Goal: Task Accomplishment & Management: Manage account settings

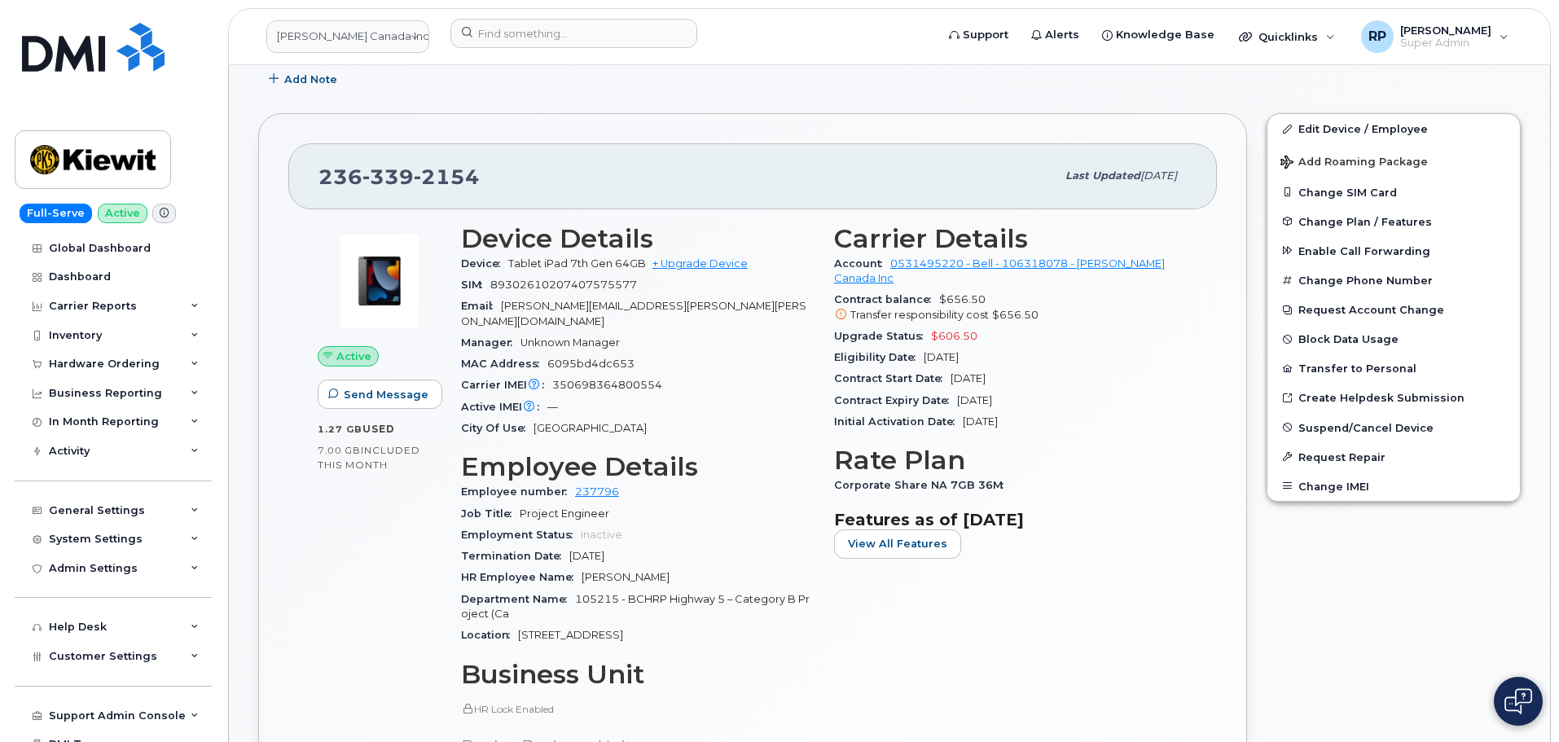
scroll to position [267, 0]
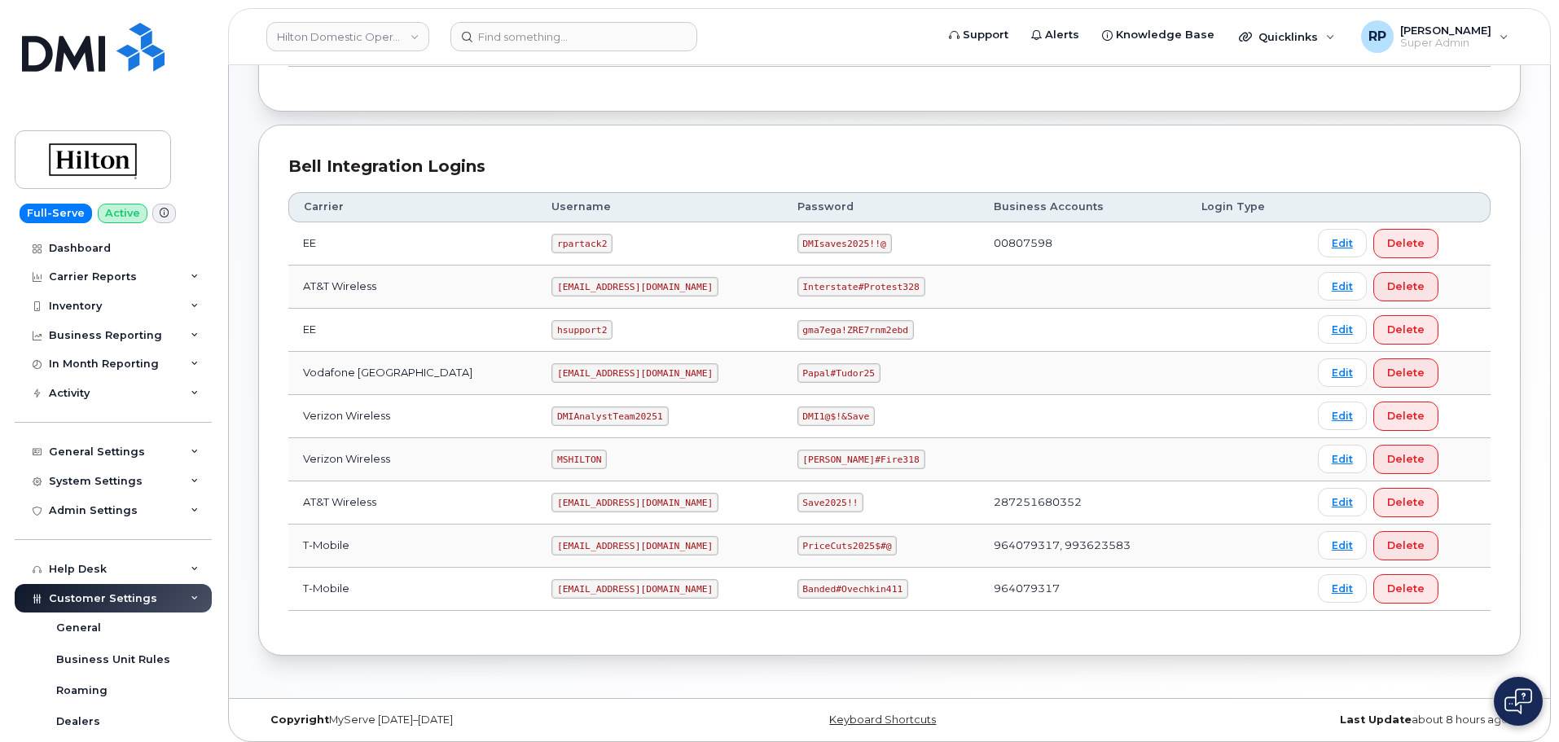
scroll to position [270, 0]
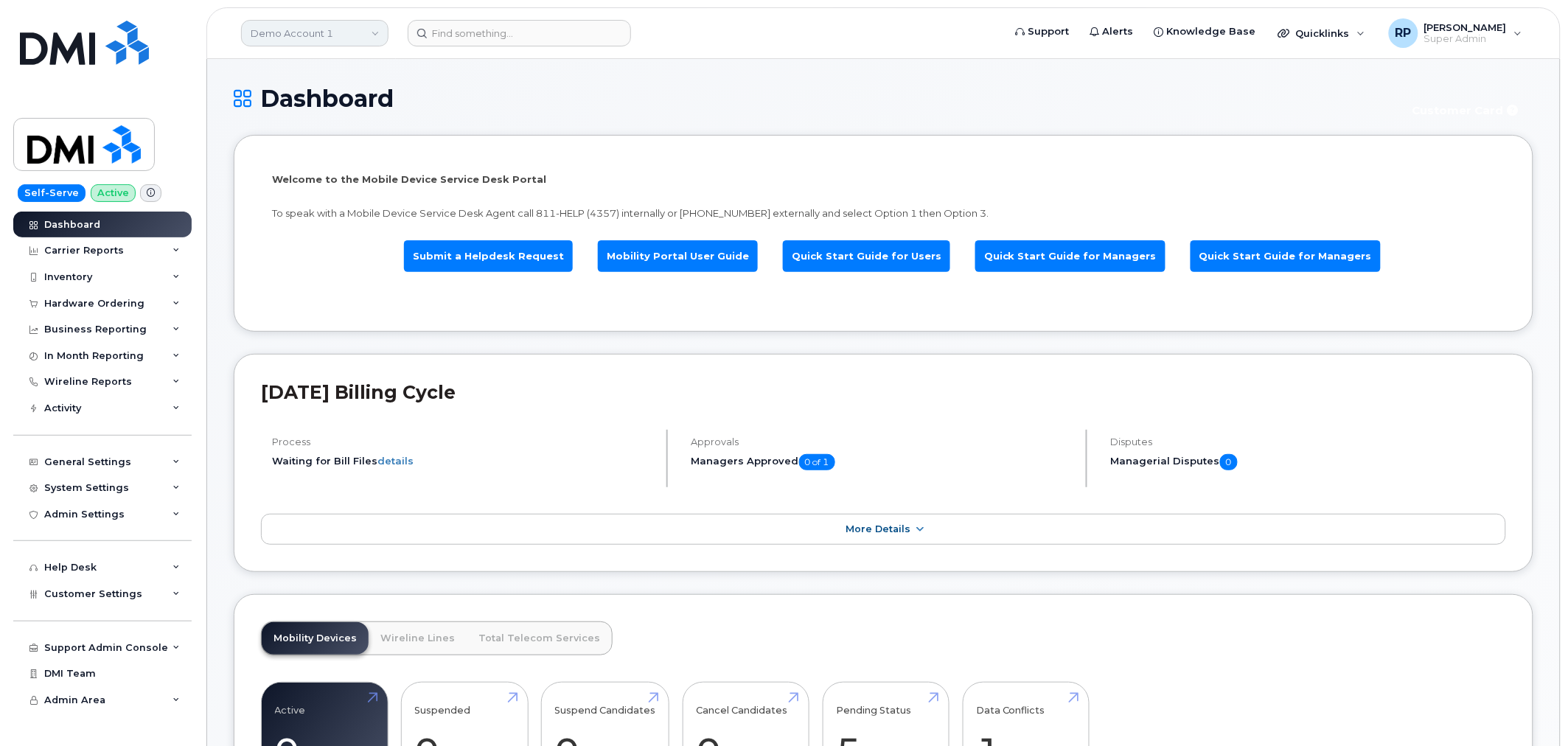
click at [313, 27] on link "Demo Account 1" at bounding box center [314, 33] width 148 height 26
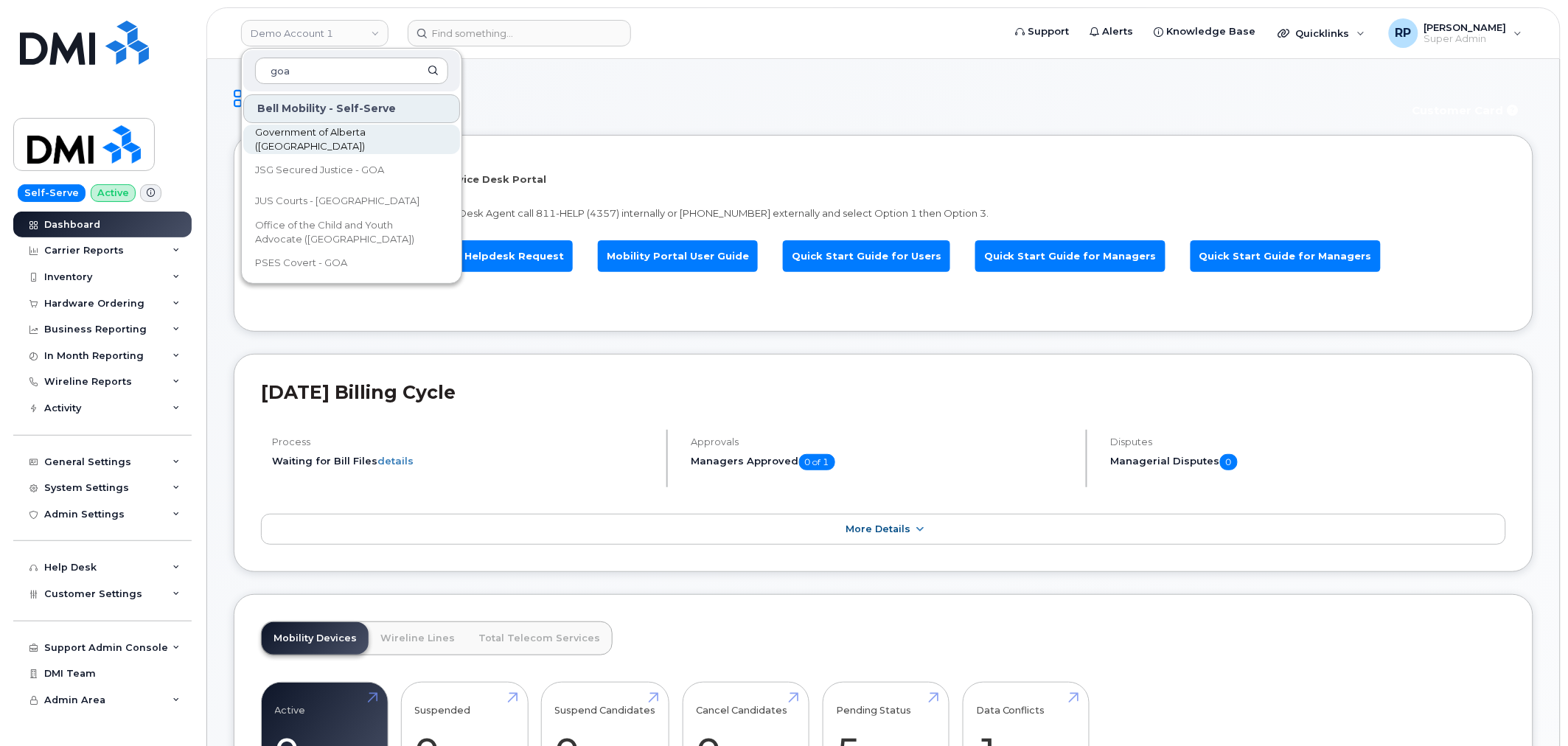
type input "goa"
click at [307, 141] on span "Government of Alberta (GOA)" at bounding box center [339, 139] width 169 height 29
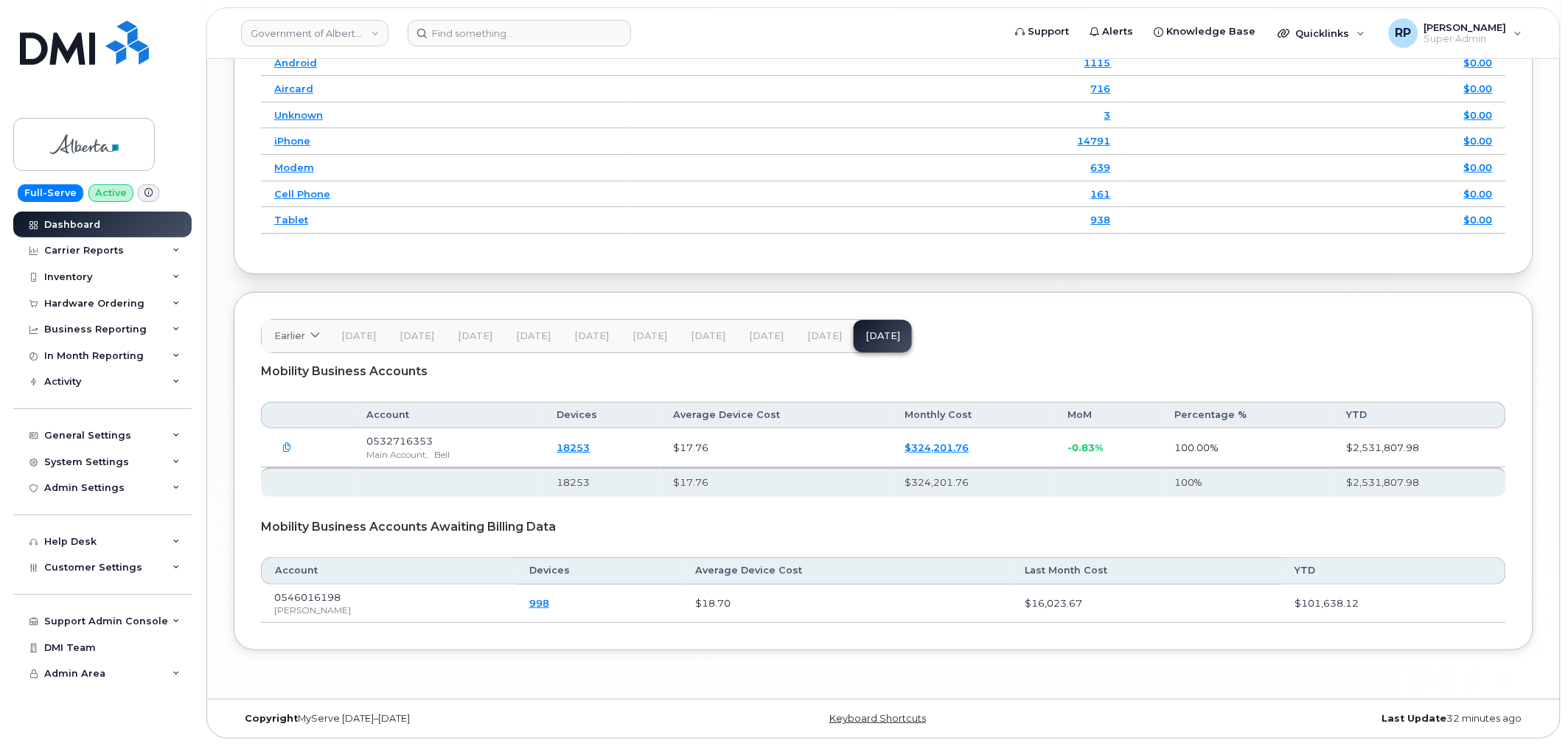
scroll to position [1921, 0]
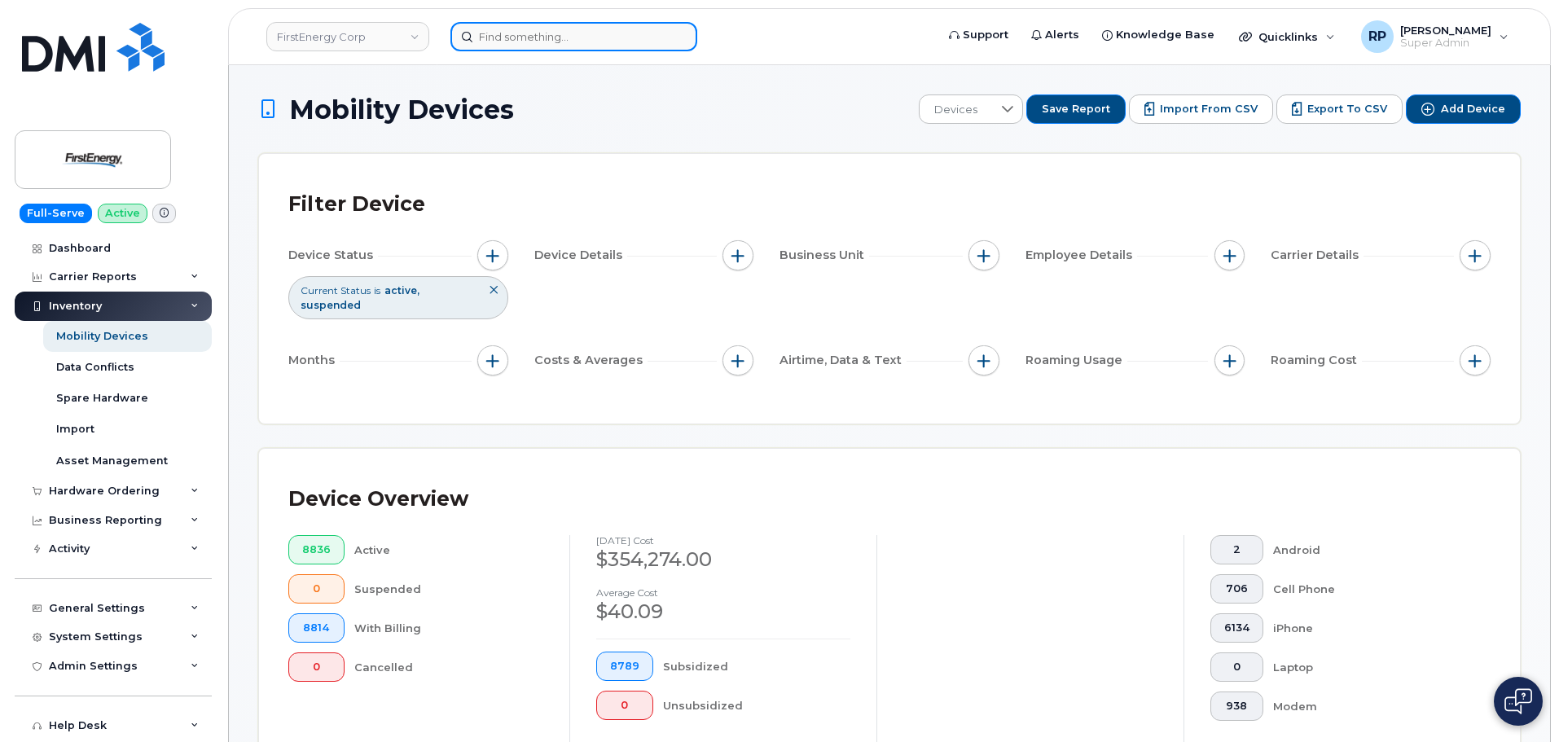
click at [486, 47] on input at bounding box center [573, 36] width 247 height 29
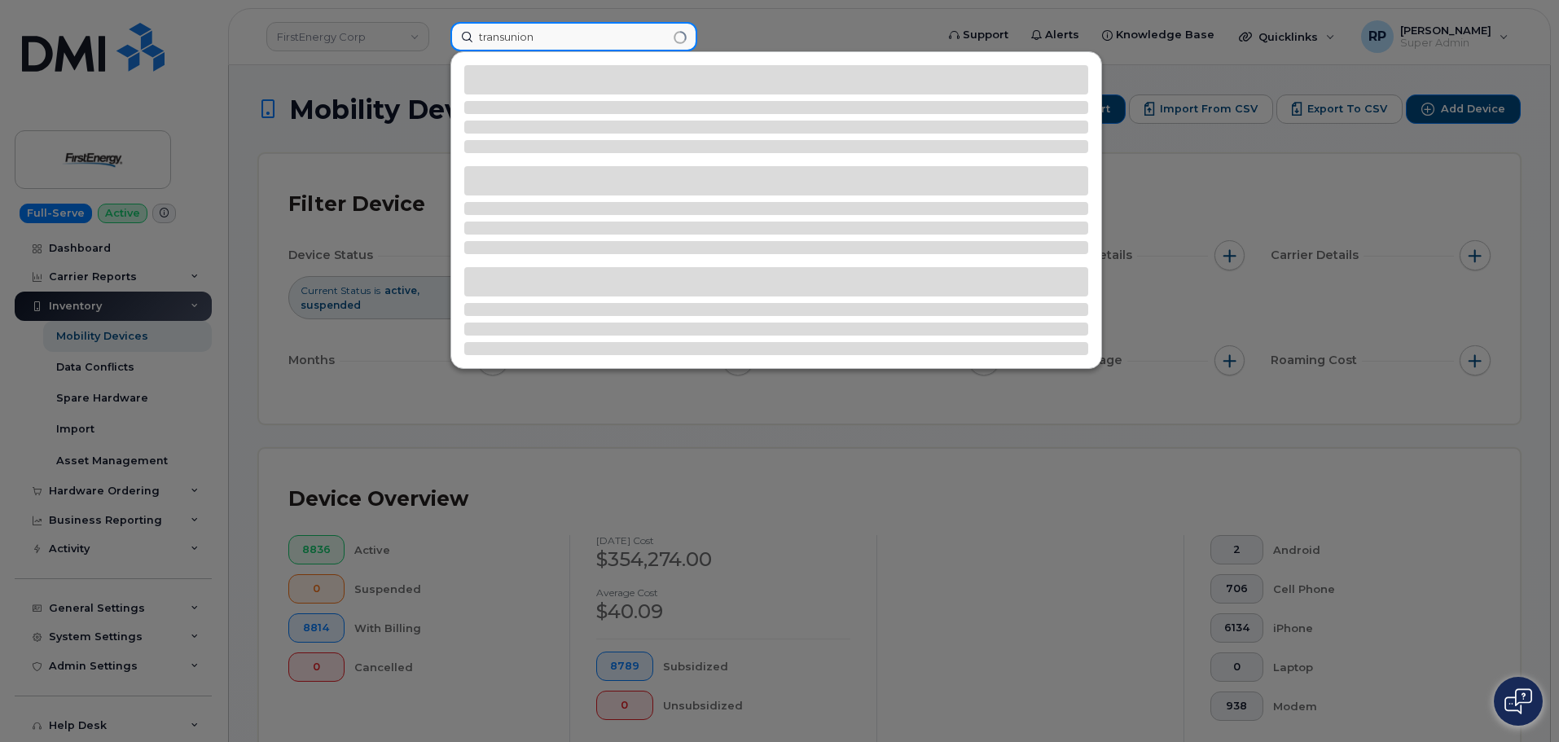
click at [505, 40] on input "transunion" at bounding box center [573, 36] width 247 height 29
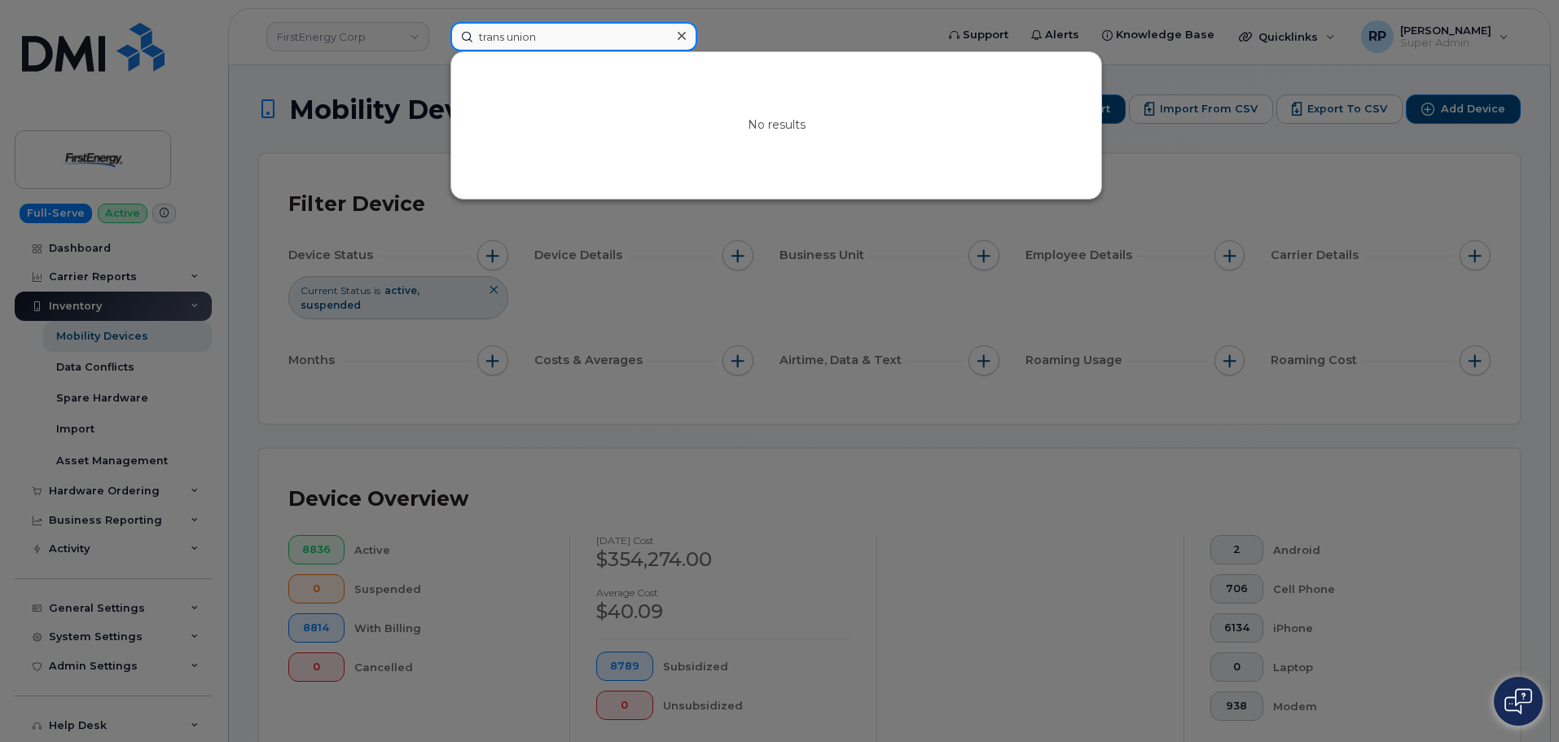
type input "trans union"
click at [684, 34] on icon at bounding box center [681, 36] width 8 height 8
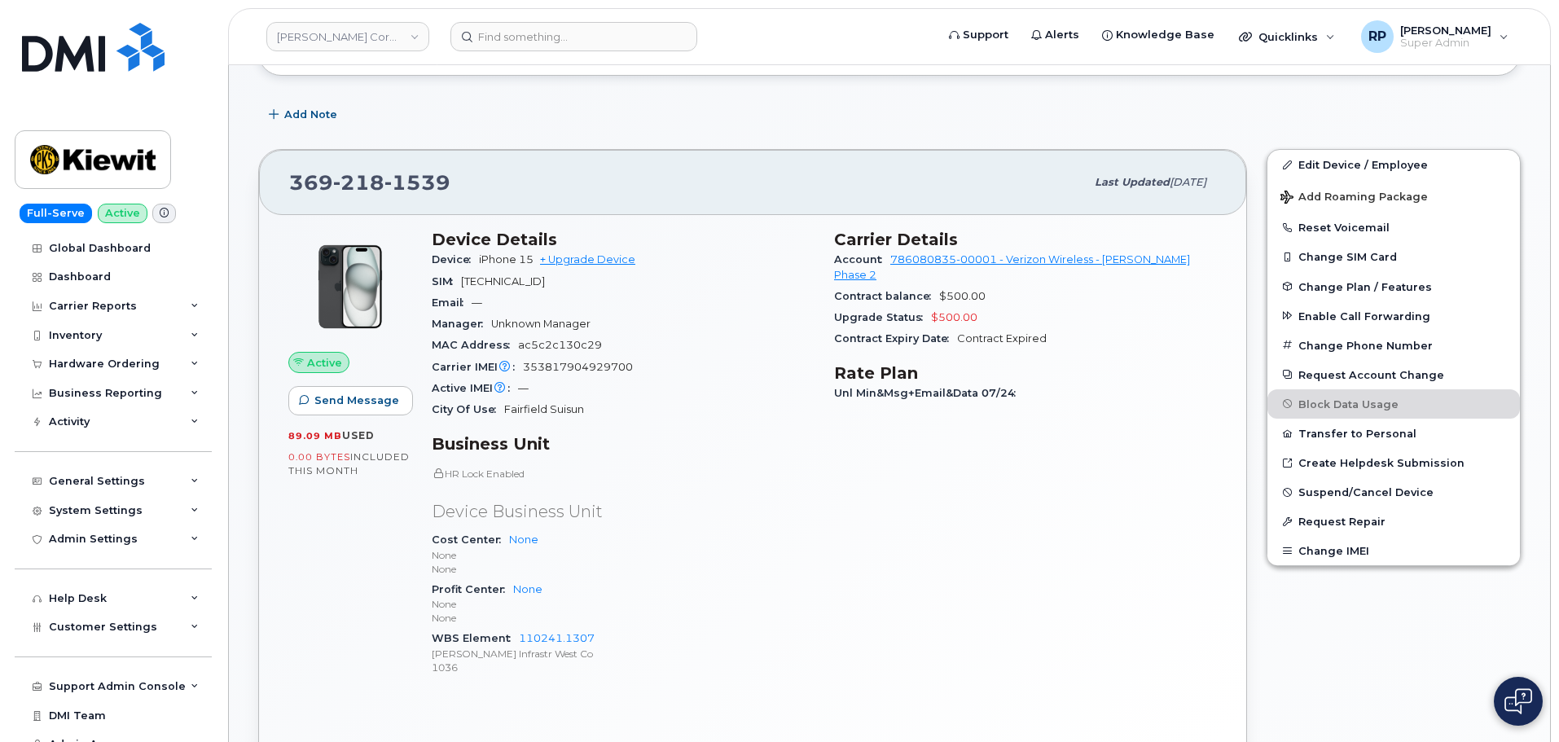
scroll to position [244, 0]
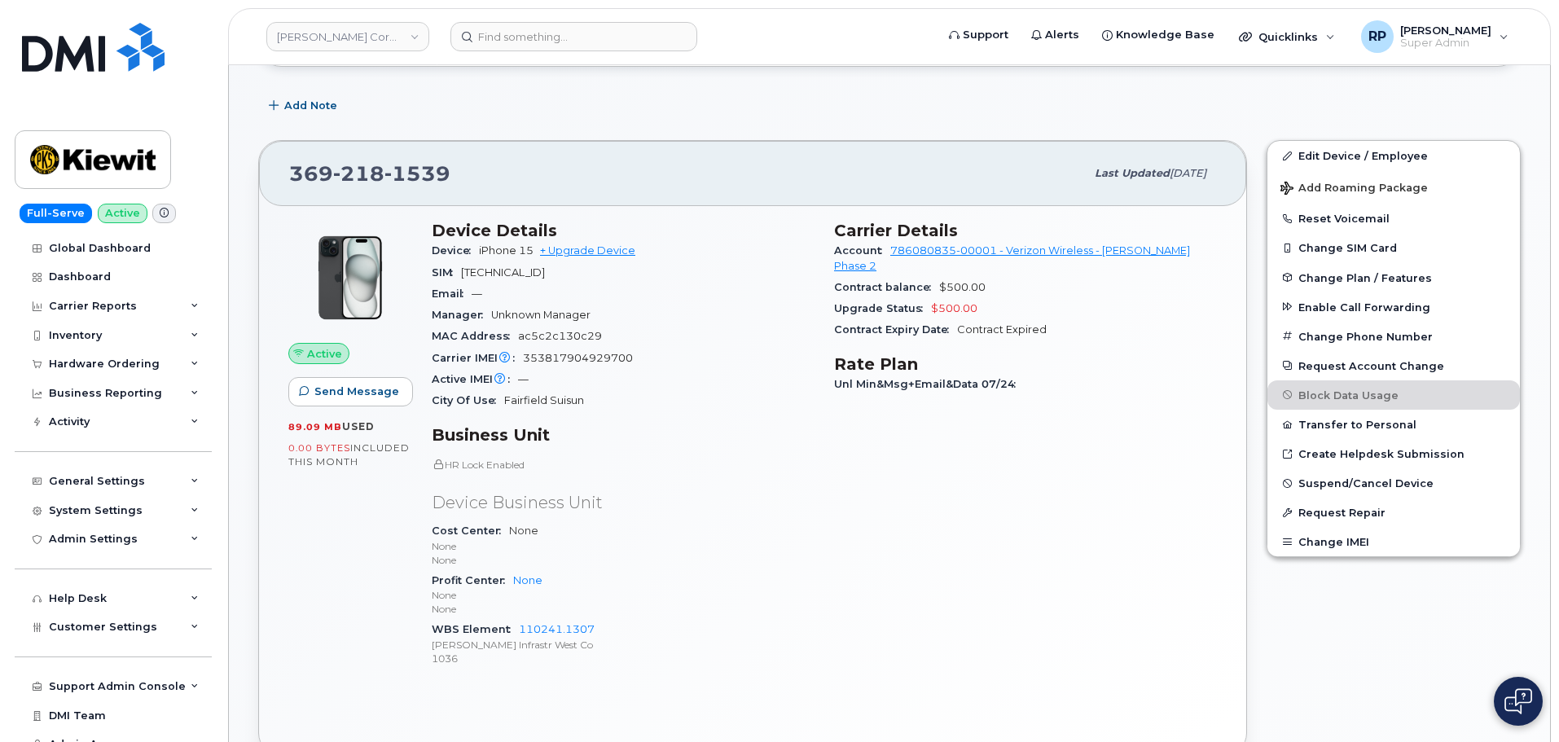
drag, startPoint x: 410, startPoint y: 536, endPoint x: 519, endPoint y: 535, distance: 109.1
click at [485, 535] on div "Active Send Message 89.09 MB  used 0.00 Bytes  included this month Device Detai…" at bounding box center [752, 451] width 948 height 480
click at [670, 562] on p "None" at bounding box center [623, 560] width 383 height 14
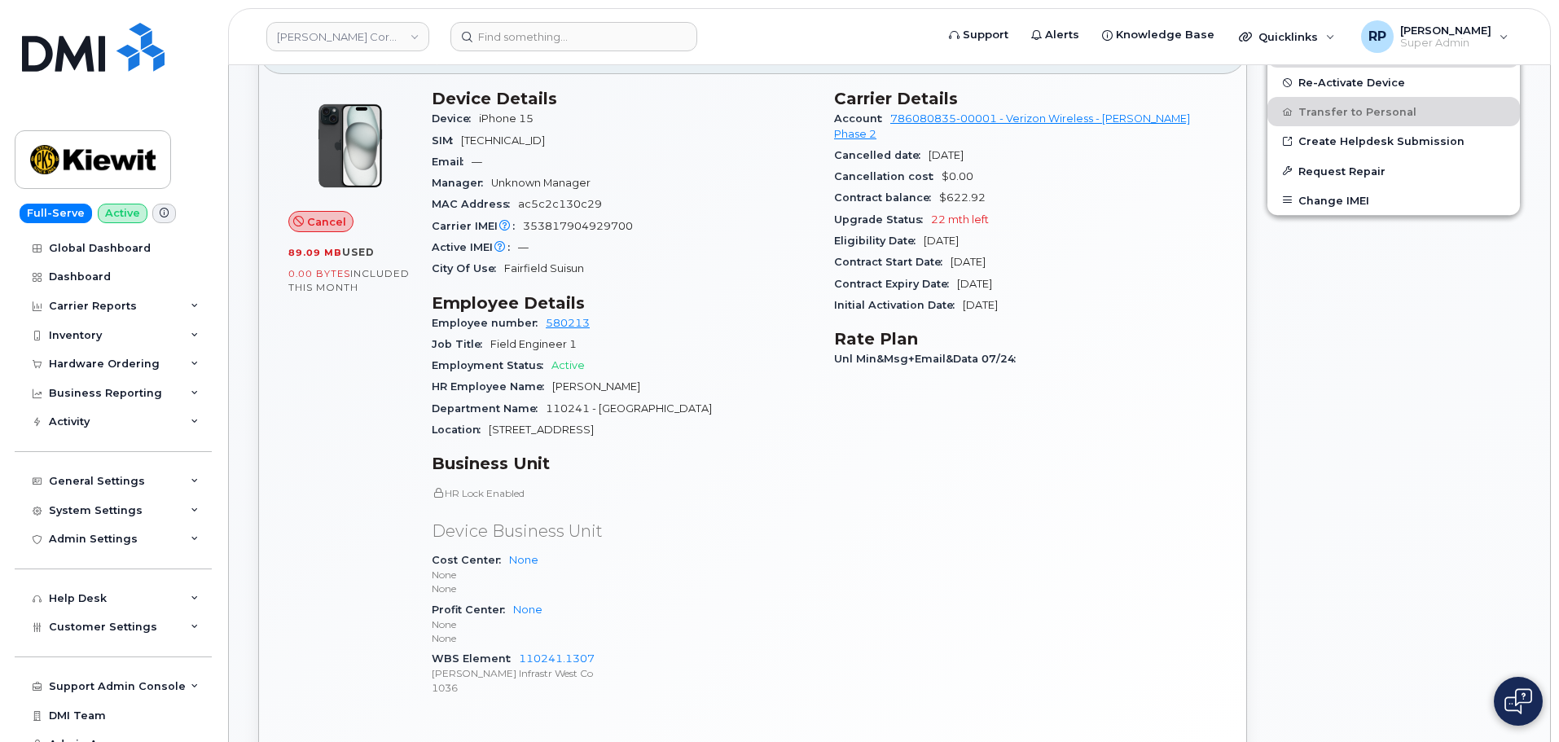
scroll to position [313, 0]
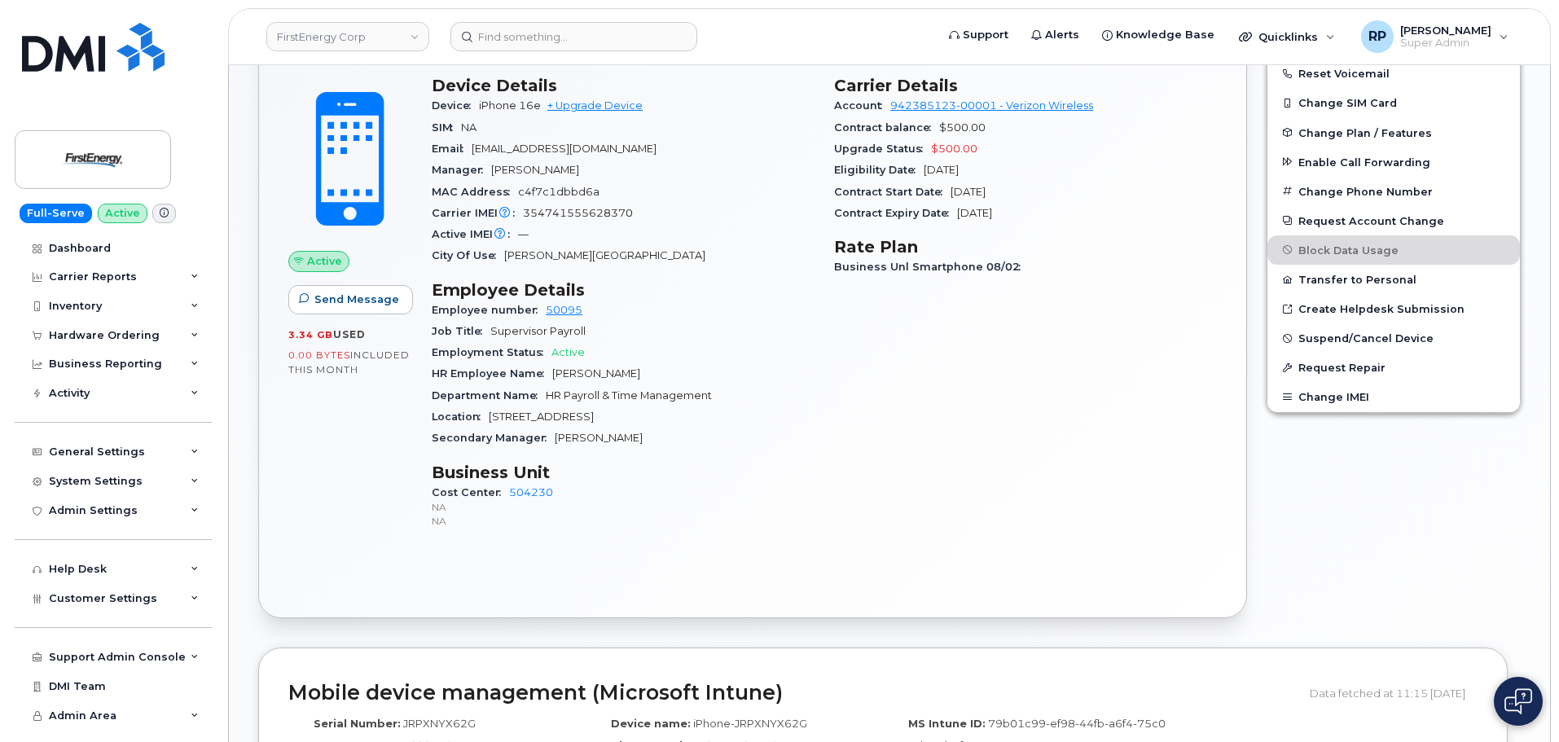
scroll to position [531, 0]
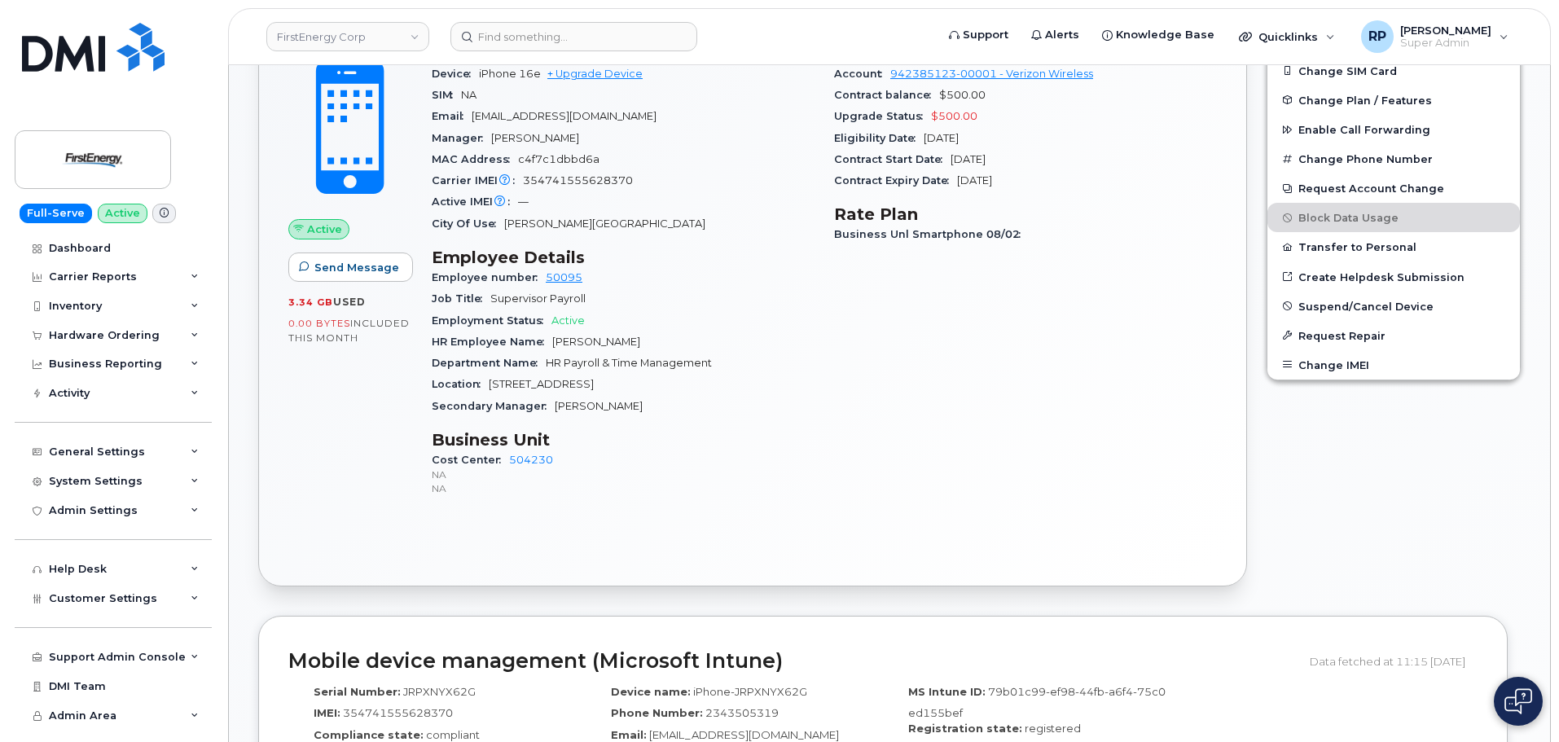
scroll to position [482, 0]
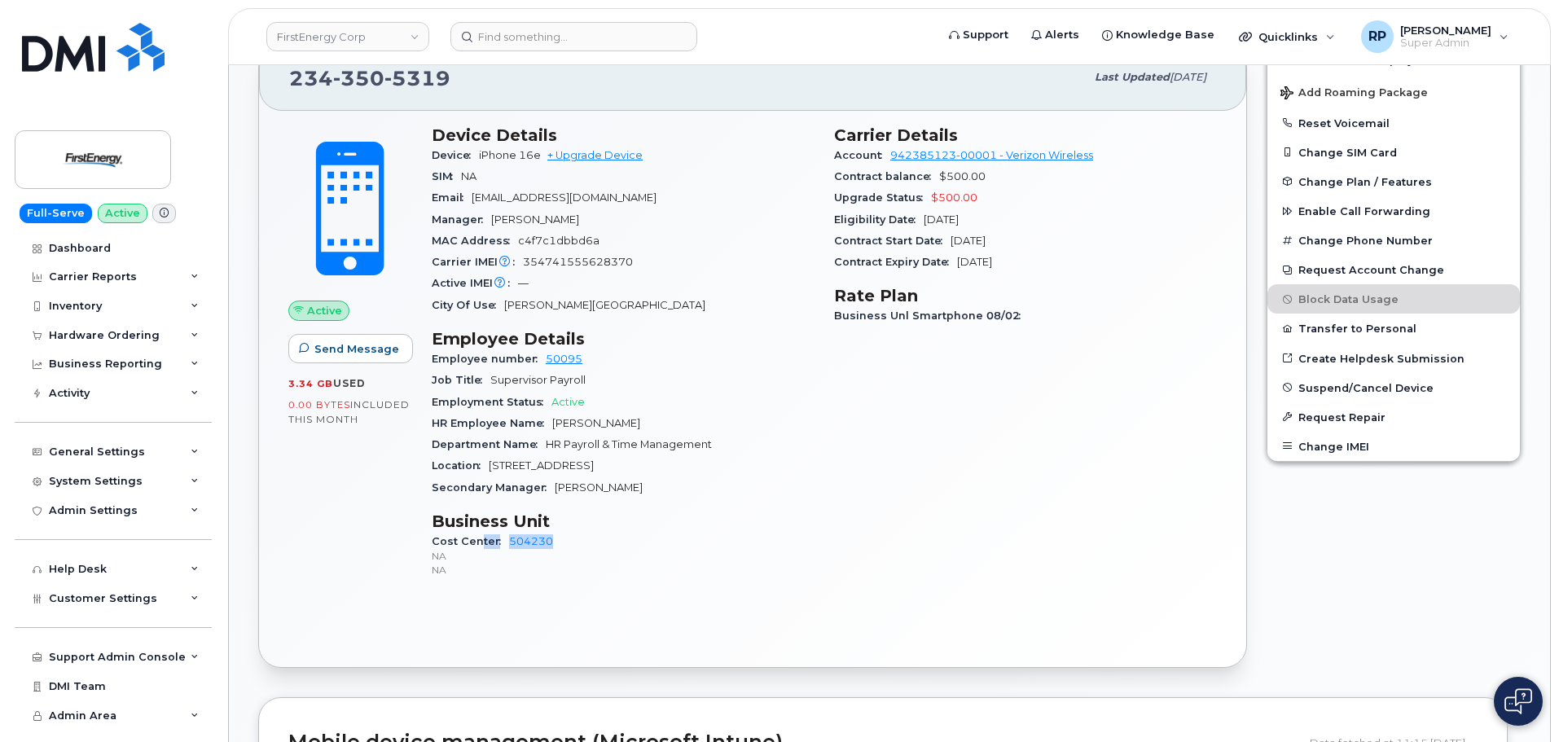
drag, startPoint x: 569, startPoint y: 545, endPoint x: 445, endPoint y: 541, distance: 124.6
click at [467, 539] on div "Cost Center 504230 NA NA" at bounding box center [623, 556] width 383 height 50
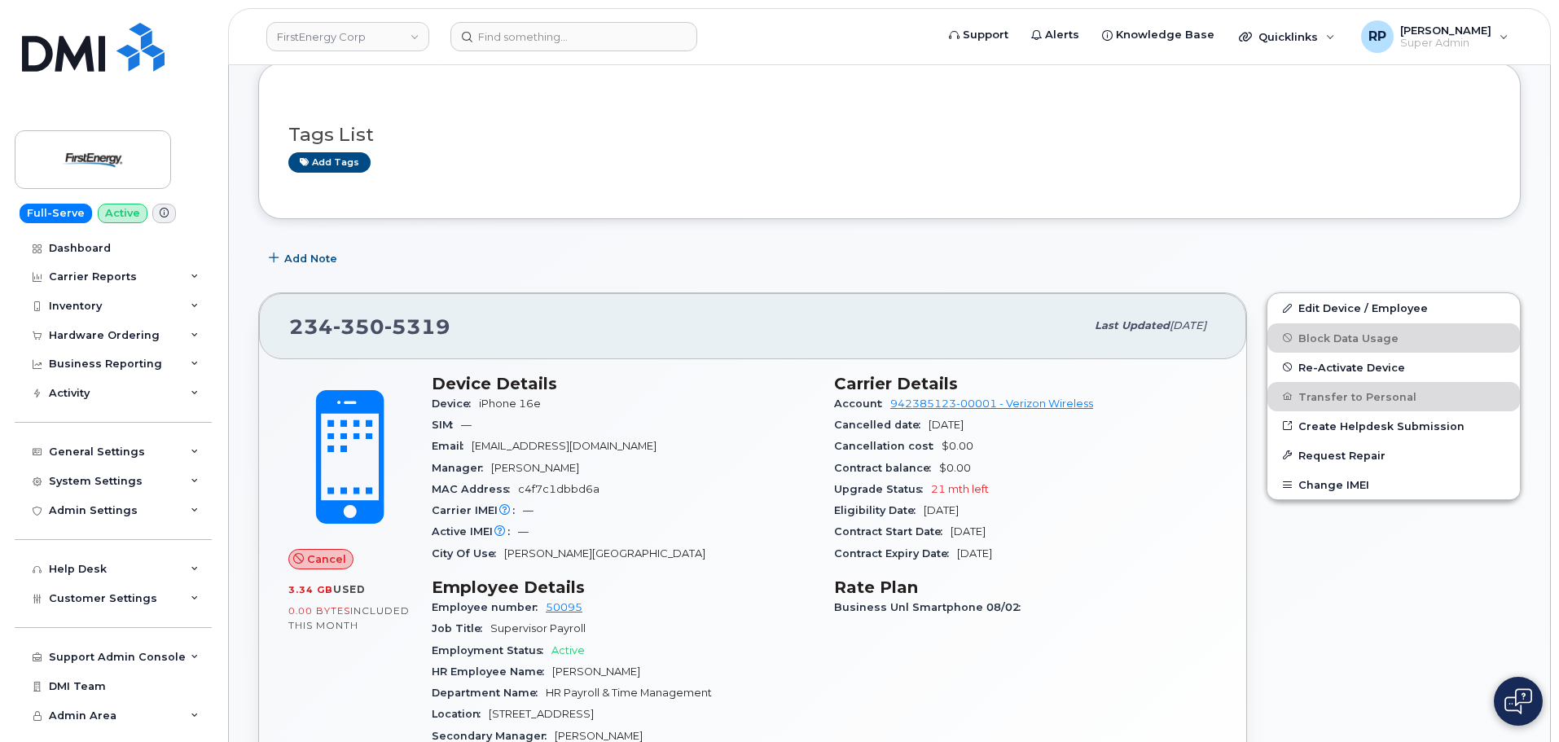
scroll to position [315, 0]
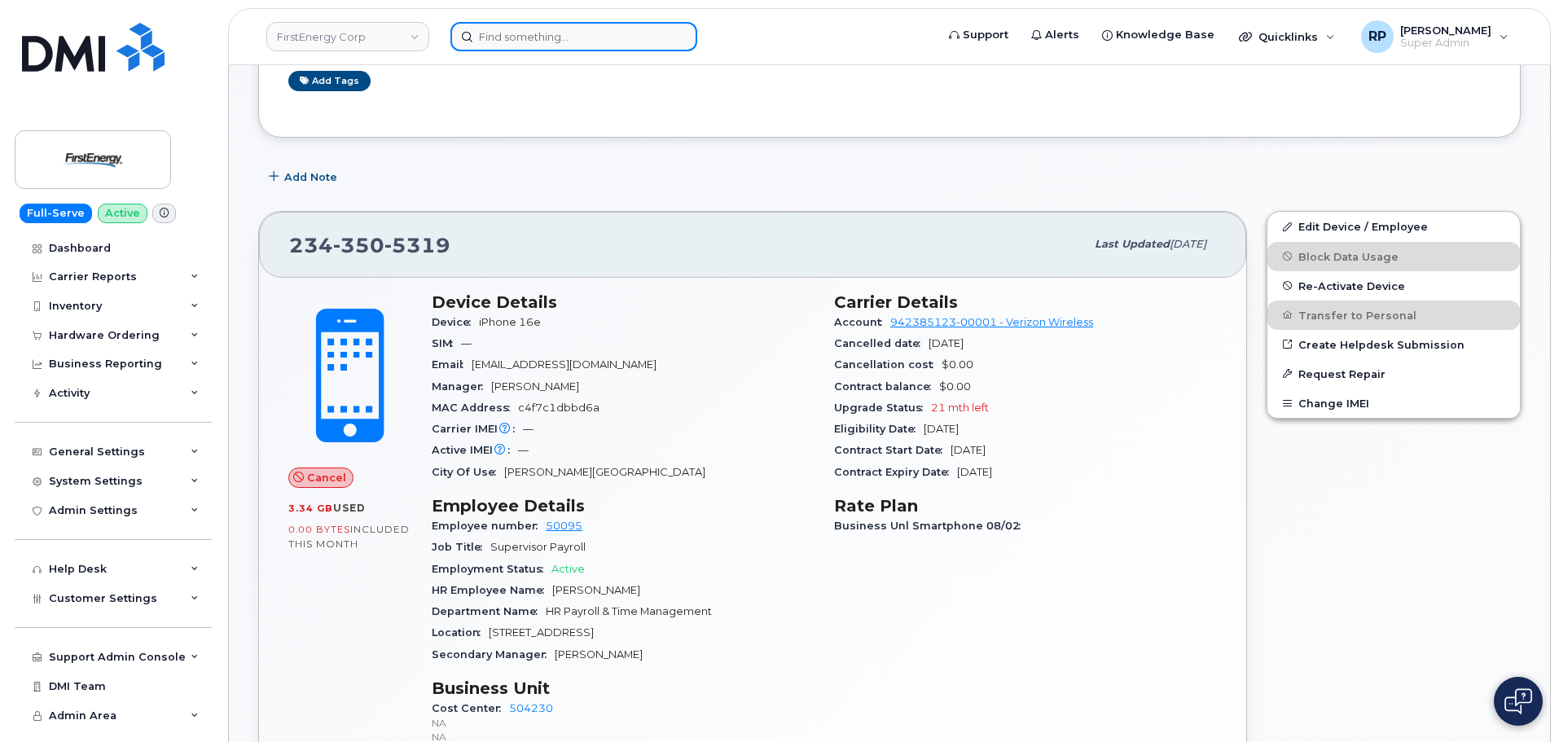
click at [595, 24] on input at bounding box center [573, 36] width 247 height 29
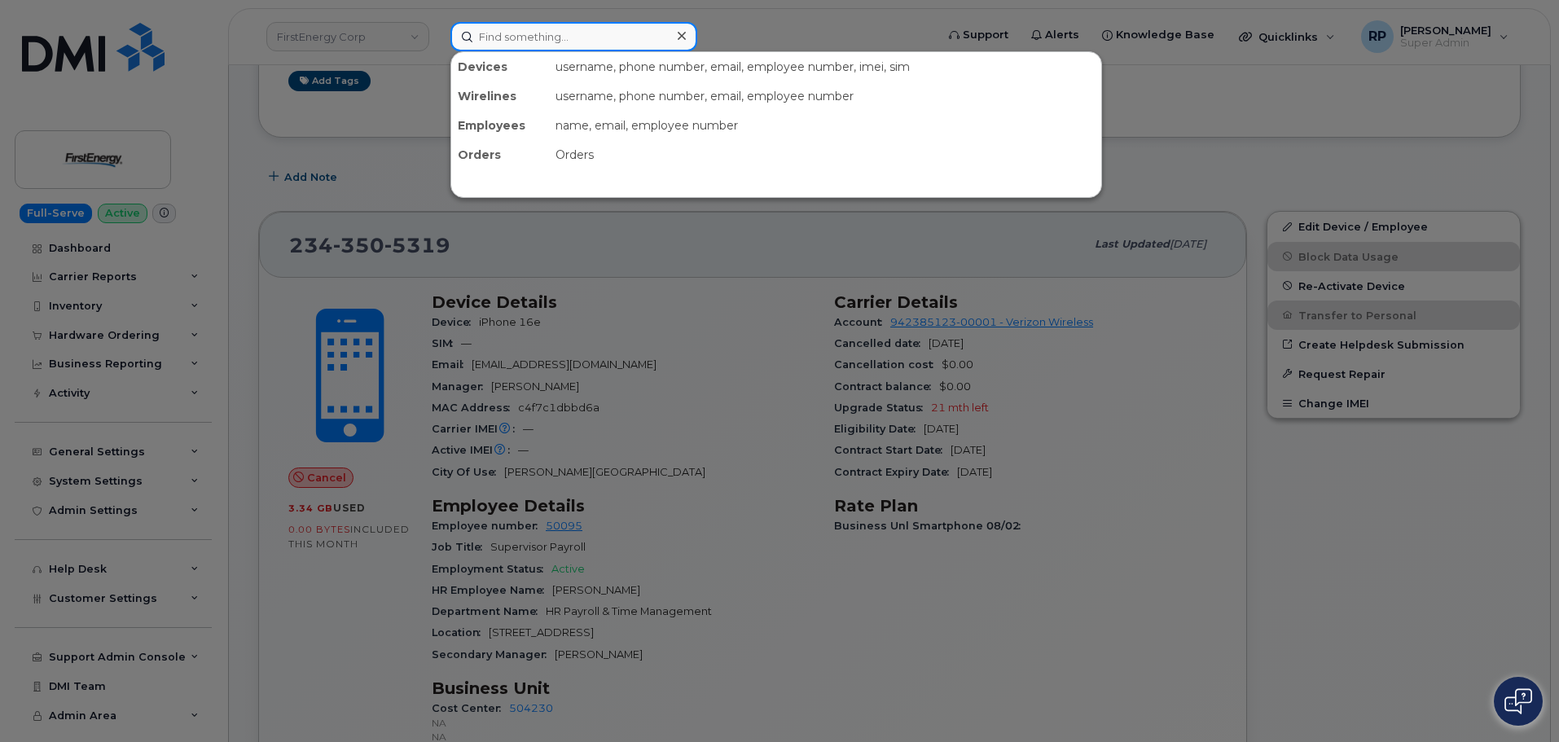
paste input "3308191232"
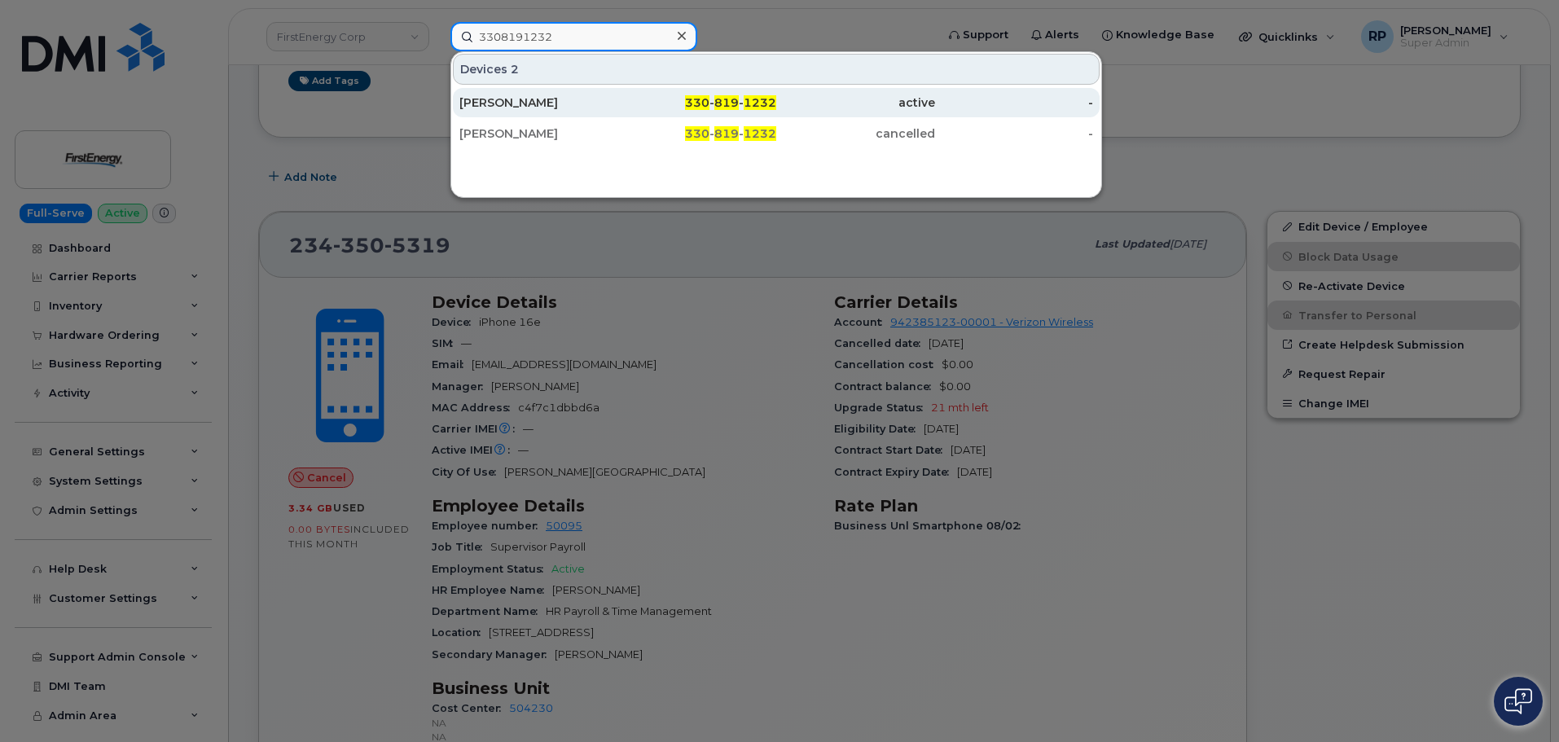
type input "3308191232"
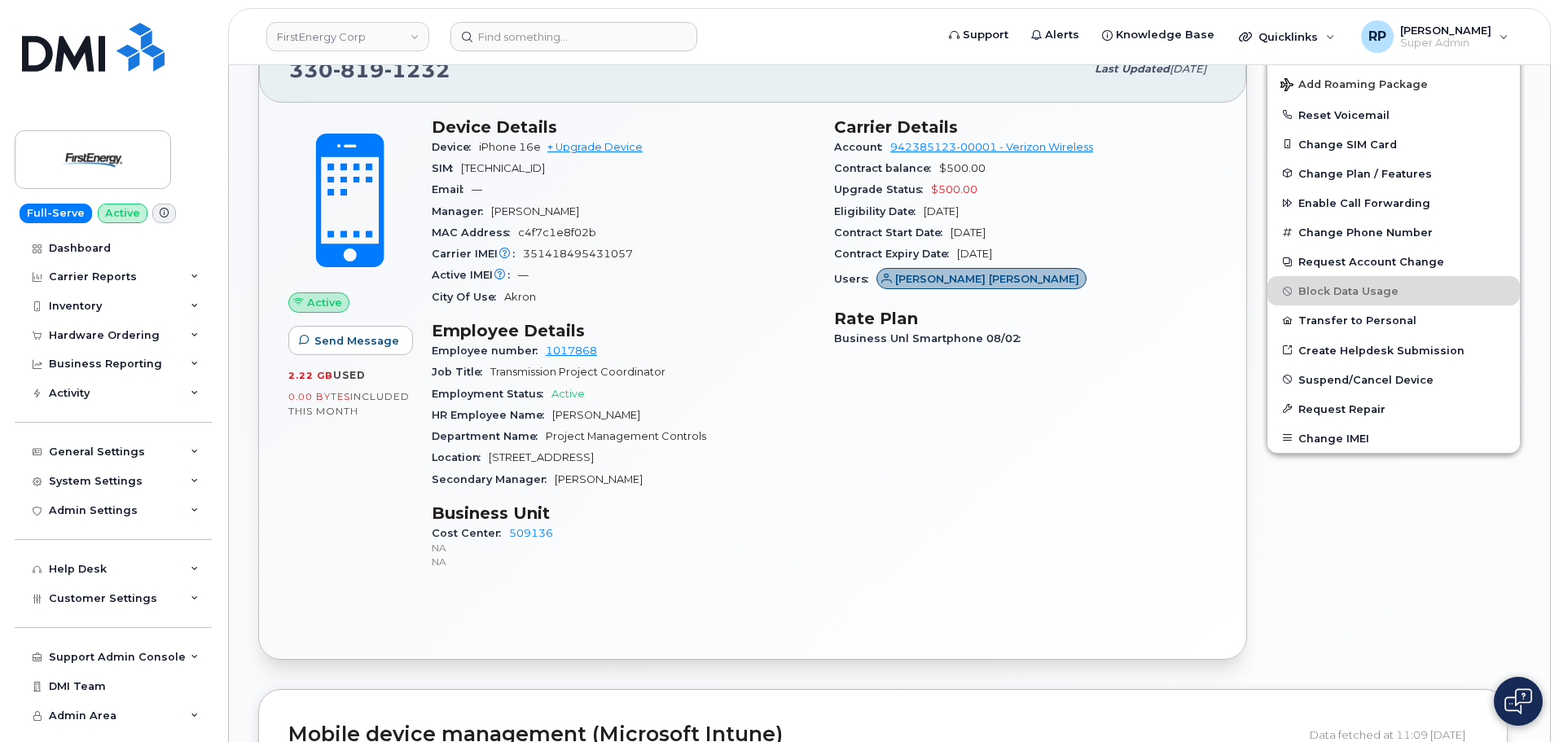
scroll to position [881, 0]
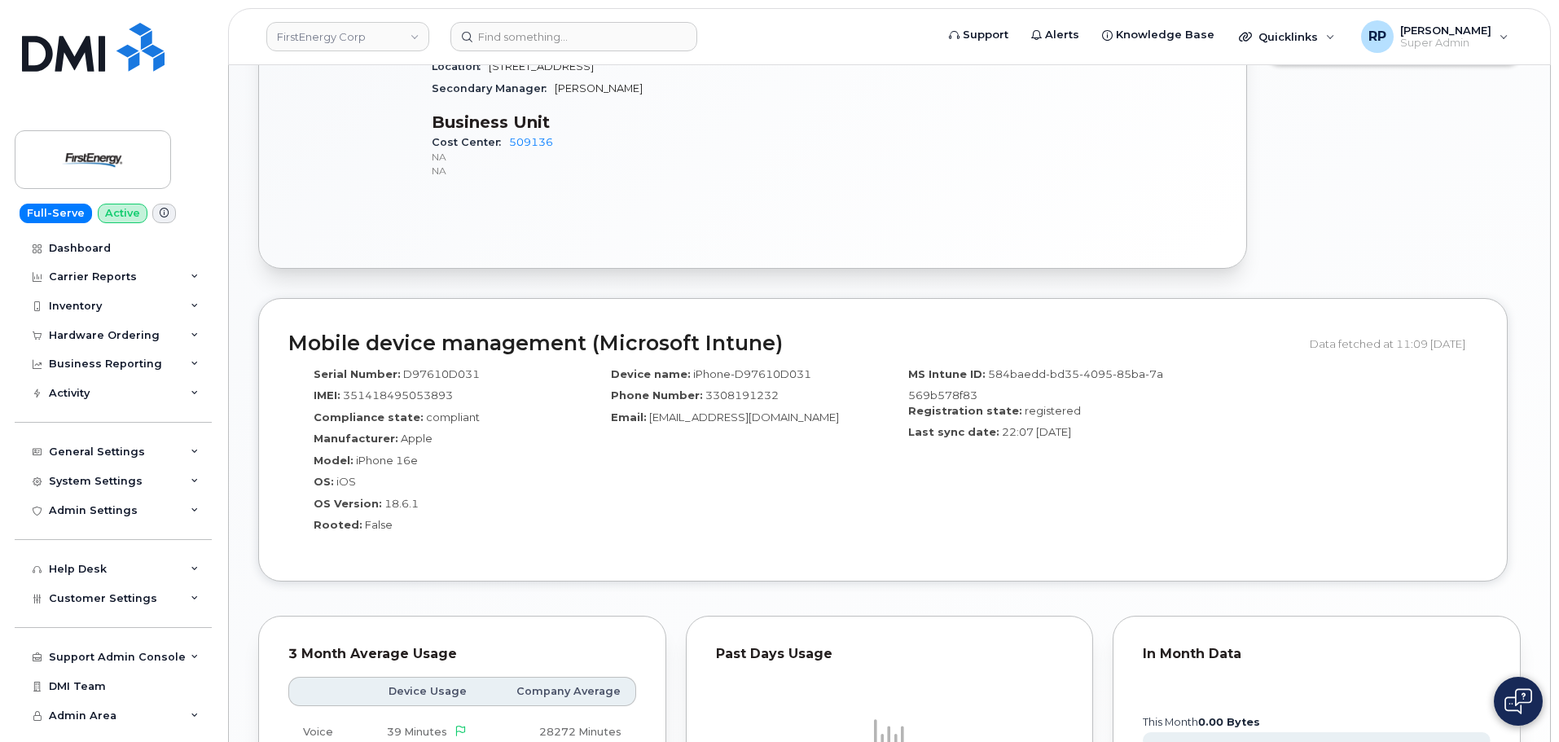
drag, startPoint x: 646, startPoint y: 425, endPoint x: 853, endPoint y: 429, distance: 207.7
click at [853, 429] on div "Email: [EMAIL_ADDRESS][DOMAIN_NAME]" at bounding box center [734, 421] width 273 height 22
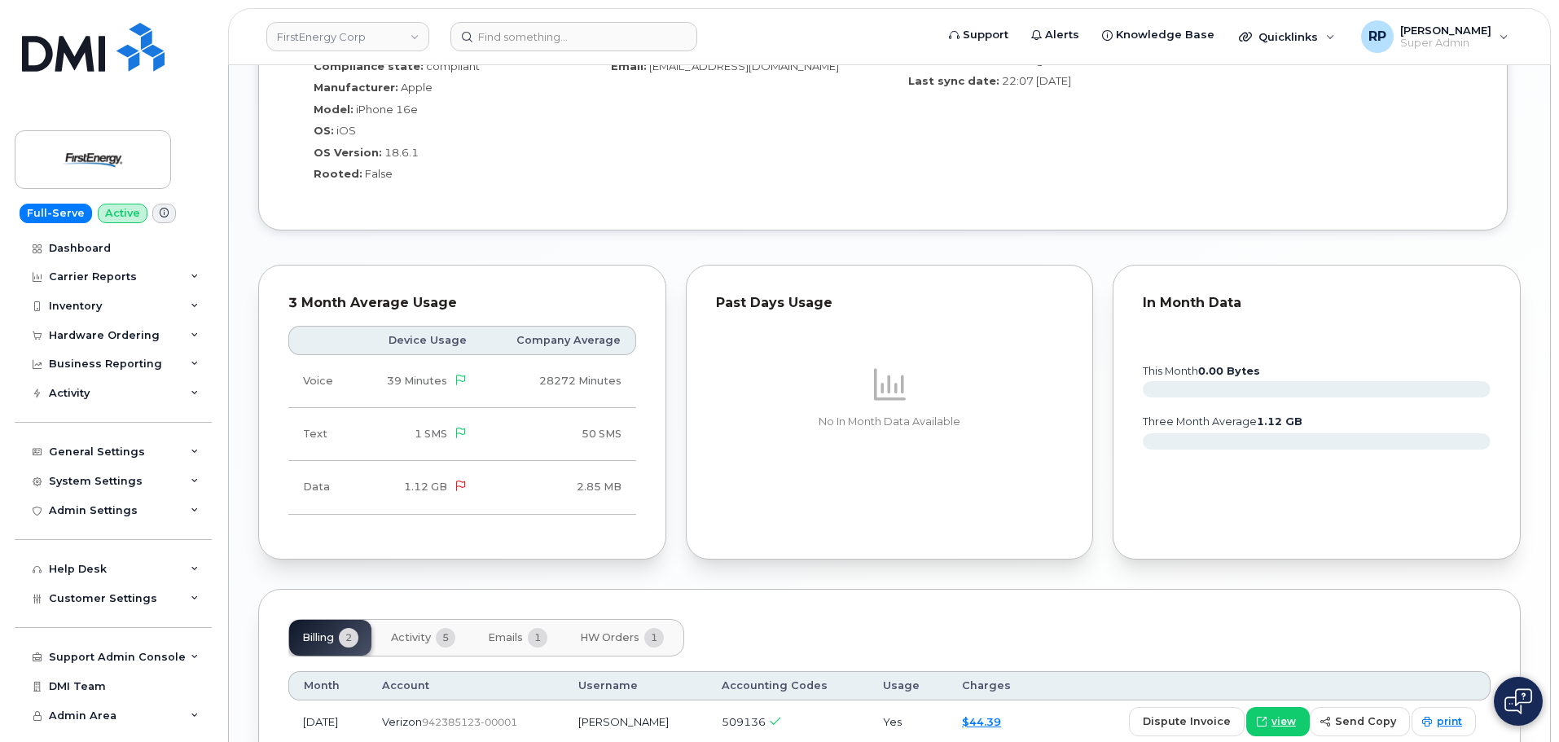
scroll to position [1288, 0]
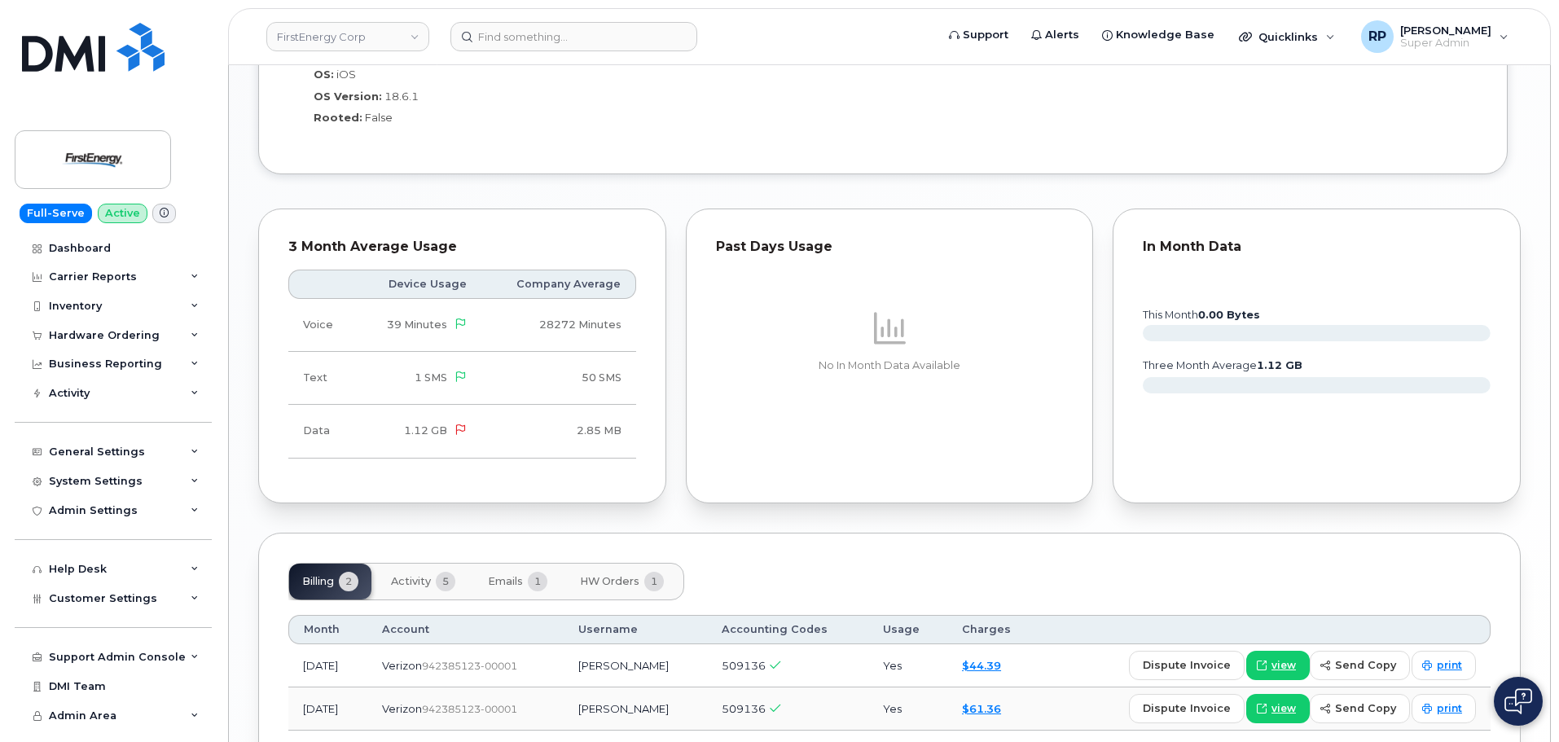
click at [423, 585] on span "Activity" at bounding box center [411, 581] width 40 height 13
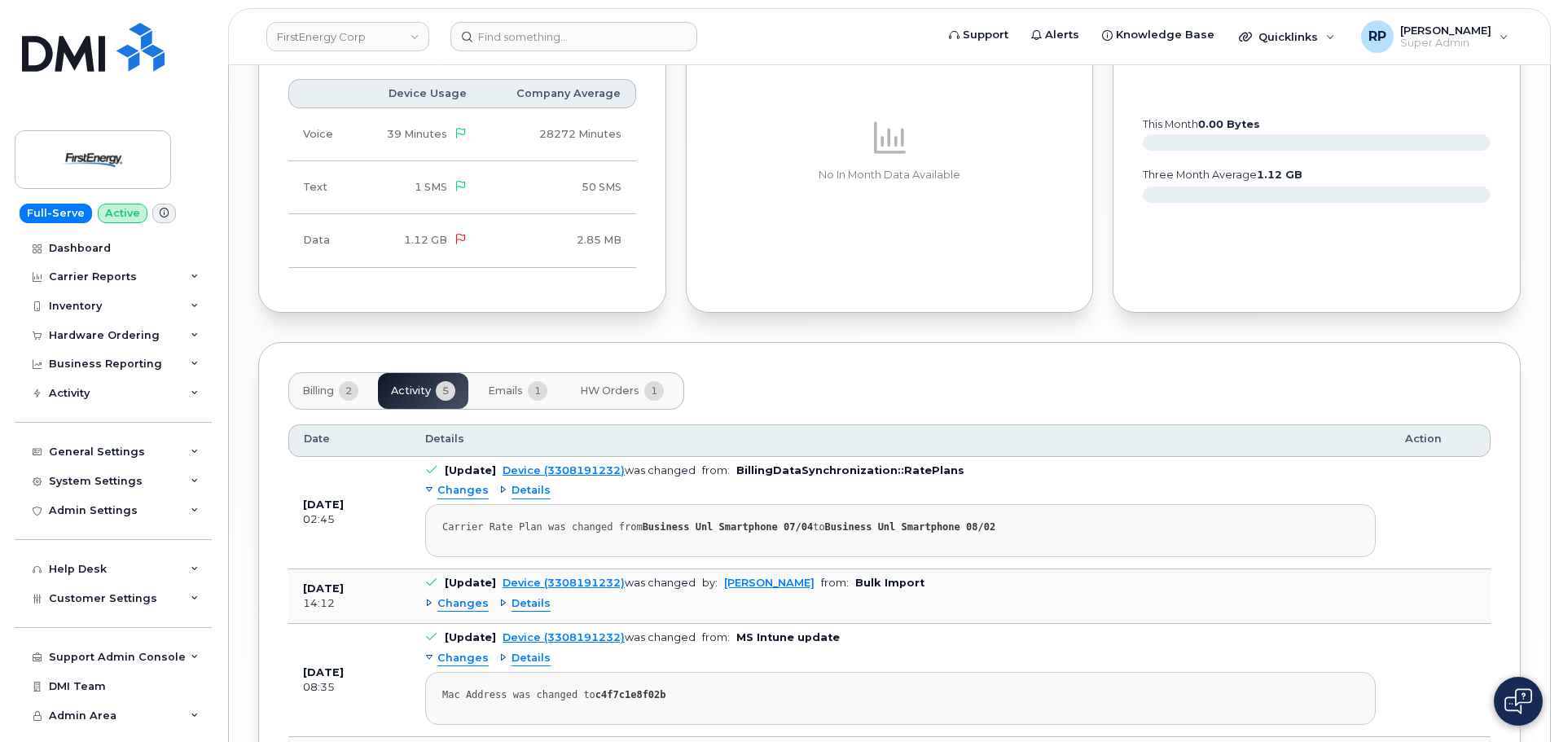
scroll to position [1614, 0]
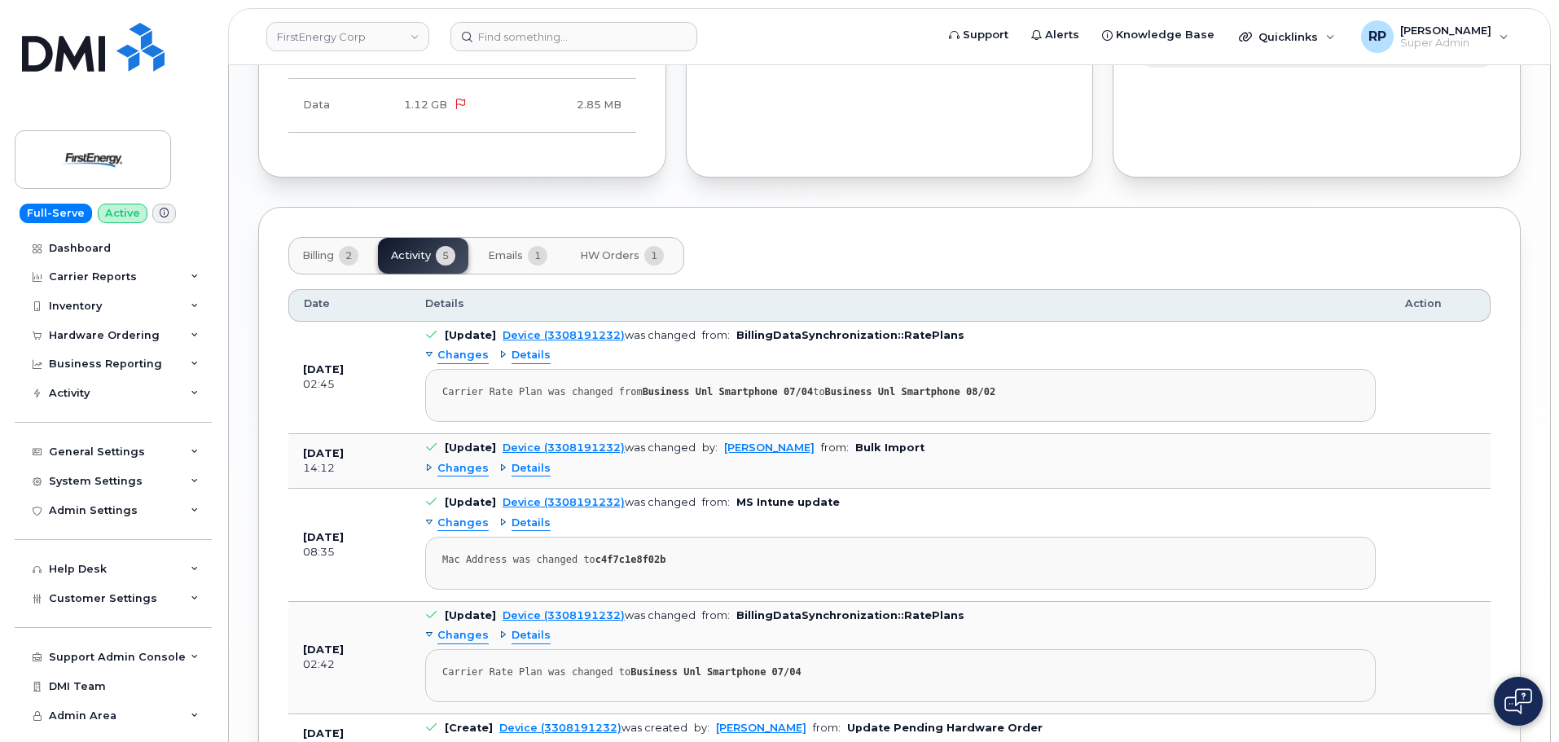
drag, startPoint x: 331, startPoint y: 371, endPoint x: 404, endPoint y: 370, distance: 73.3
click at [400, 370] on td "Aug 12, 2025 02:45" at bounding box center [349, 378] width 122 height 112
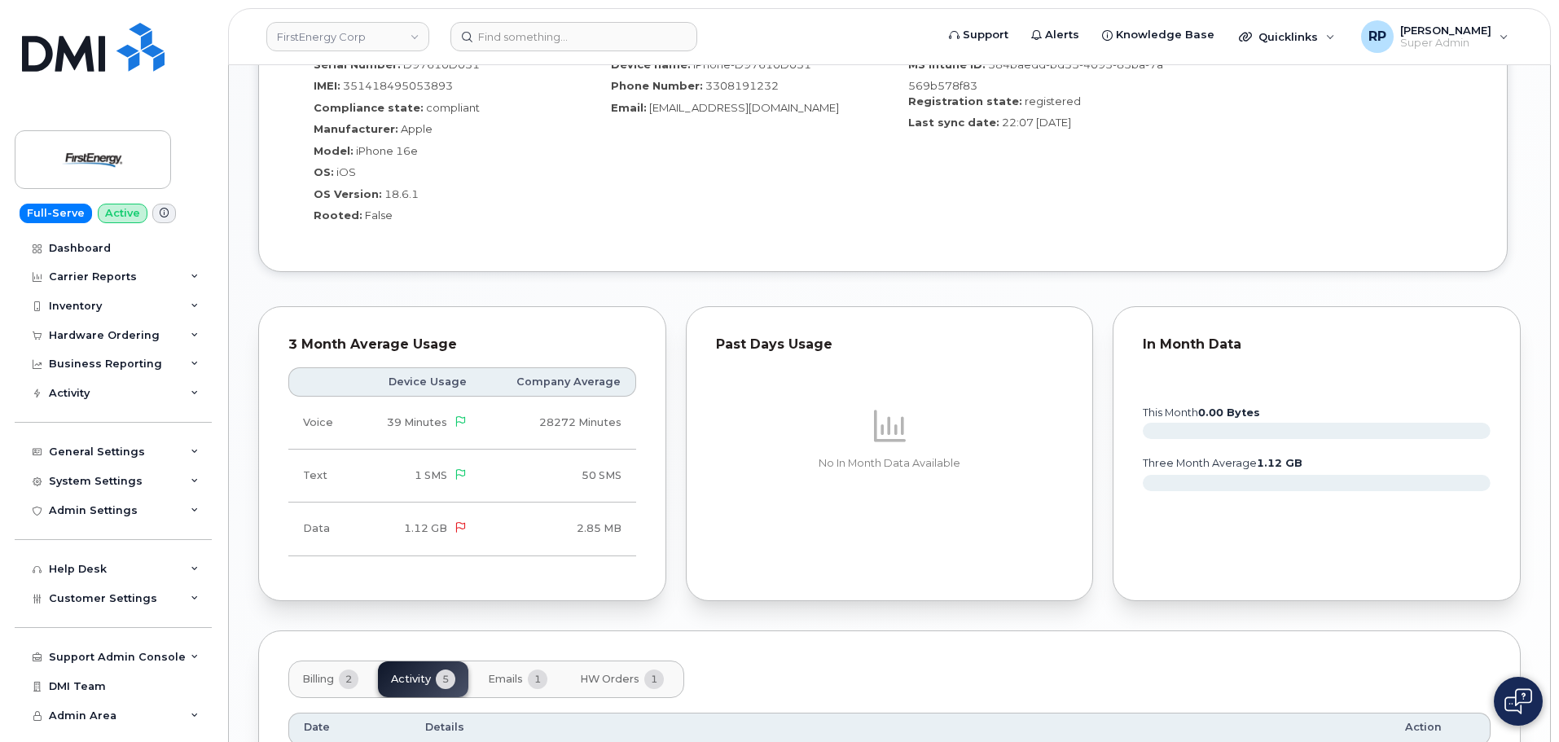
scroll to position [1532, 0]
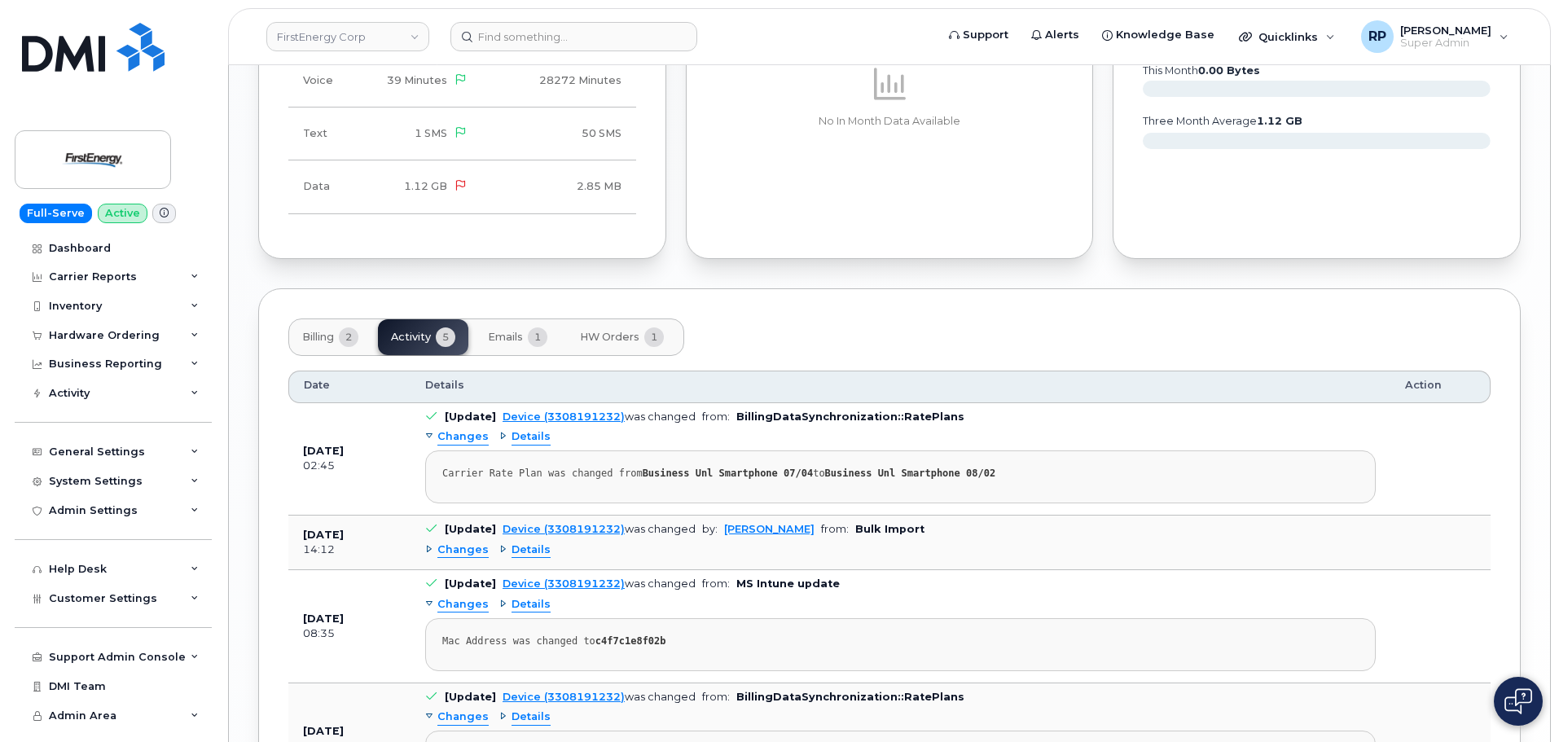
click at [321, 335] on span "Billing" at bounding box center [318, 337] width 32 height 13
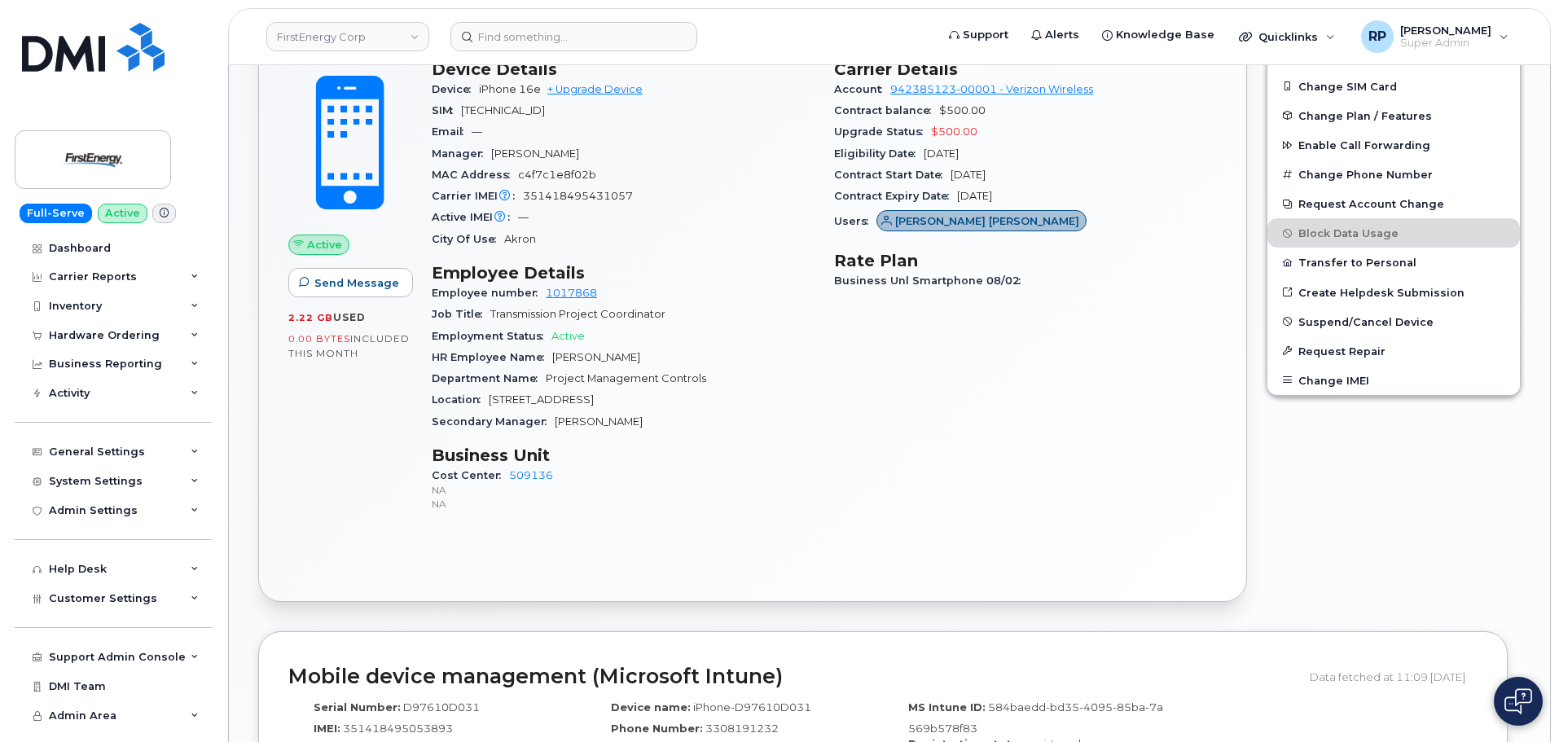
scroll to position [507, 0]
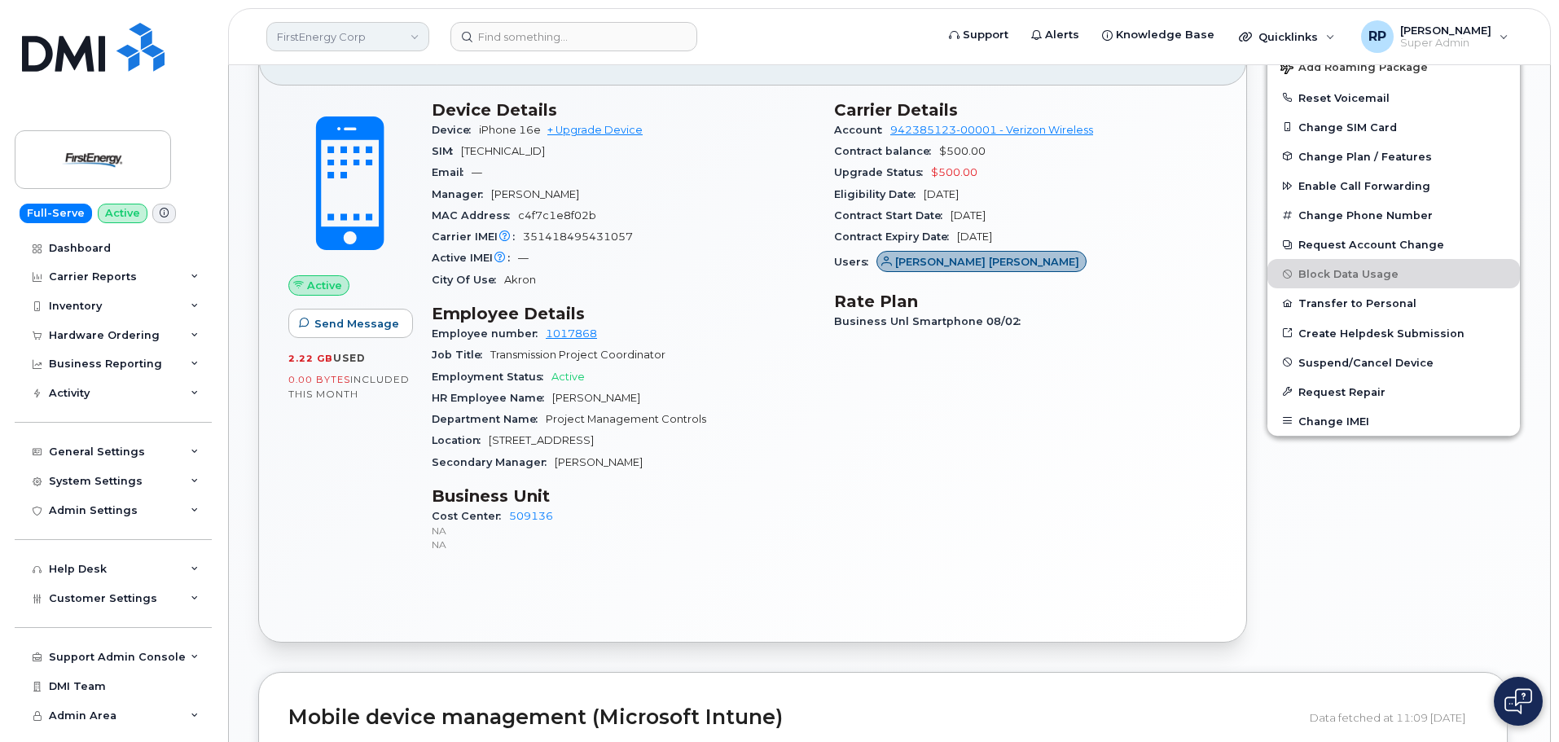
click at [363, 36] on link "FirstEnergy Corp" at bounding box center [347, 36] width 163 height 29
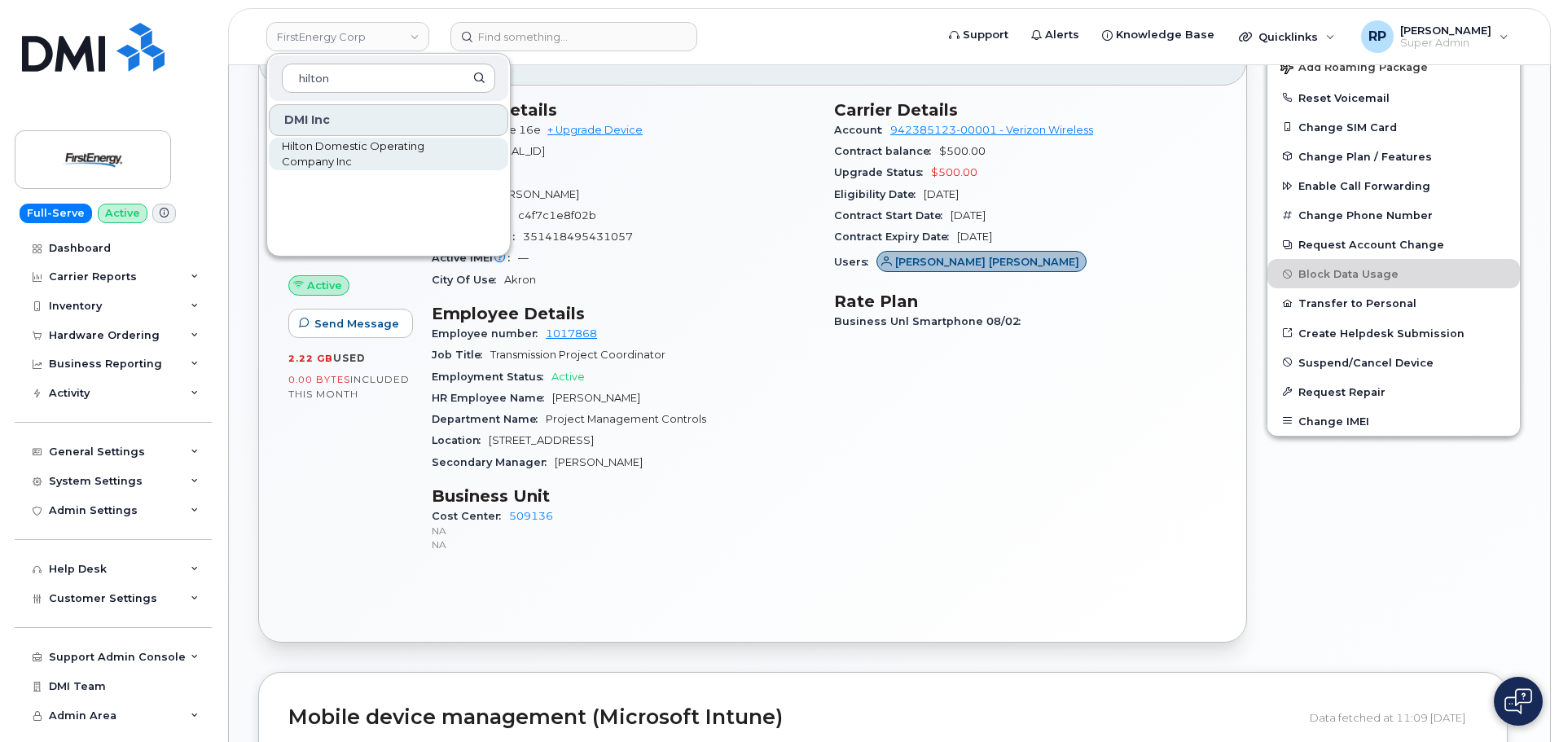
type input "hilton"
click at [328, 149] on span "Hilton Domestic Operating Company Inc" at bounding box center [375, 154] width 187 height 32
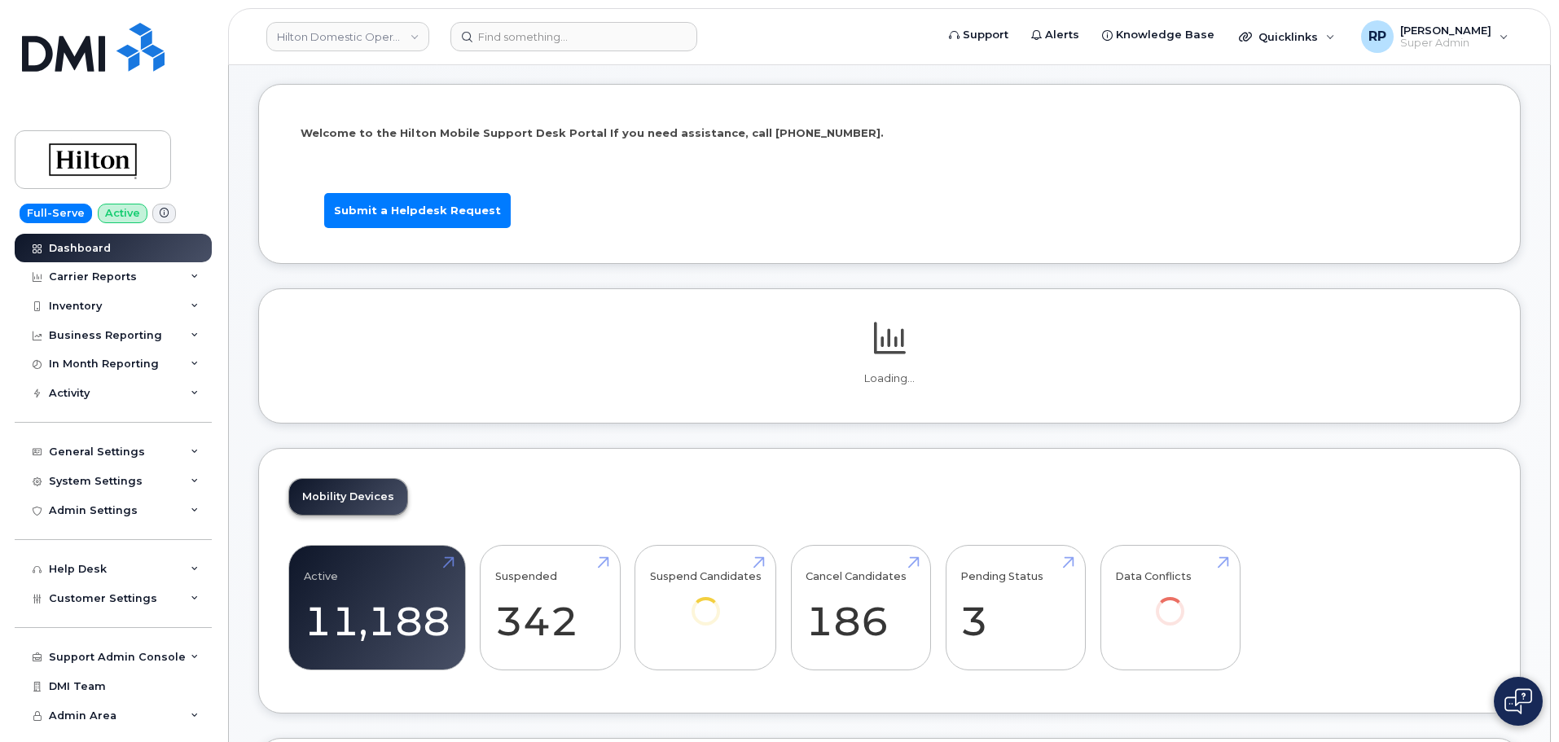
scroll to position [244, 0]
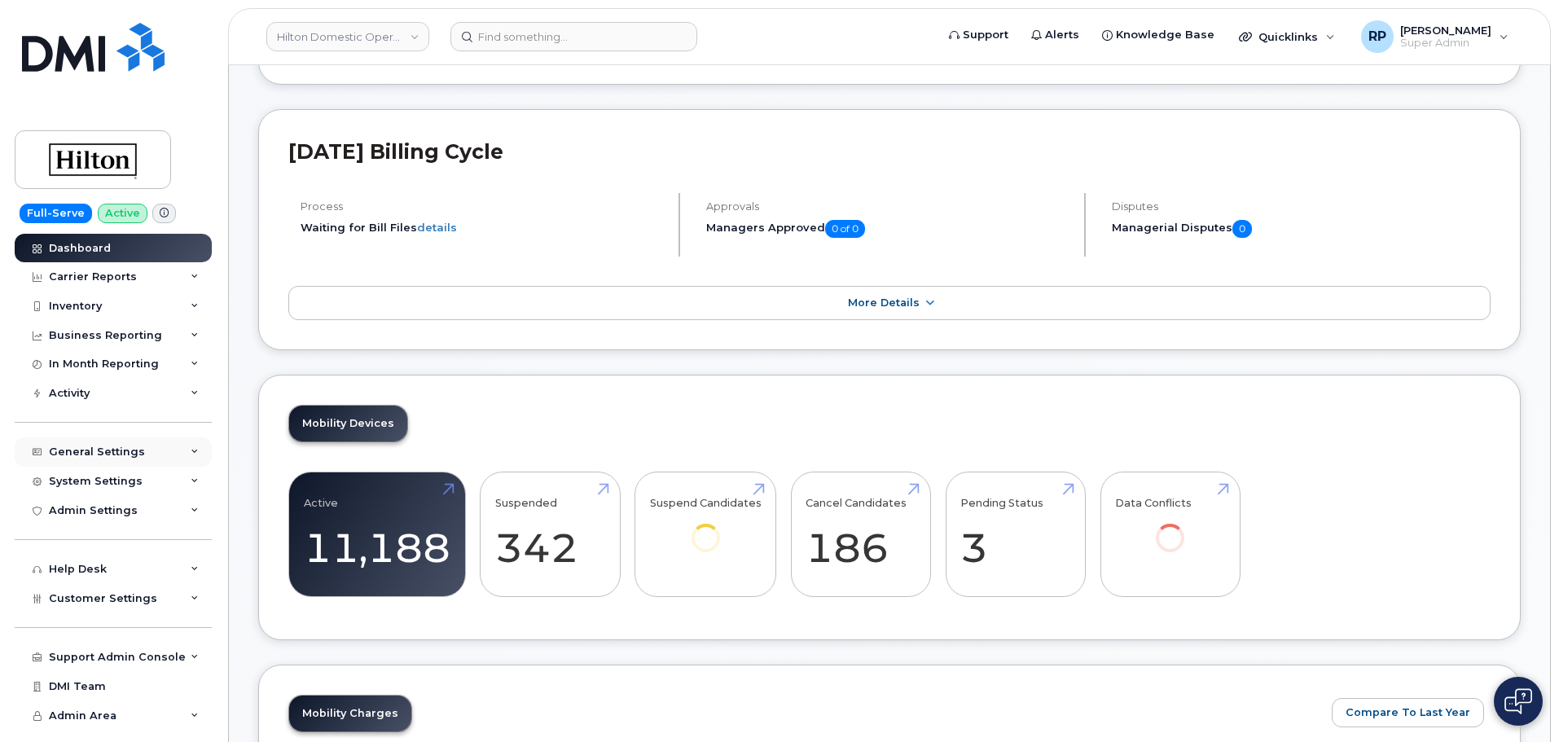
click at [121, 449] on div "General Settings" at bounding box center [97, 451] width 96 height 13
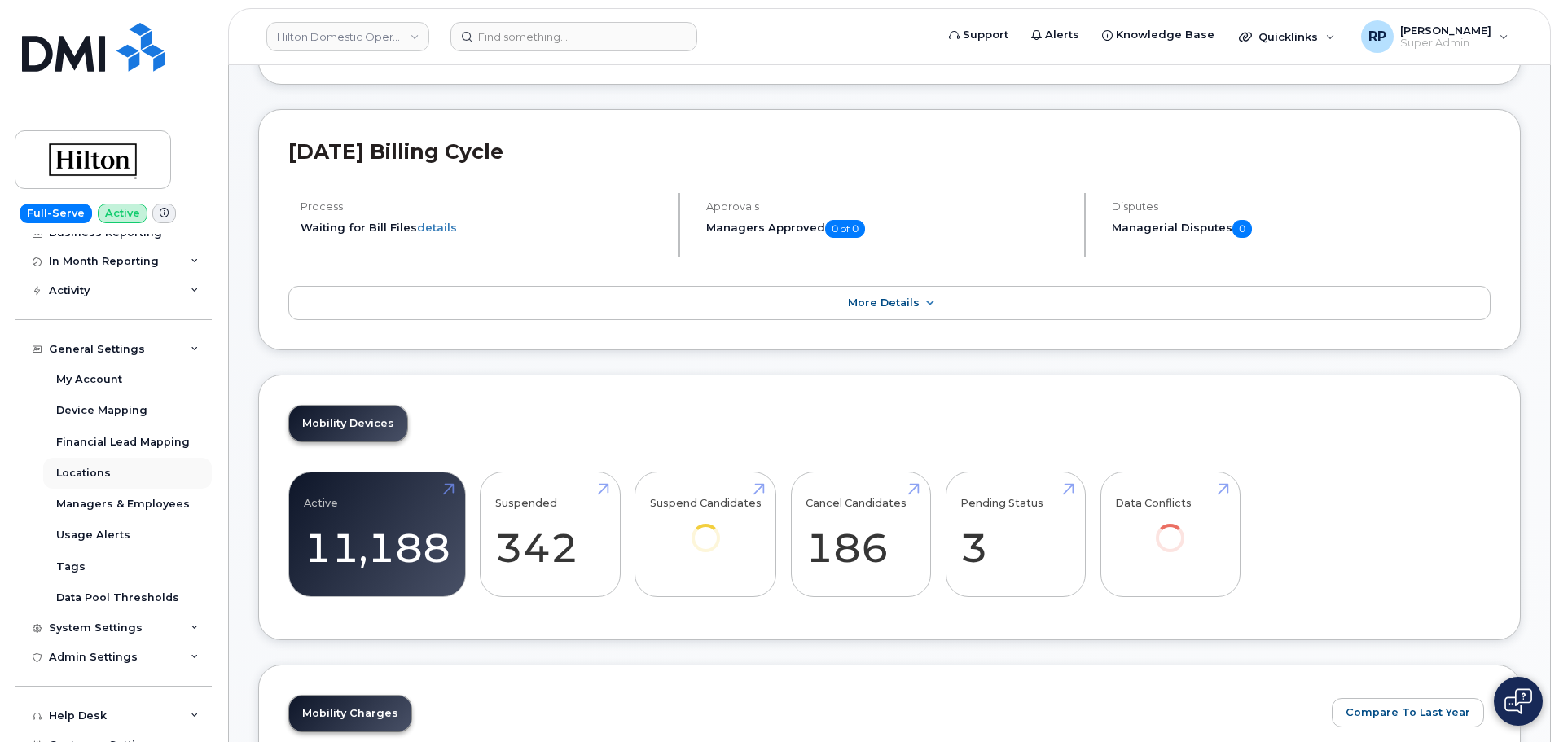
scroll to position [236, 0]
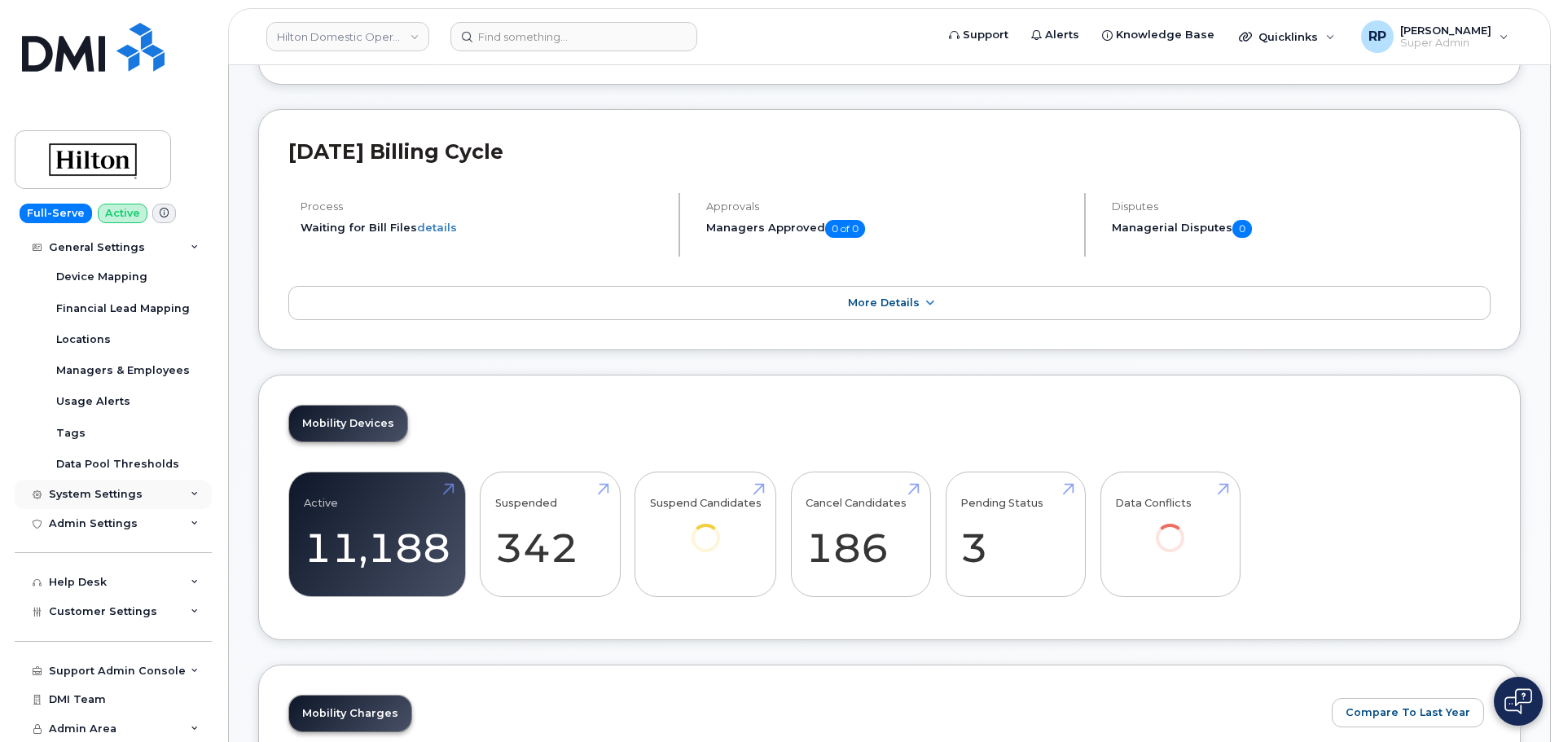
click at [101, 497] on div "System Settings" at bounding box center [96, 494] width 94 height 13
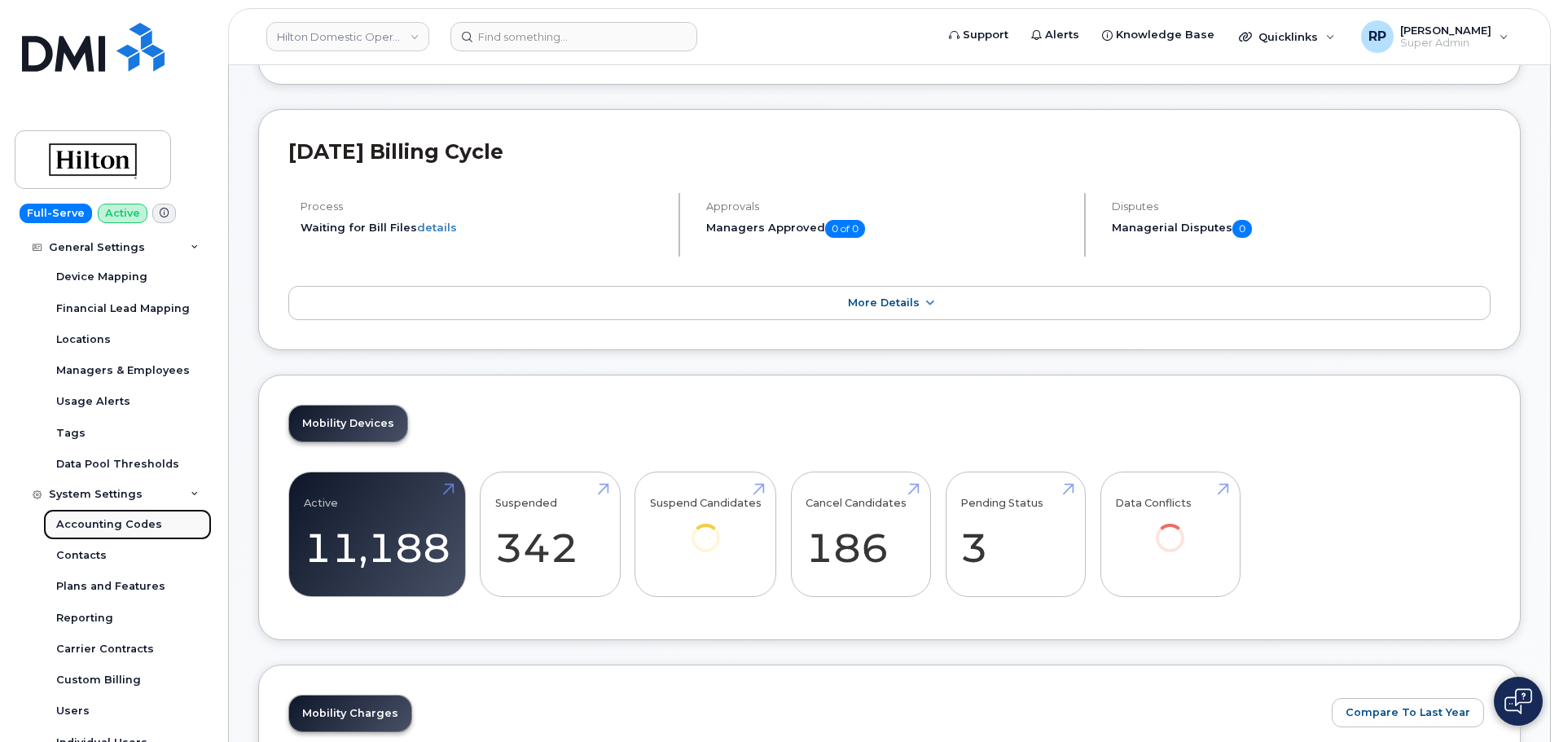
click at [97, 527] on div "Accounting Codes" at bounding box center [109, 524] width 106 height 15
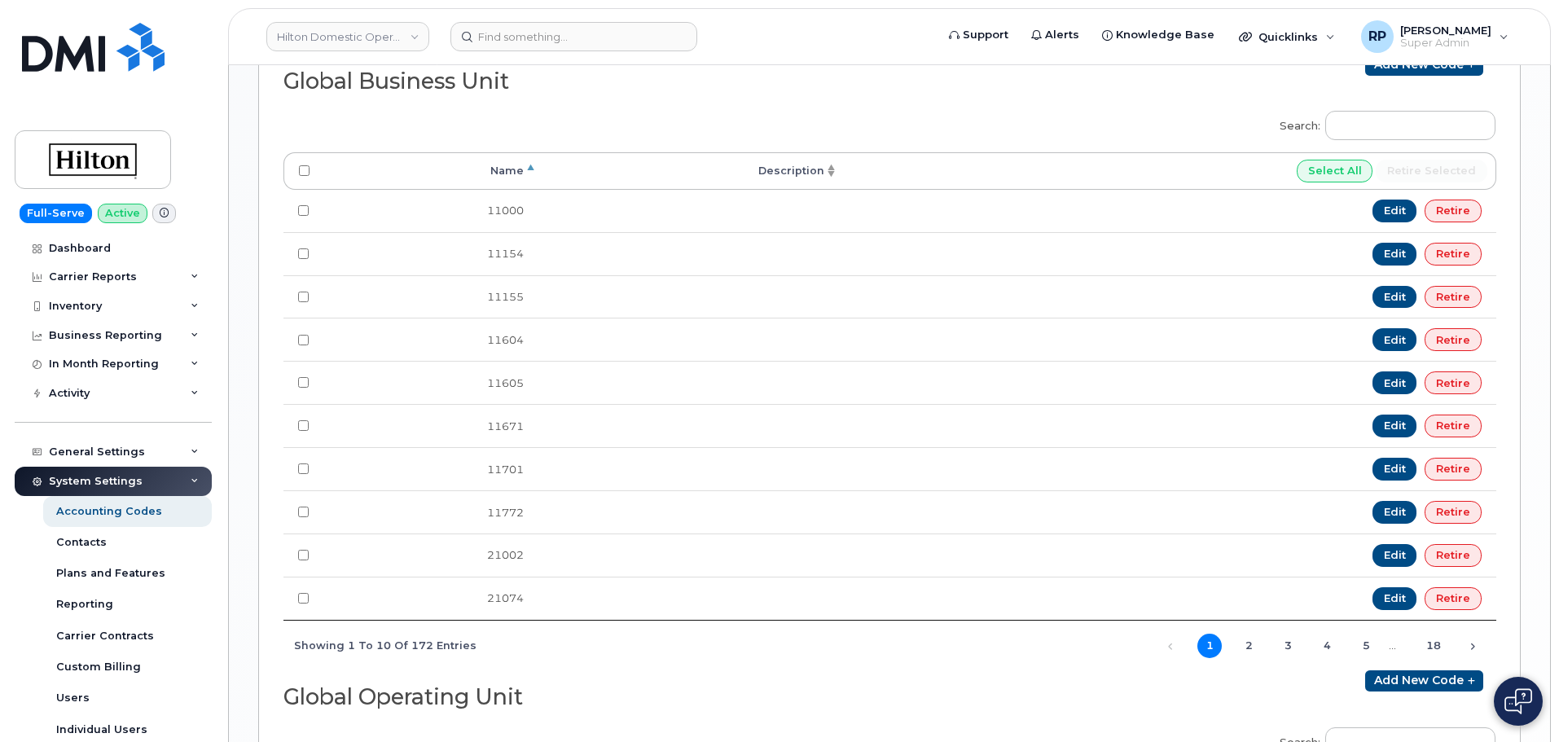
scroll to position [1035, 0]
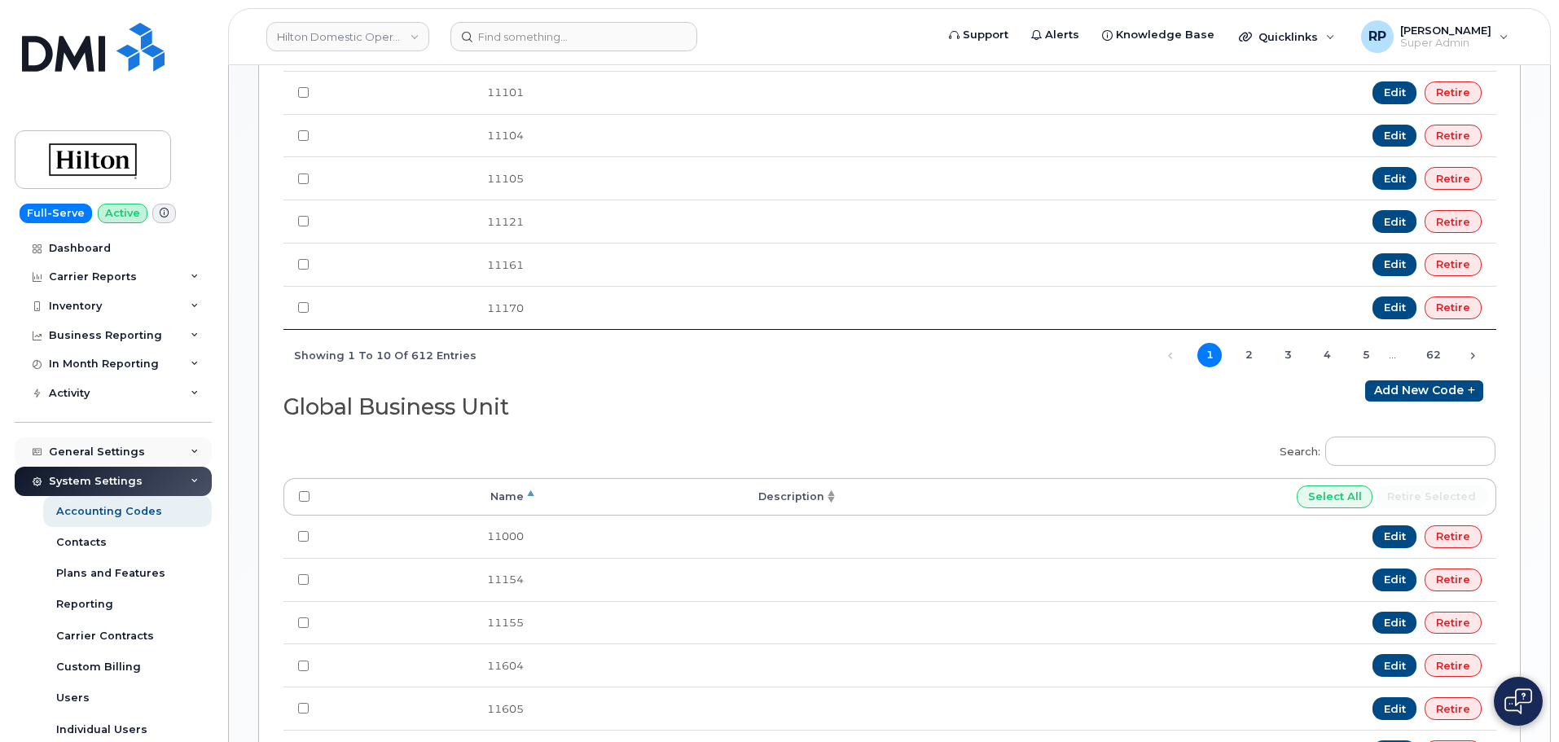
click at [94, 452] on div "General Settings" at bounding box center [97, 451] width 96 height 13
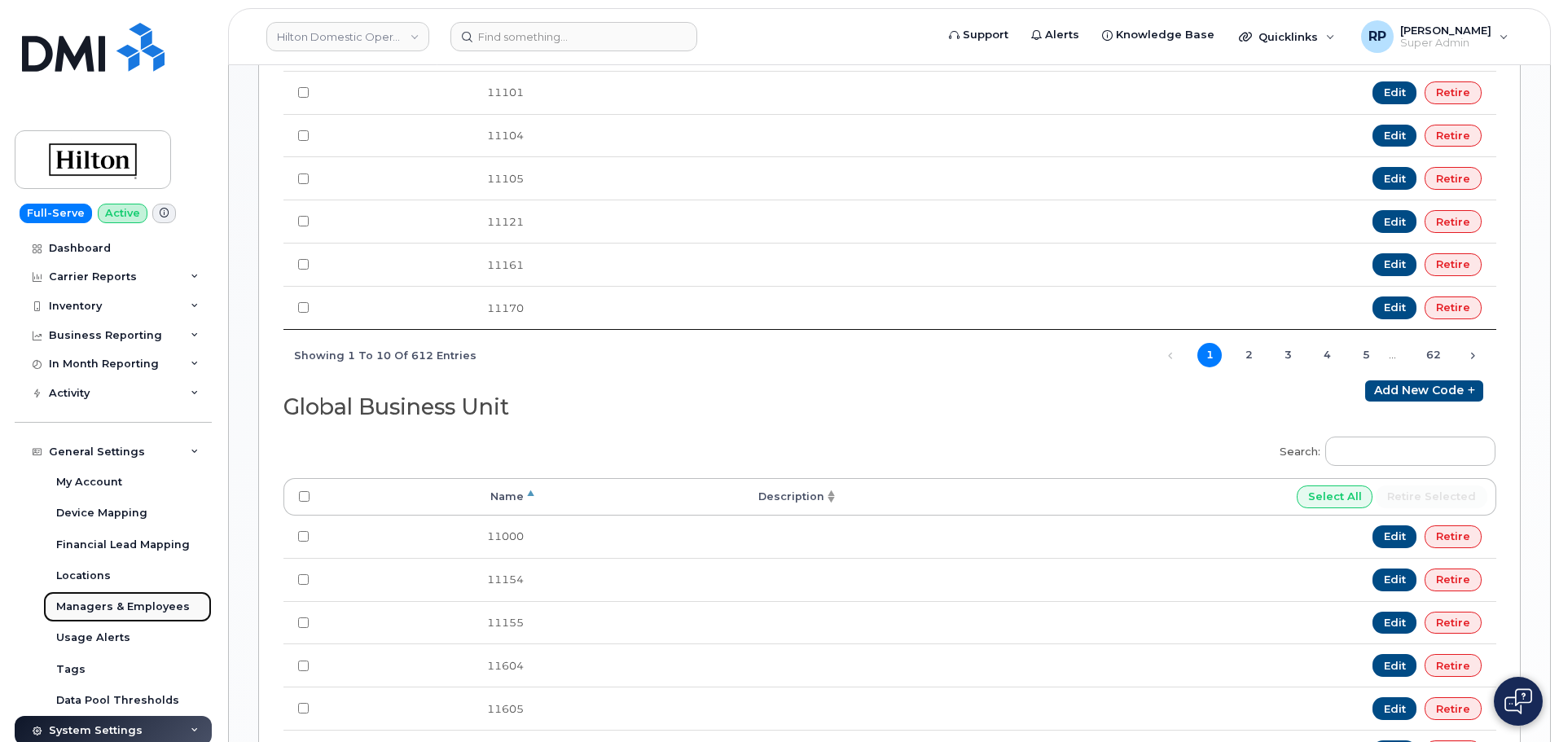
click at [120, 607] on div "Managers & Employees" at bounding box center [123, 606] width 134 height 15
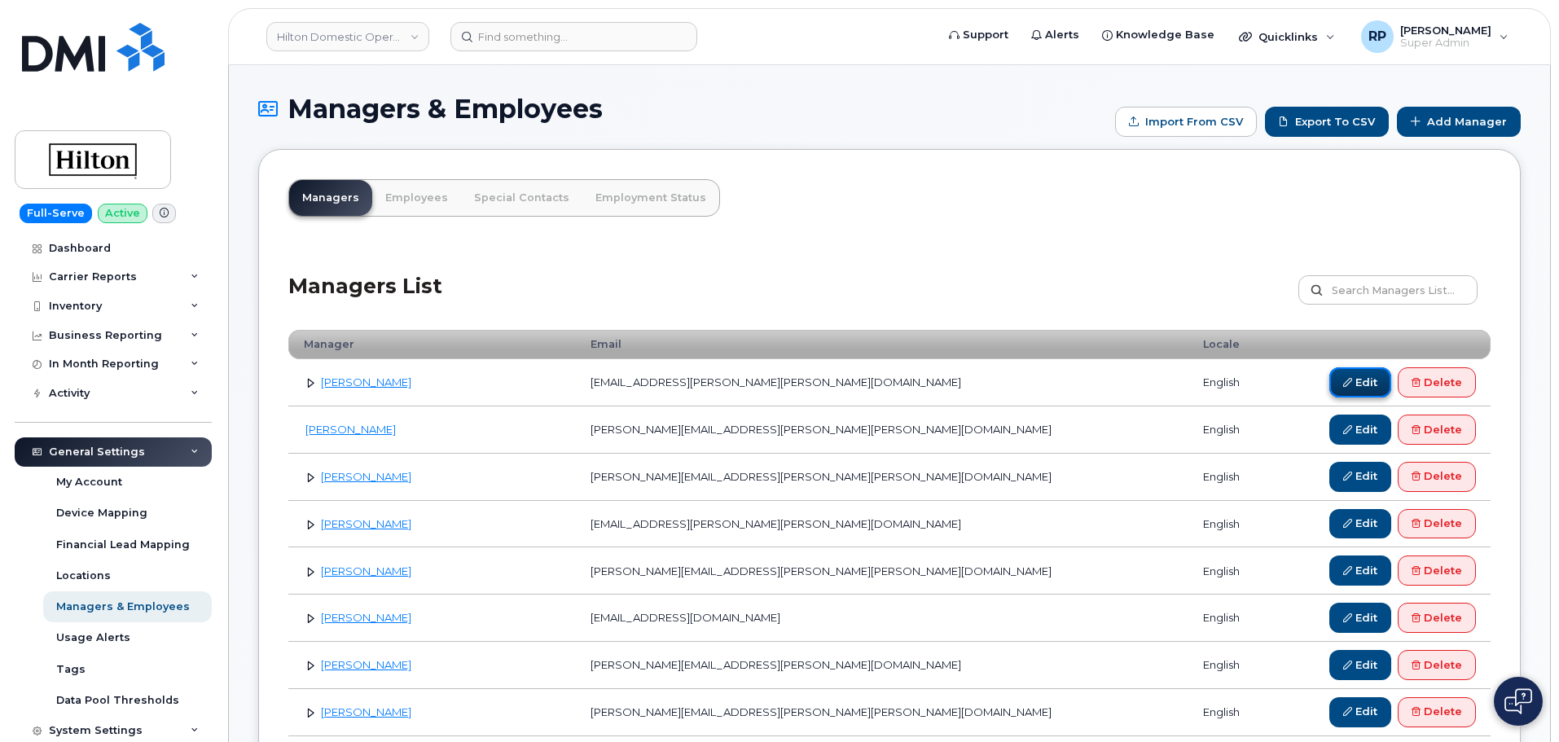
click at [1354, 388] on link "Edit" at bounding box center [1360, 382] width 62 height 30
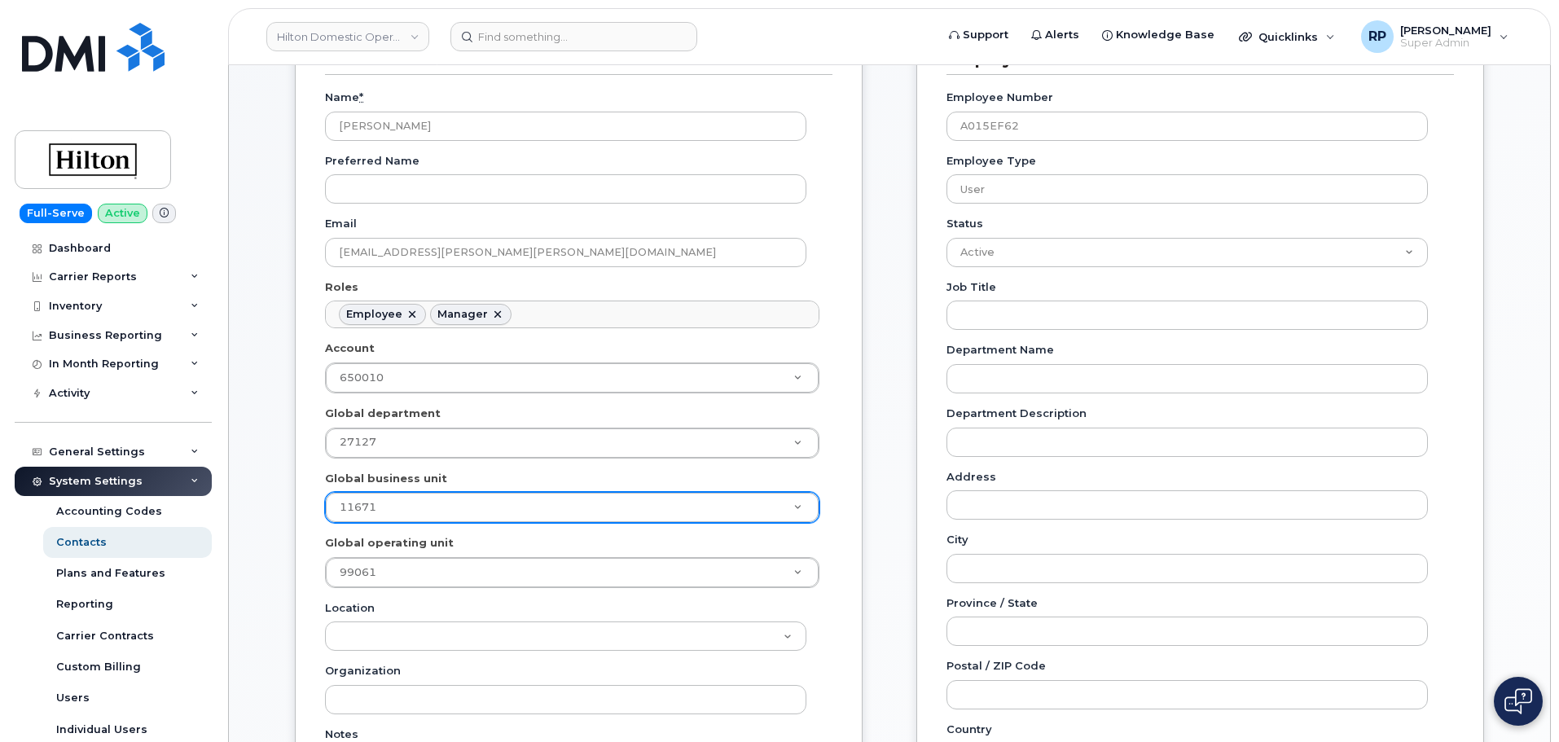
scroll to position [244, 0]
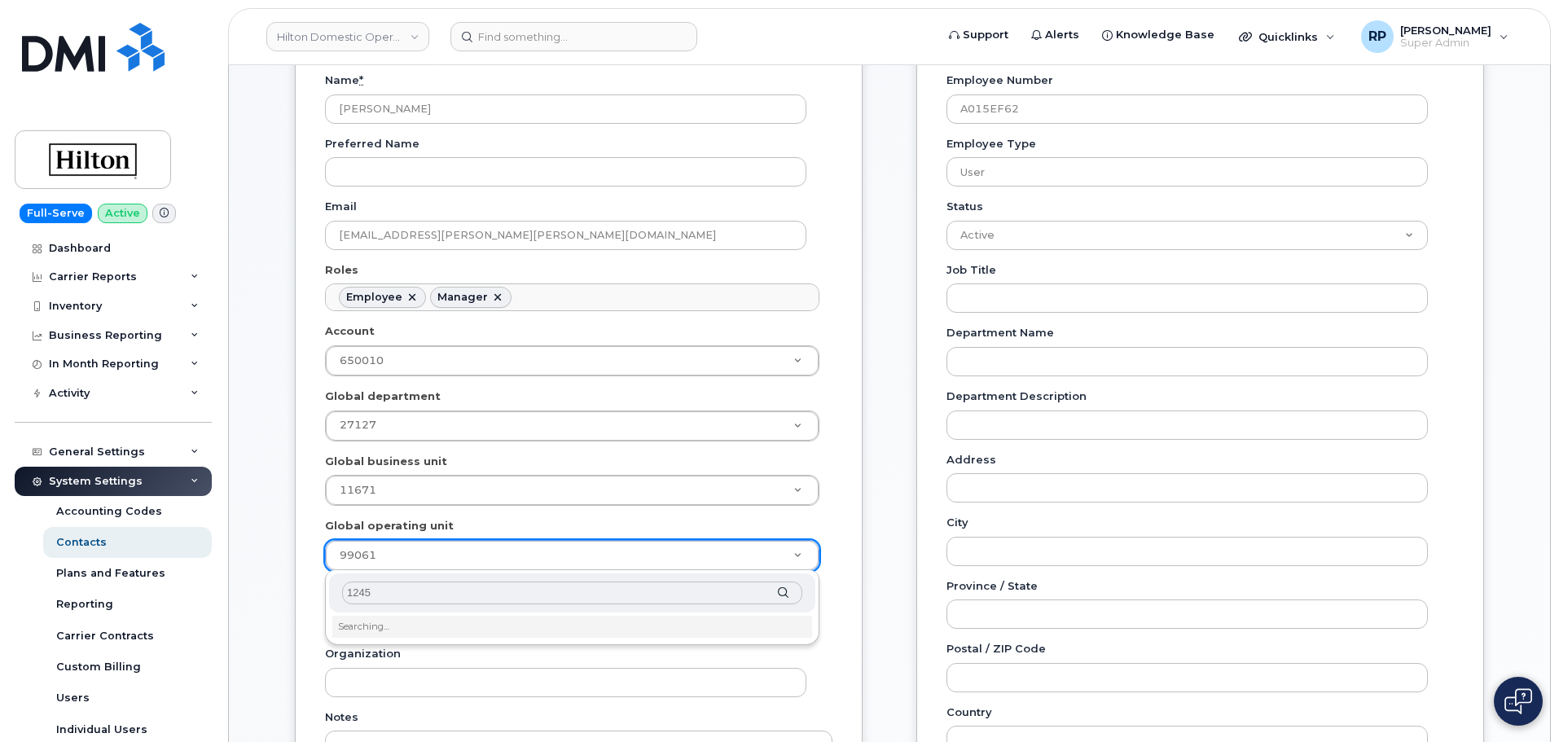
type input "12458"
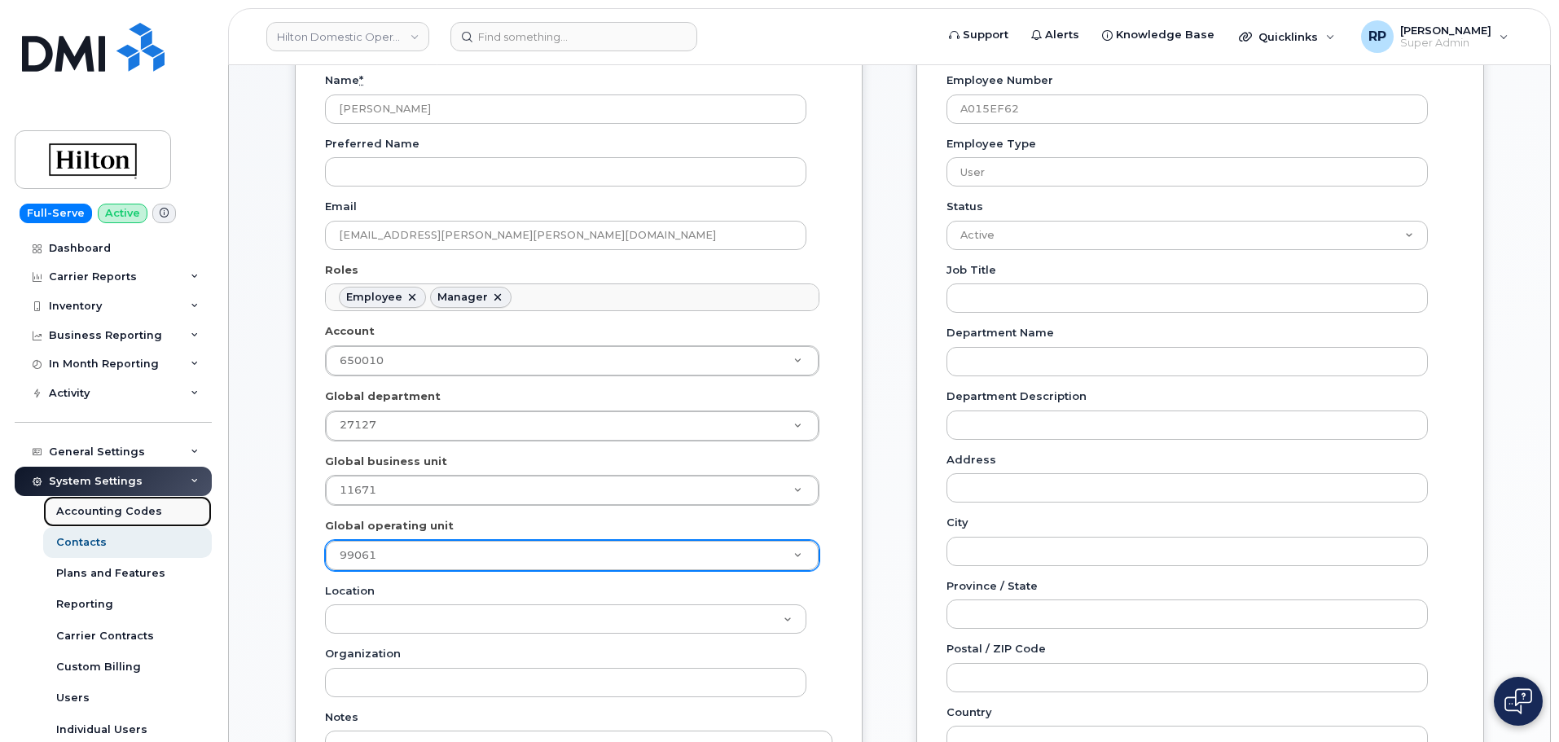
drag, startPoint x: 144, startPoint y: 515, endPoint x: 112, endPoint y: 515, distance: 31.8
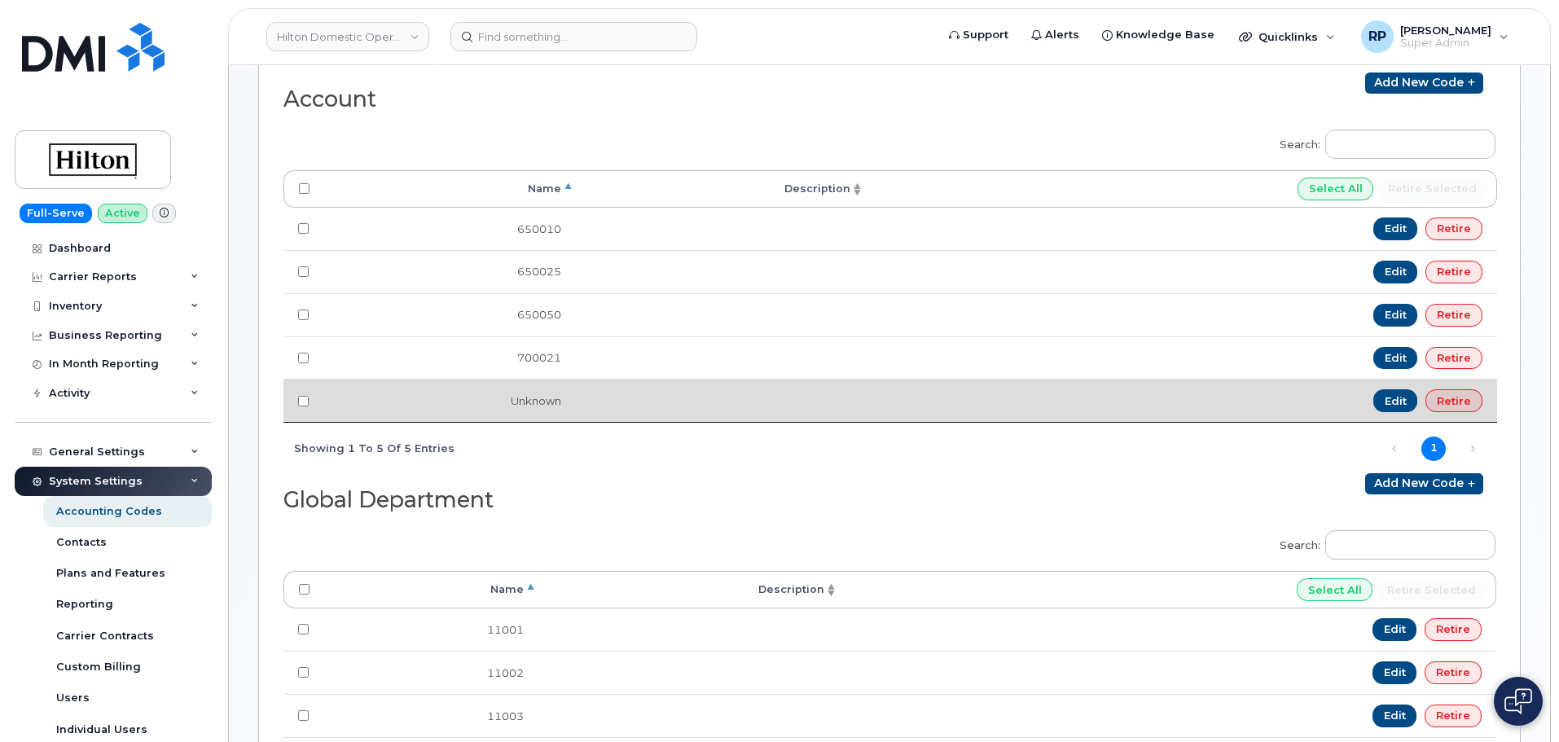
scroll to position [244, 0]
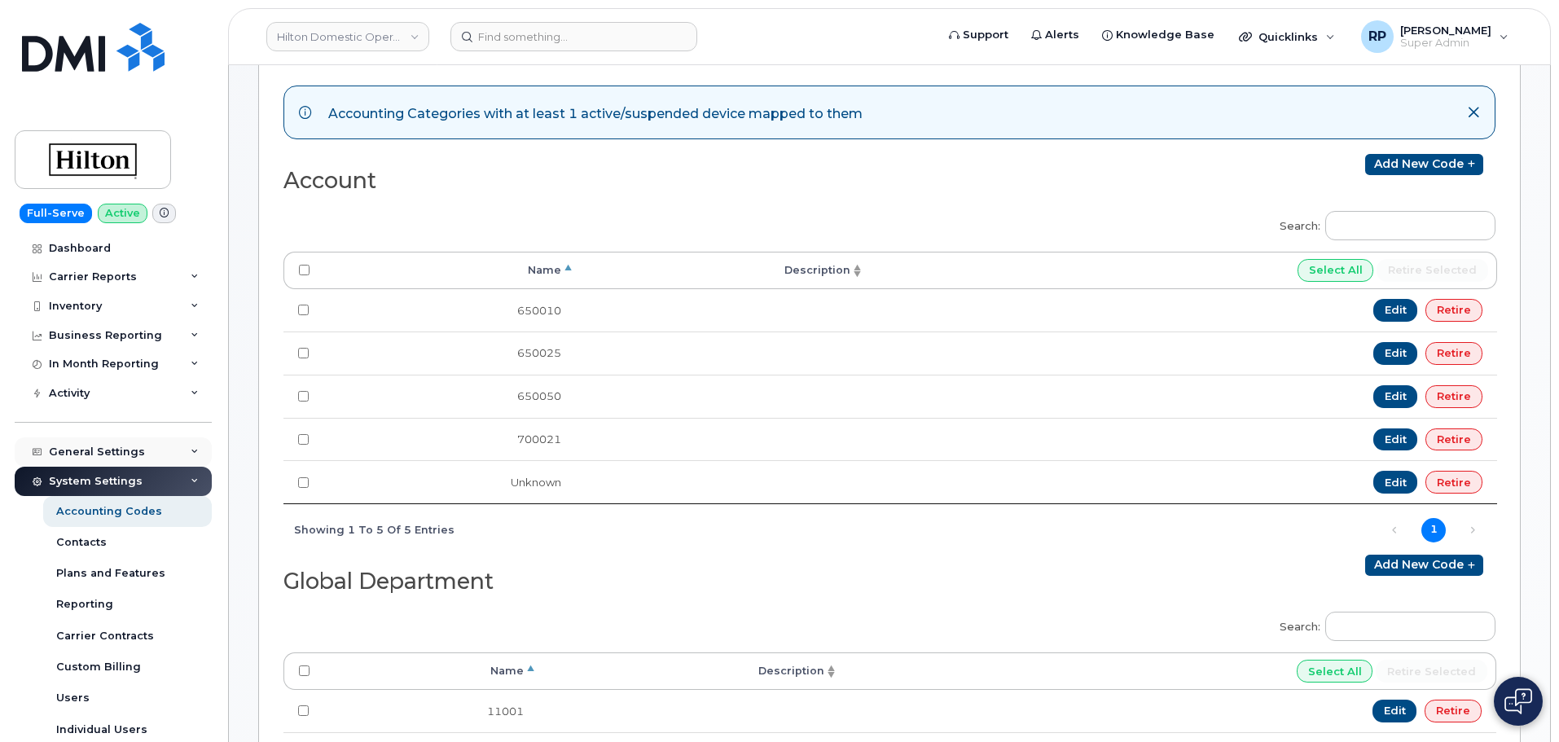
click at [129, 448] on div "General Settings" at bounding box center [97, 451] width 96 height 13
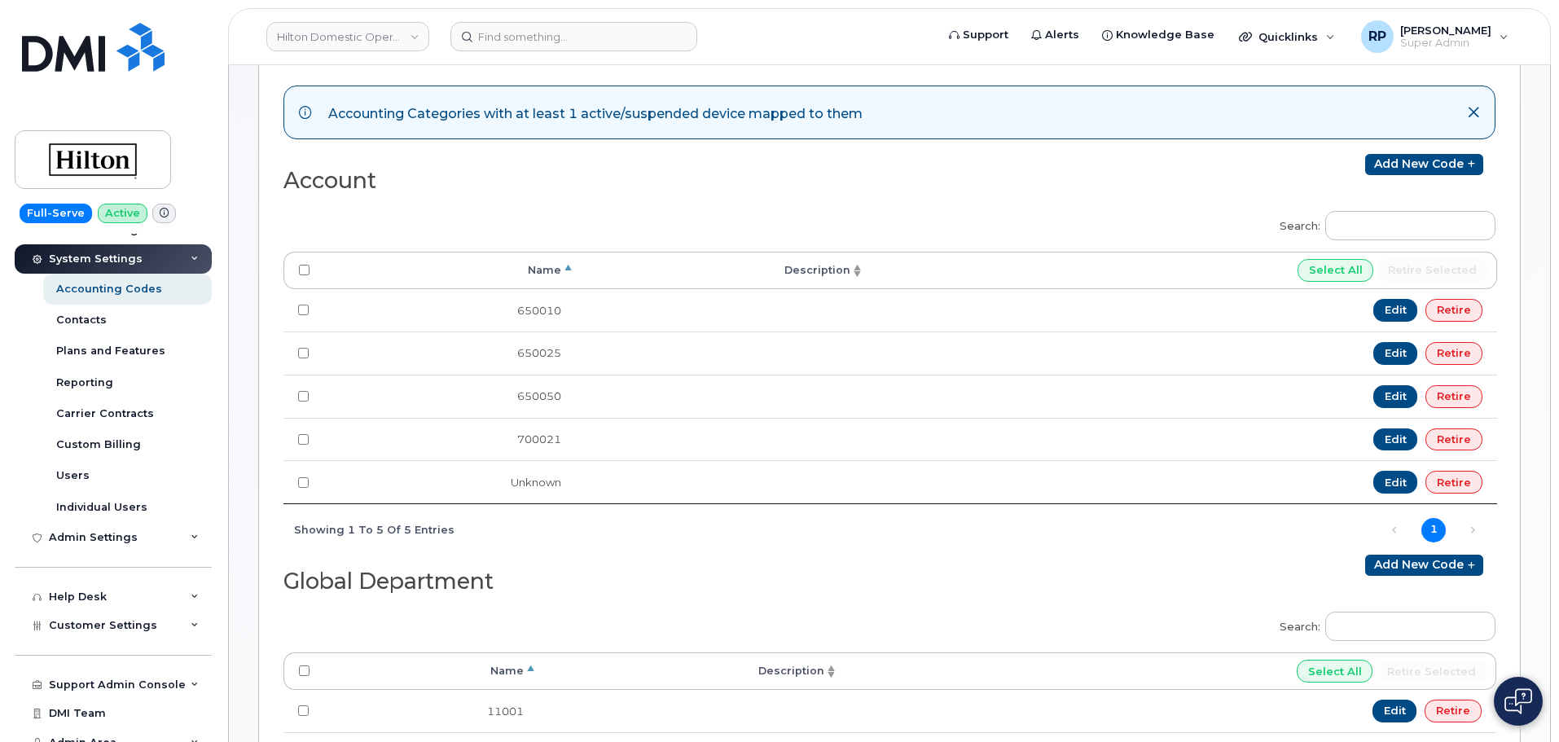
scroll to position [486, 0]
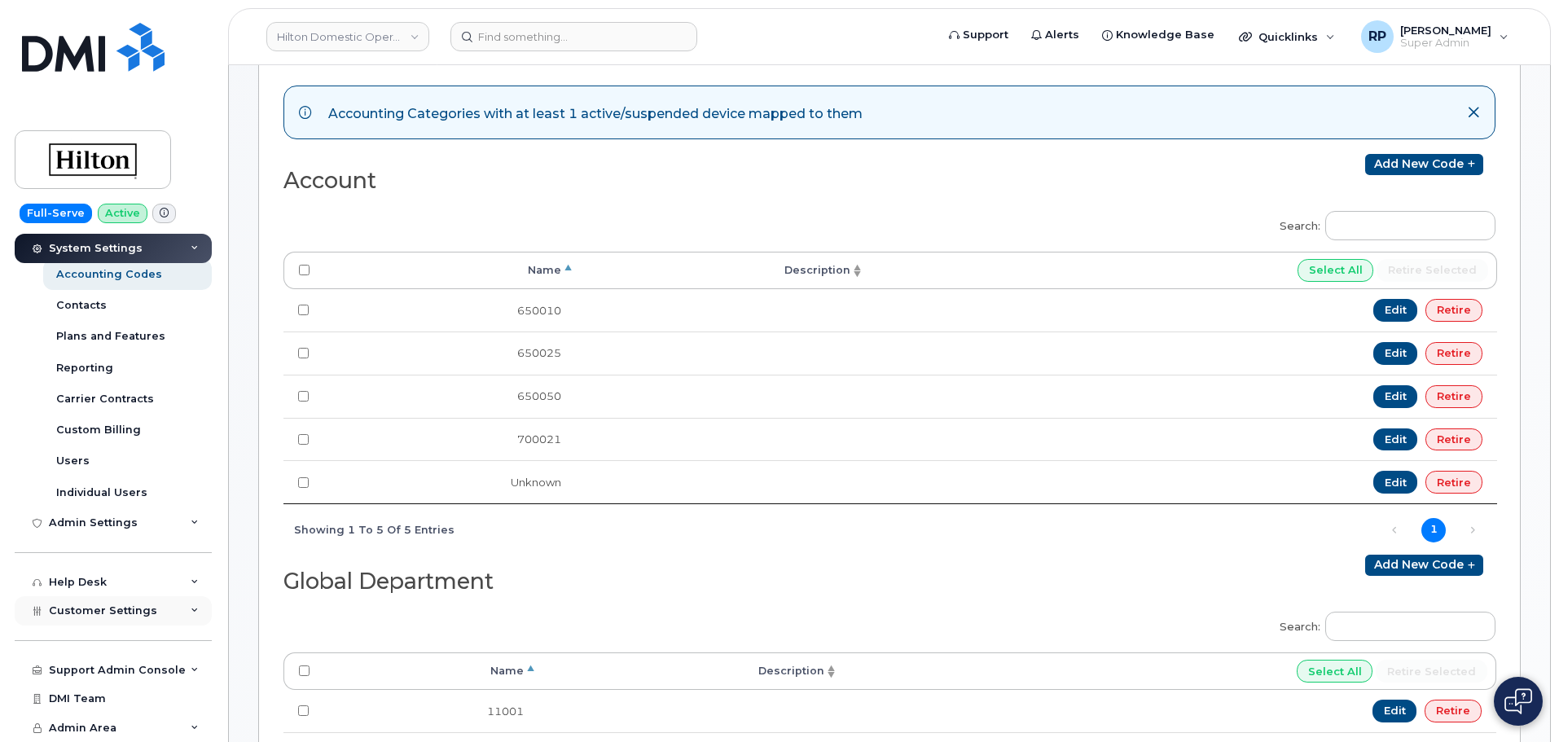
click at [129, 612] on span "Customer Settings" at bounding box center [103, 610] width 108 height 12
click at [98, 638] on link "General" at bounding box center [127, 640] width 169 height 31
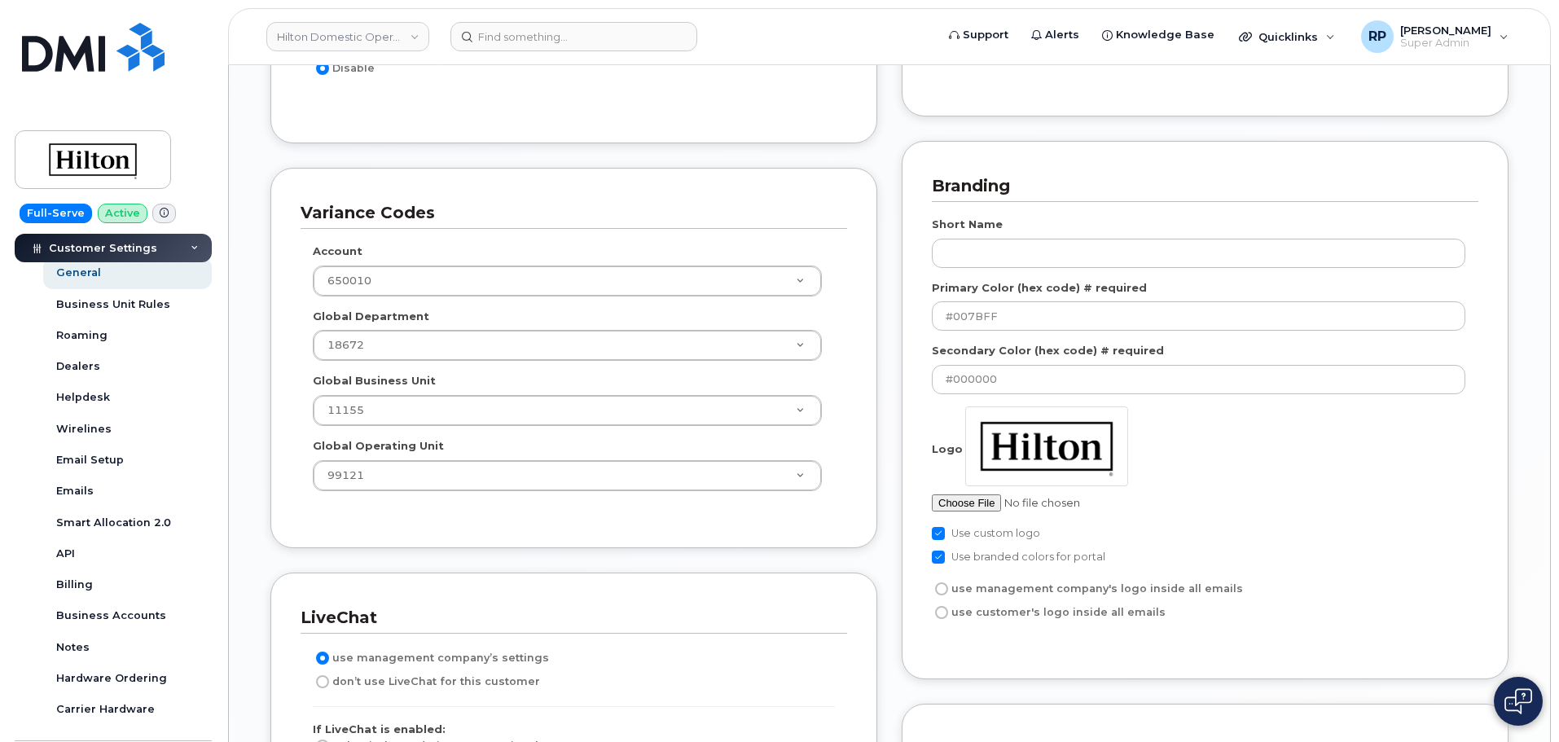
scroll to position [407, 0]
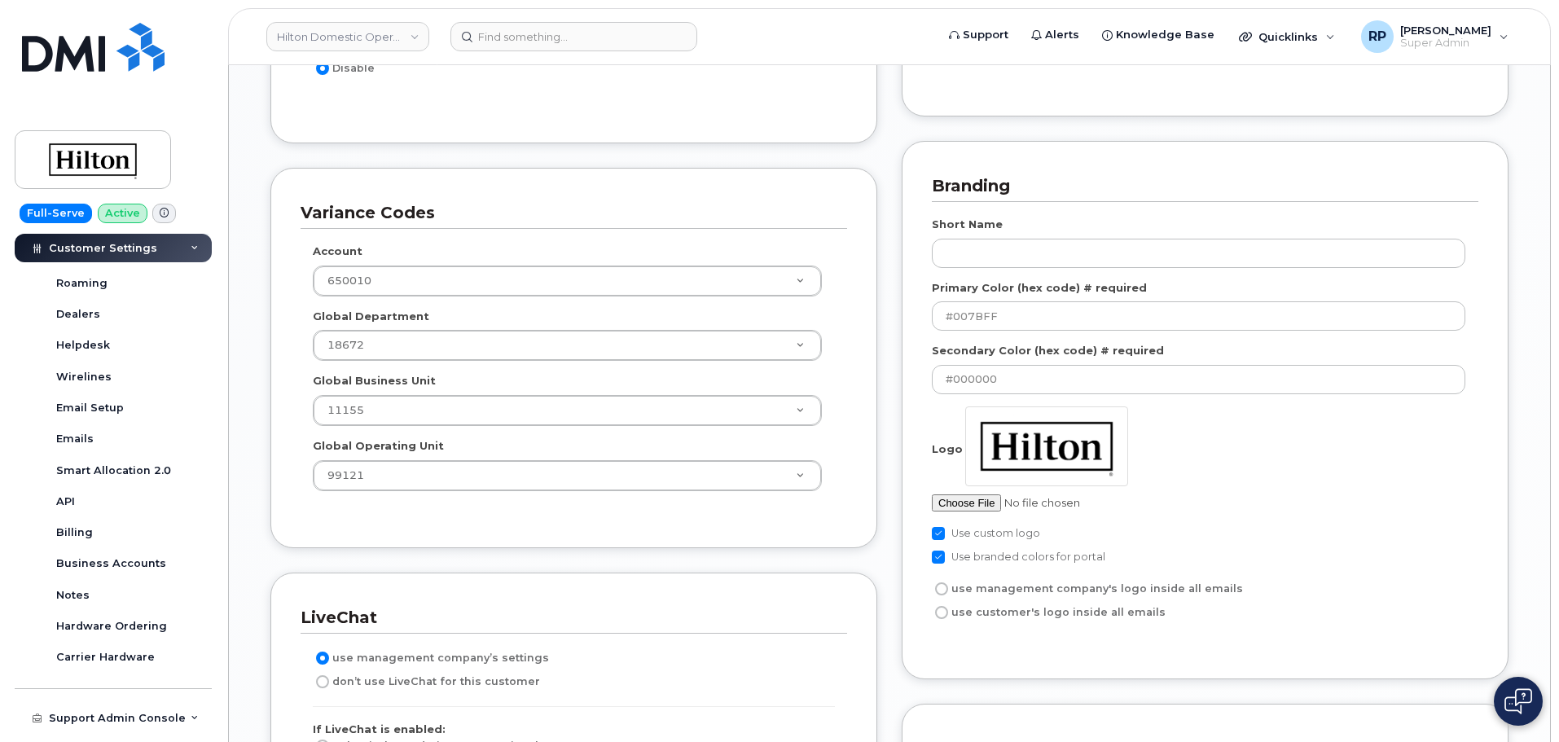
click at [787, 86] on div "Enable Disable" at bounding box center [573, 60] width 546 height 51
click at [893, 544] on div "Blacklist Settings Blacklist previous IMEI on Suspend and Cancel Devices Blackl…" at bounding box center [1204, 579] width 631 height 2019
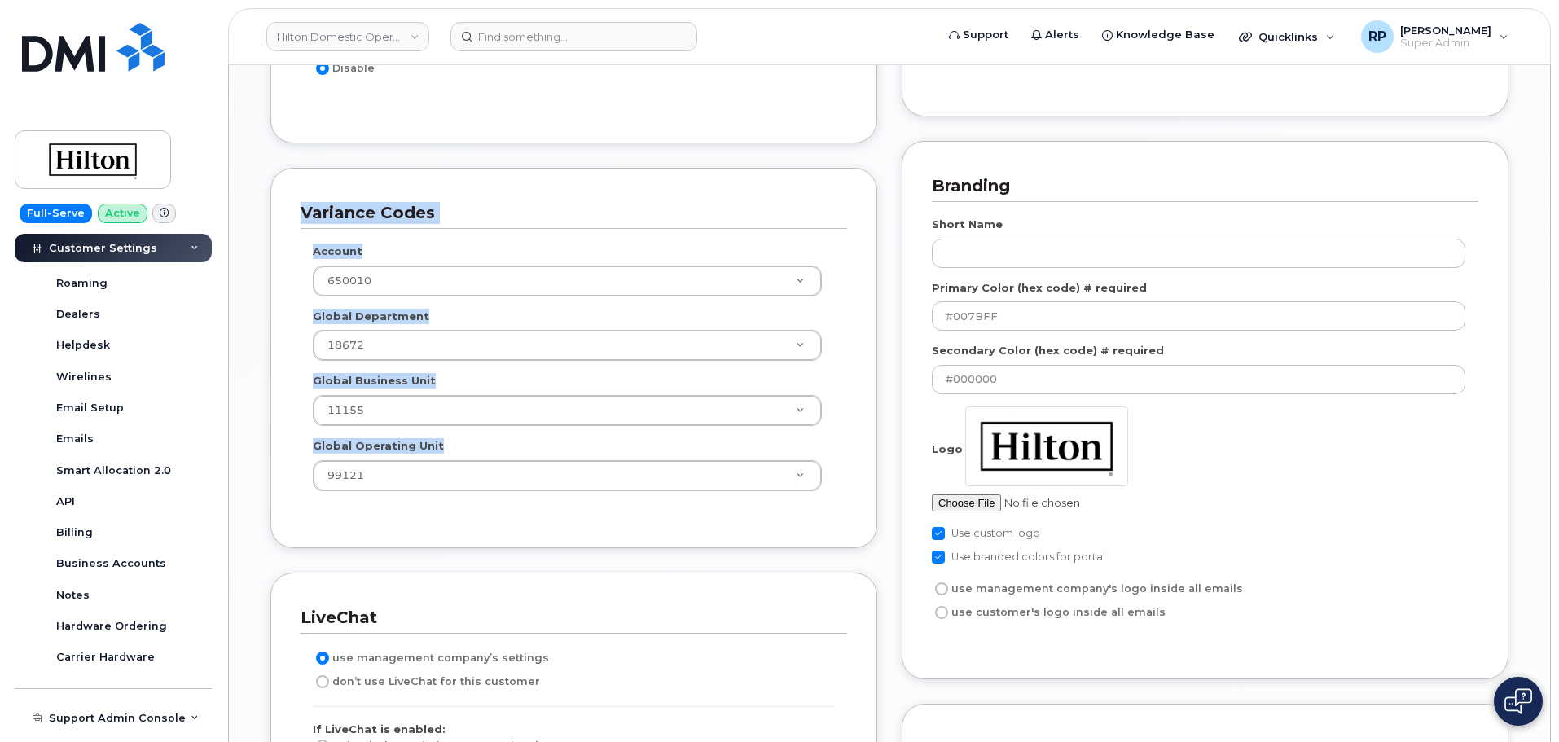
drag, startPoint x: 299, startPoint y: 207, endPoint x: 856, endPoint y: 500, distance: 629.4
click at [856, 500] on div "Variance Codes Account 650010 Global Department 18672 Global Business Unit 1115…" at bounding box center [573, 357] width 607 height 379
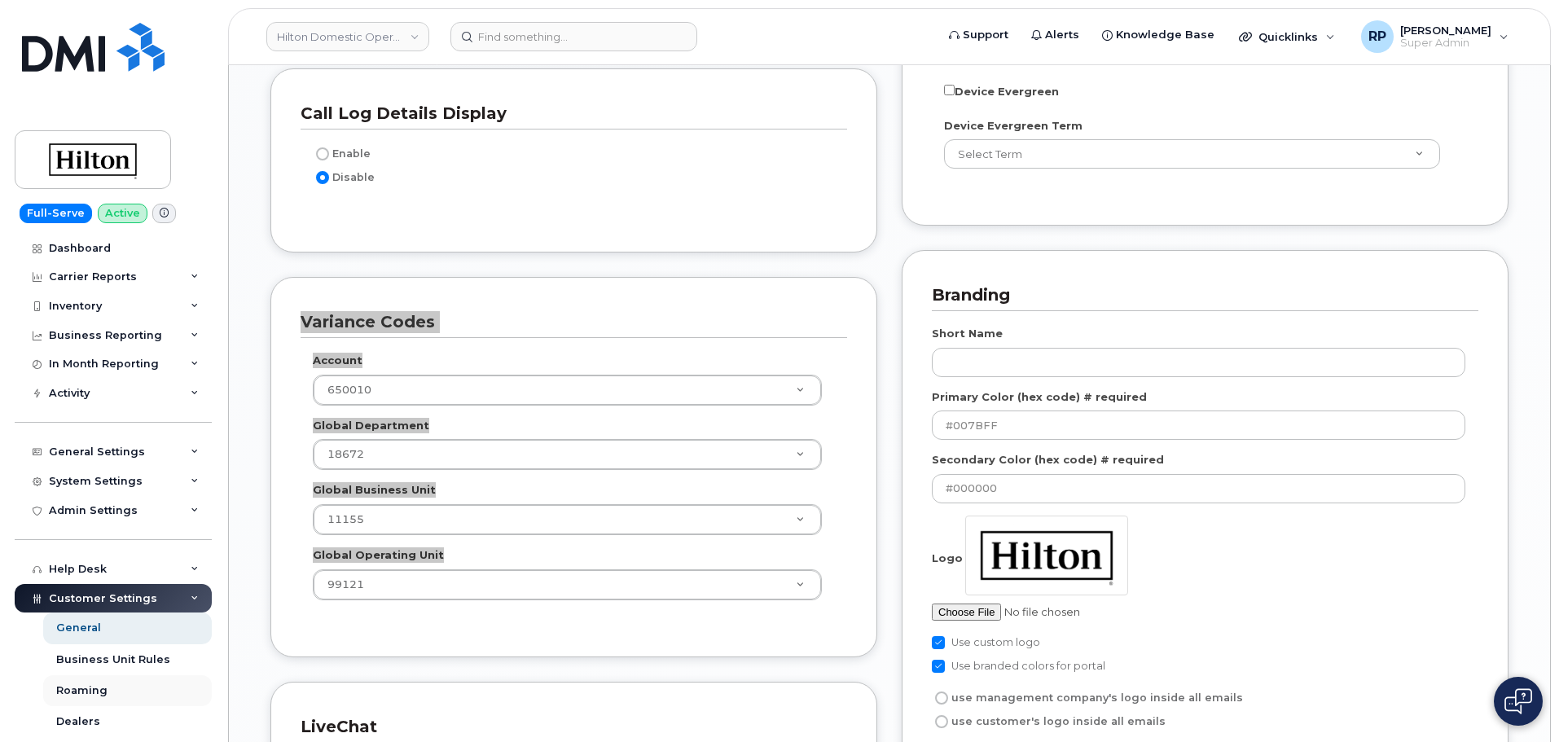
scroll to position [1954, 0]
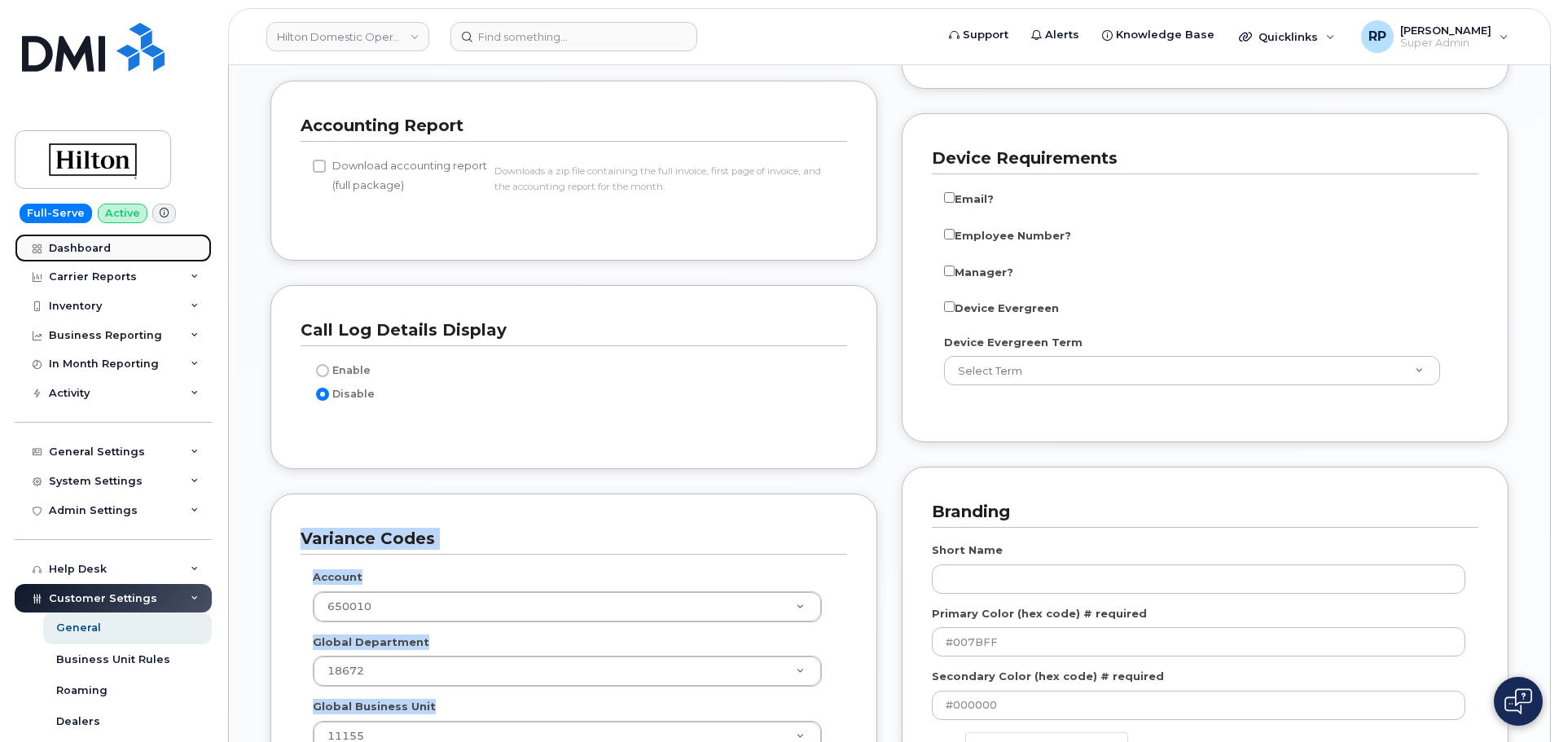
click at [89, 243] on div "Dashboard" at bounding box center [80, 248] width 62 height 13
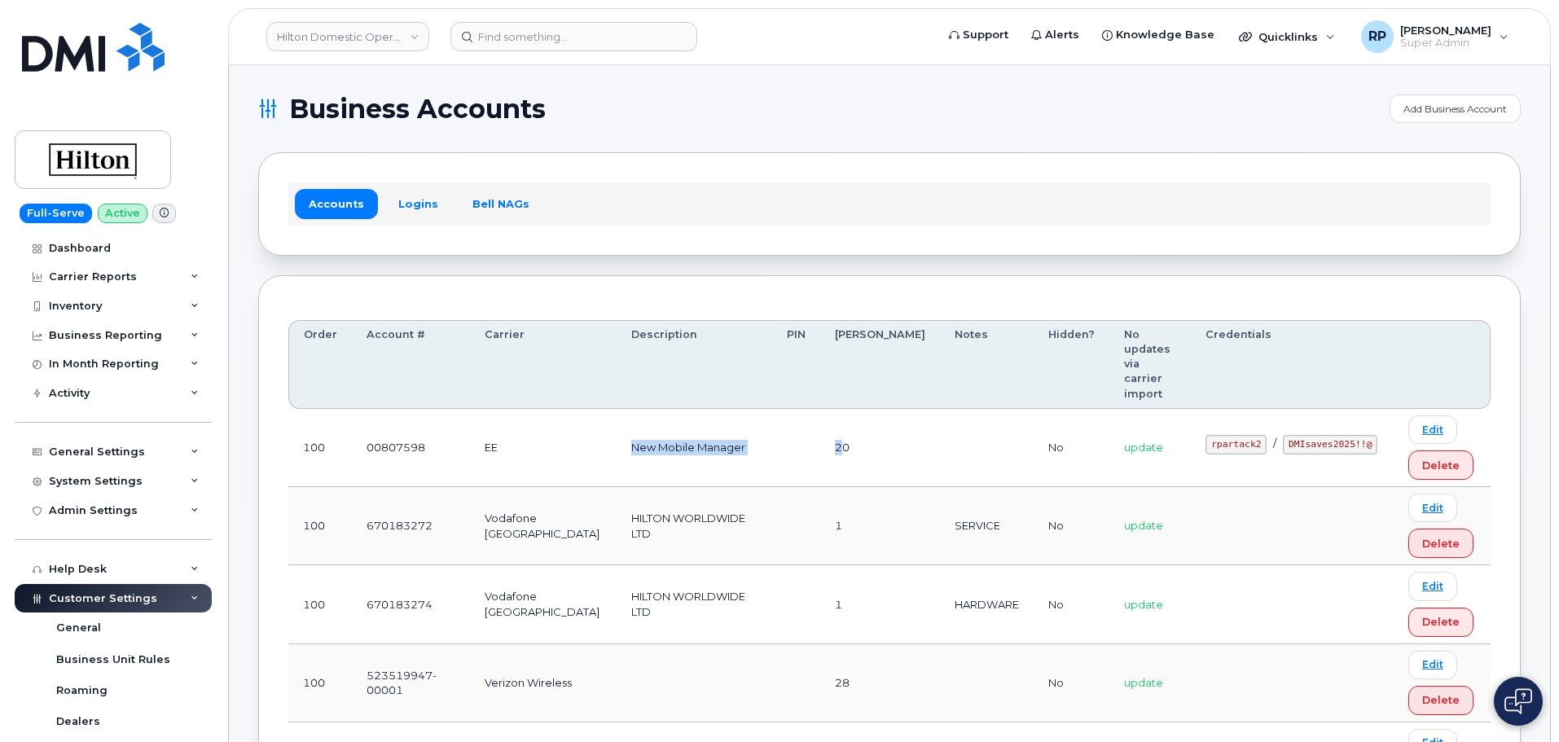
drag, startPoint x: 561, startPoint y: 430, endPoint x: 844, endPoint y: 413, distance: 283.1
click at [843, 487] on tr "100 00807598 EE New Mobile Manager 20 No update rpartack2 / DMIsaves2025!!@ Edi…" at bounding box center [889, 526] width 1202 height 78
drag, startPoint x: 360, startPoint y: 419, endPoint x: 455, endPoint y: 419, distance: 95.3
click at [453, 419] on td "00807598" at bounding box center [411, 448] width 118 height 78
drag, startPoint x: 371, startPoint y: 500, endPoint x: 471, endPoint y: 502, distance: 100.2
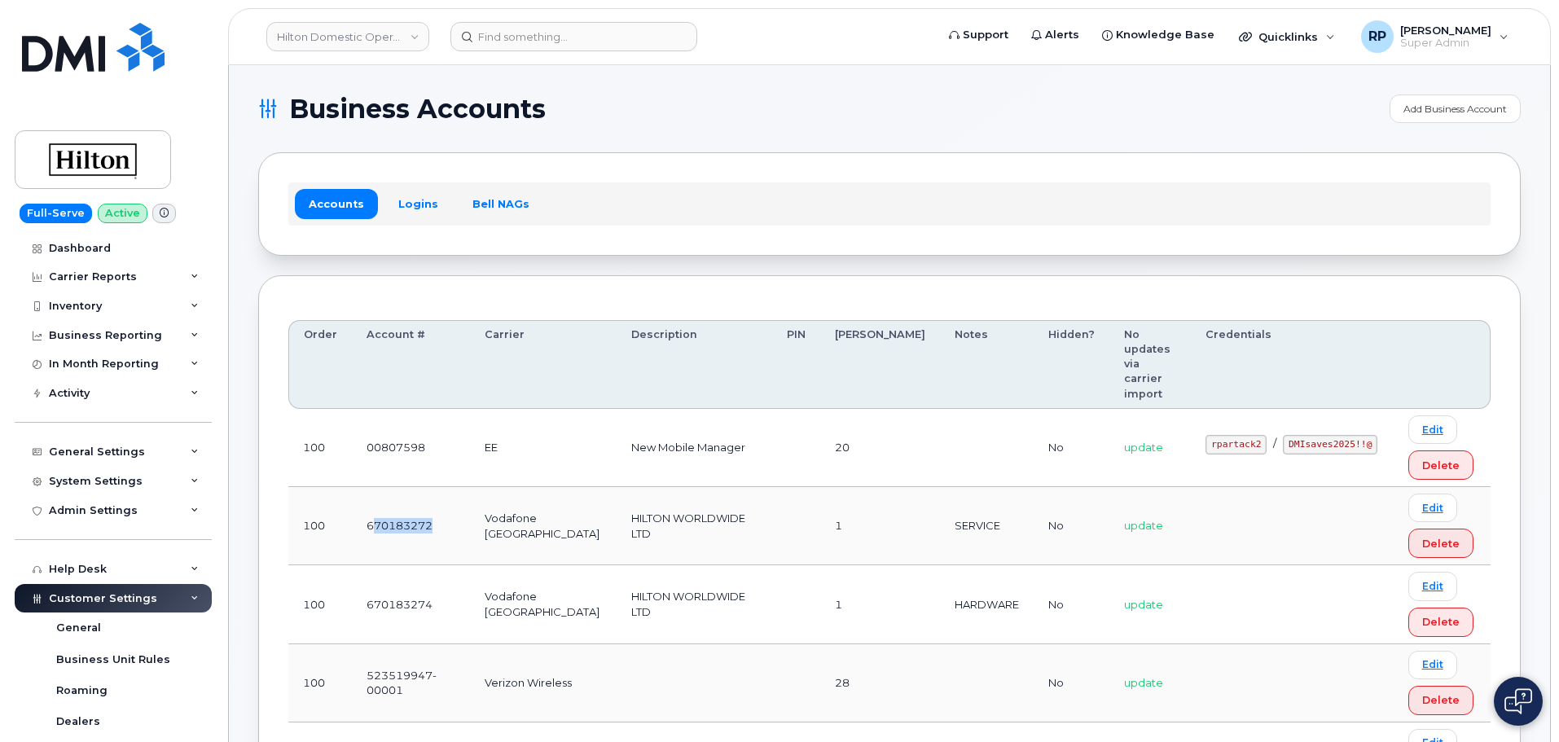
click at [470, 502] on td "670183272" at bounding box center [411, 526] width 118 height 78
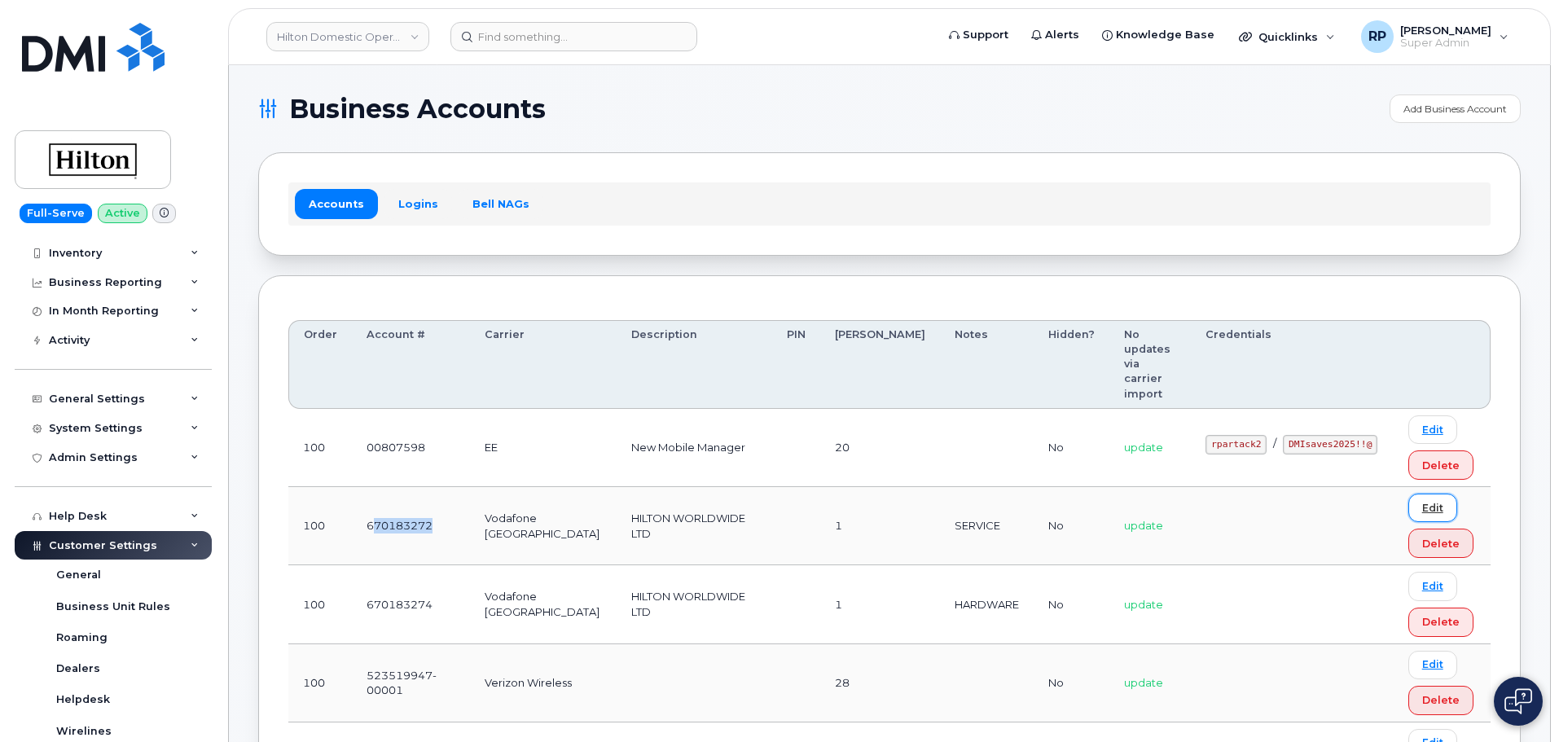
scroll to position [81, 0]
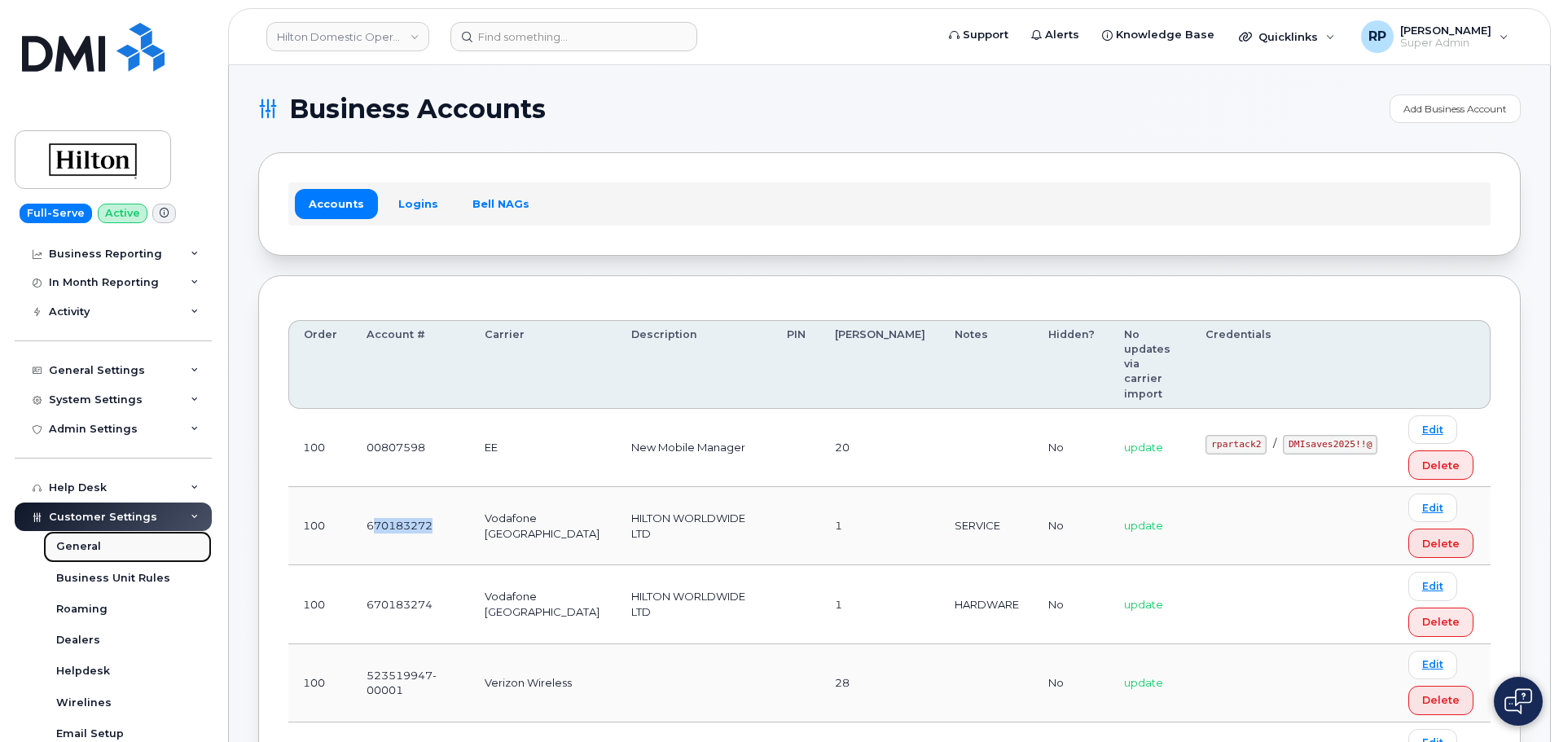
click at [94, 545] on div "General" at bounding box center [78, 546] width 45 height 15
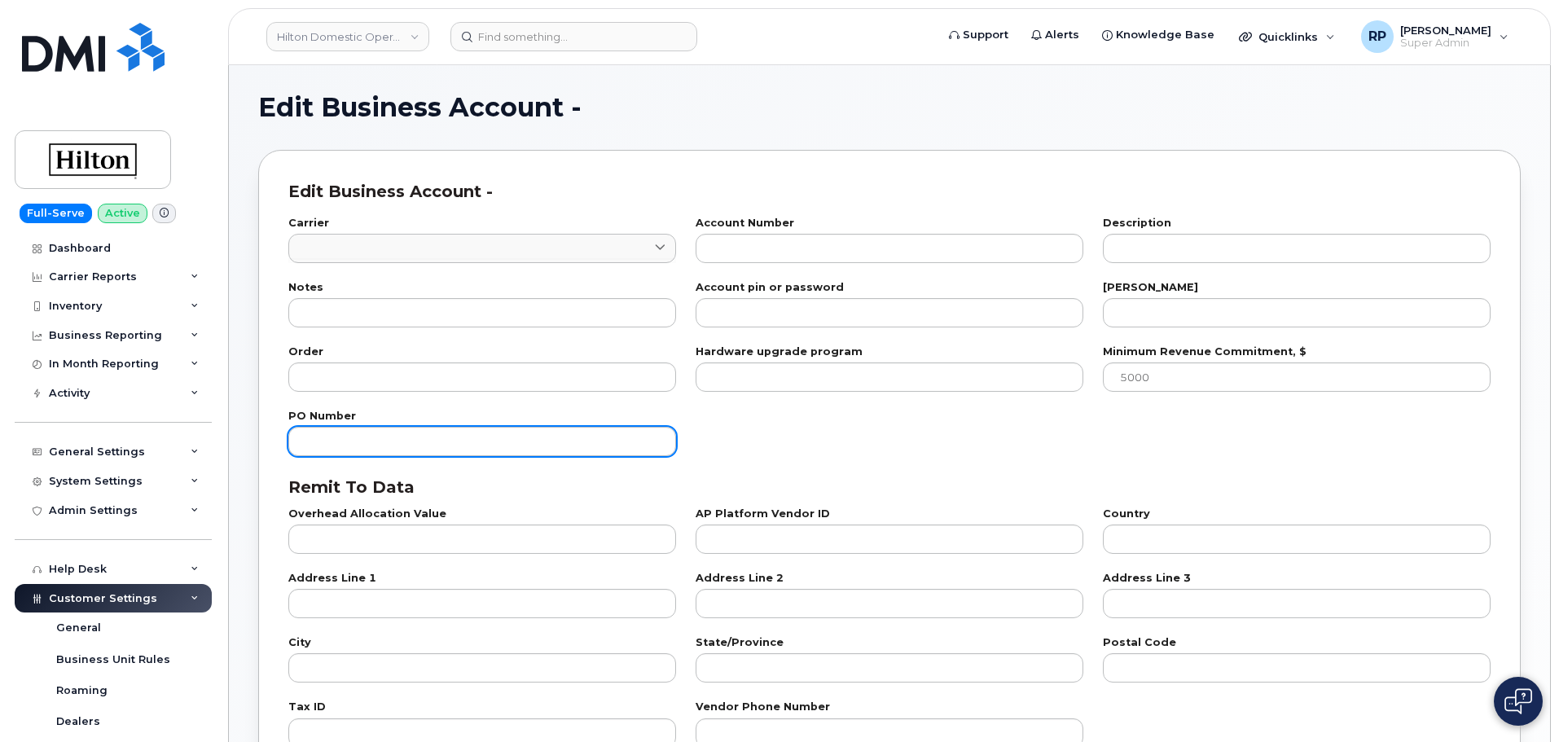
type input "86"
type input "670183272"
type input "HILTON WORLDWIDE LTD"
type input "SERVICE"
type input "1"
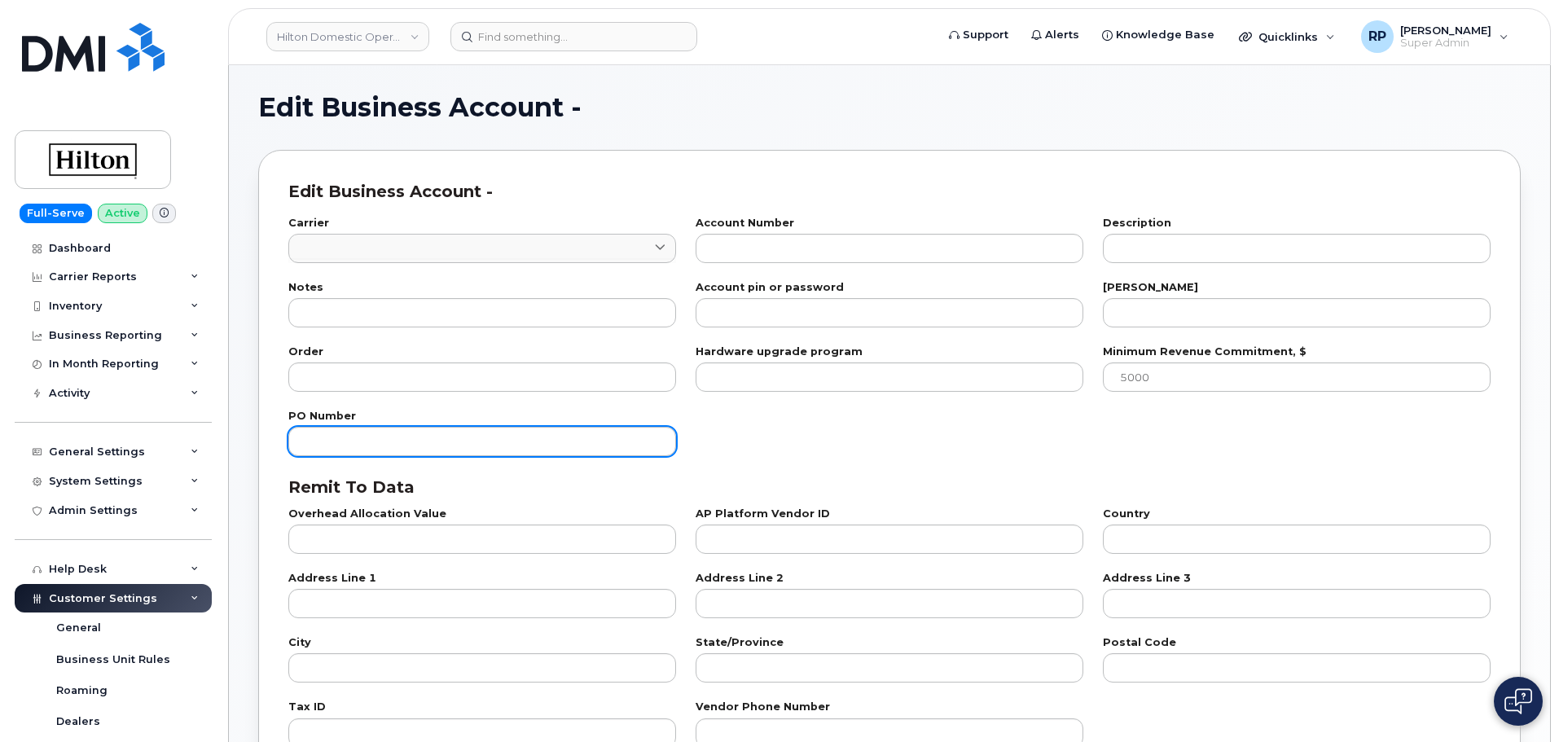
type input "100"
checkbox input "true"
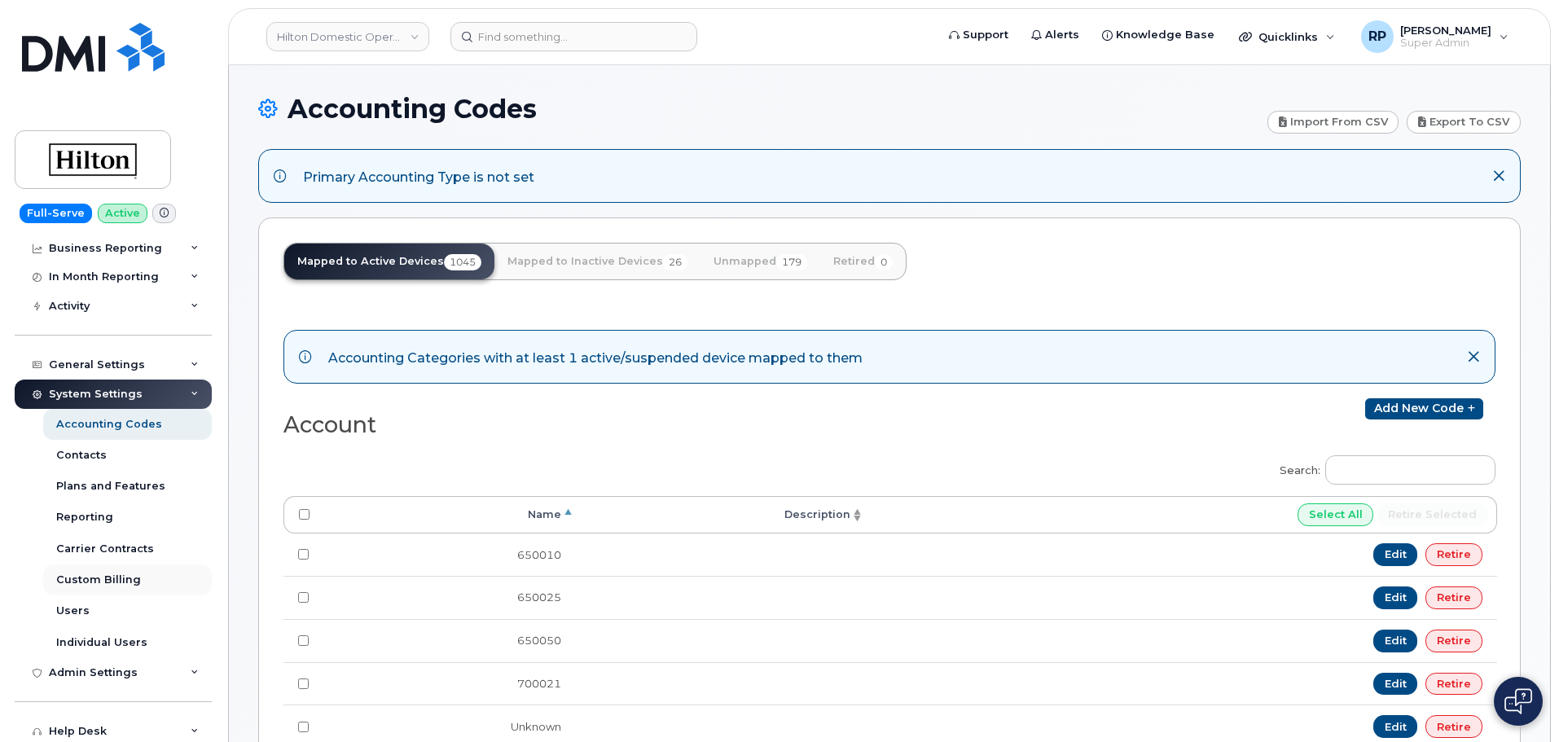
scroll to position [236, 0]
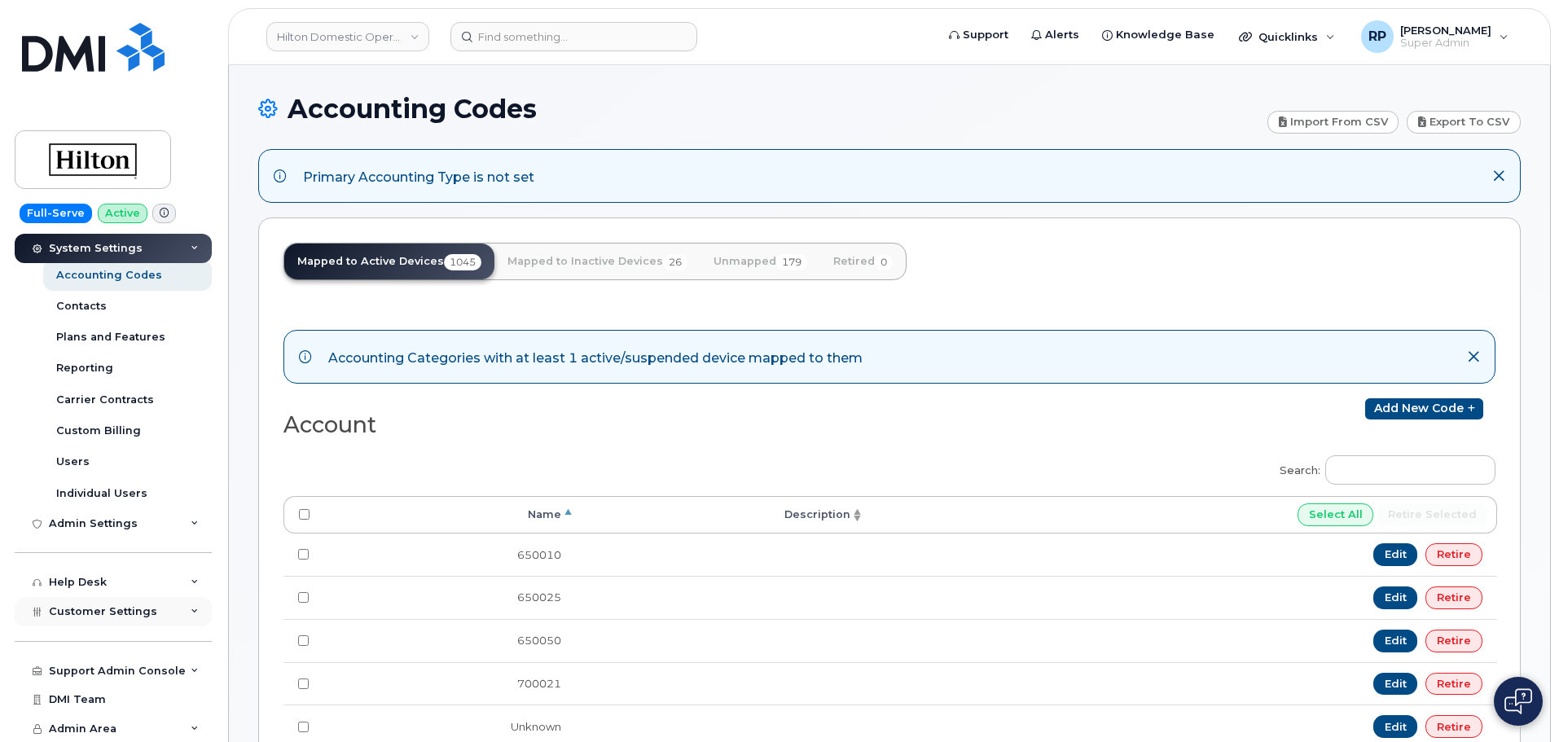
click at [103, 611] on span "Customer Settings" at bounding box center [103, 611] width 108 height 12
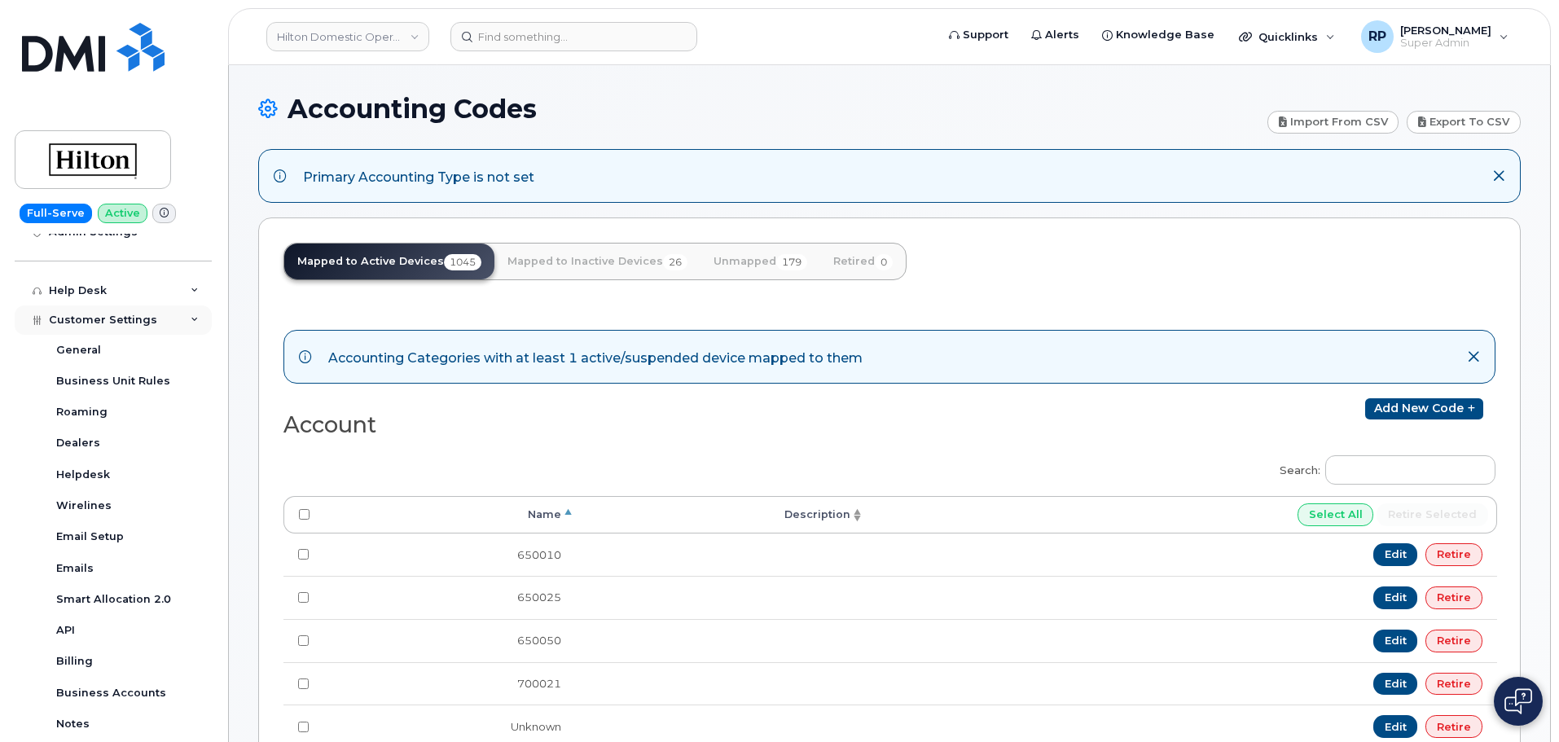
scroll to position [562, 0]
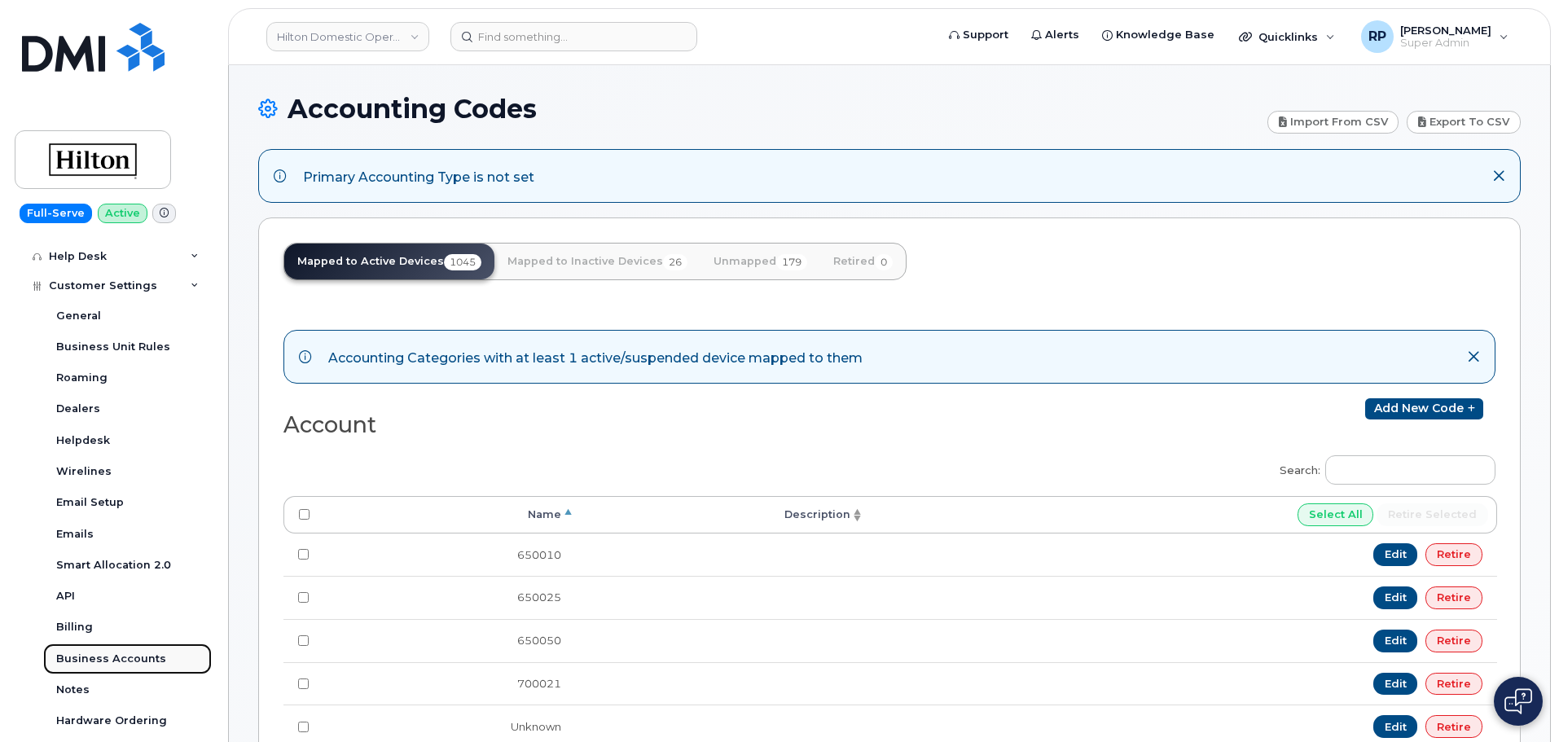
click at [112, 660] on div "Business Accounts" at bounding box center [111, 658] width 110 height 15
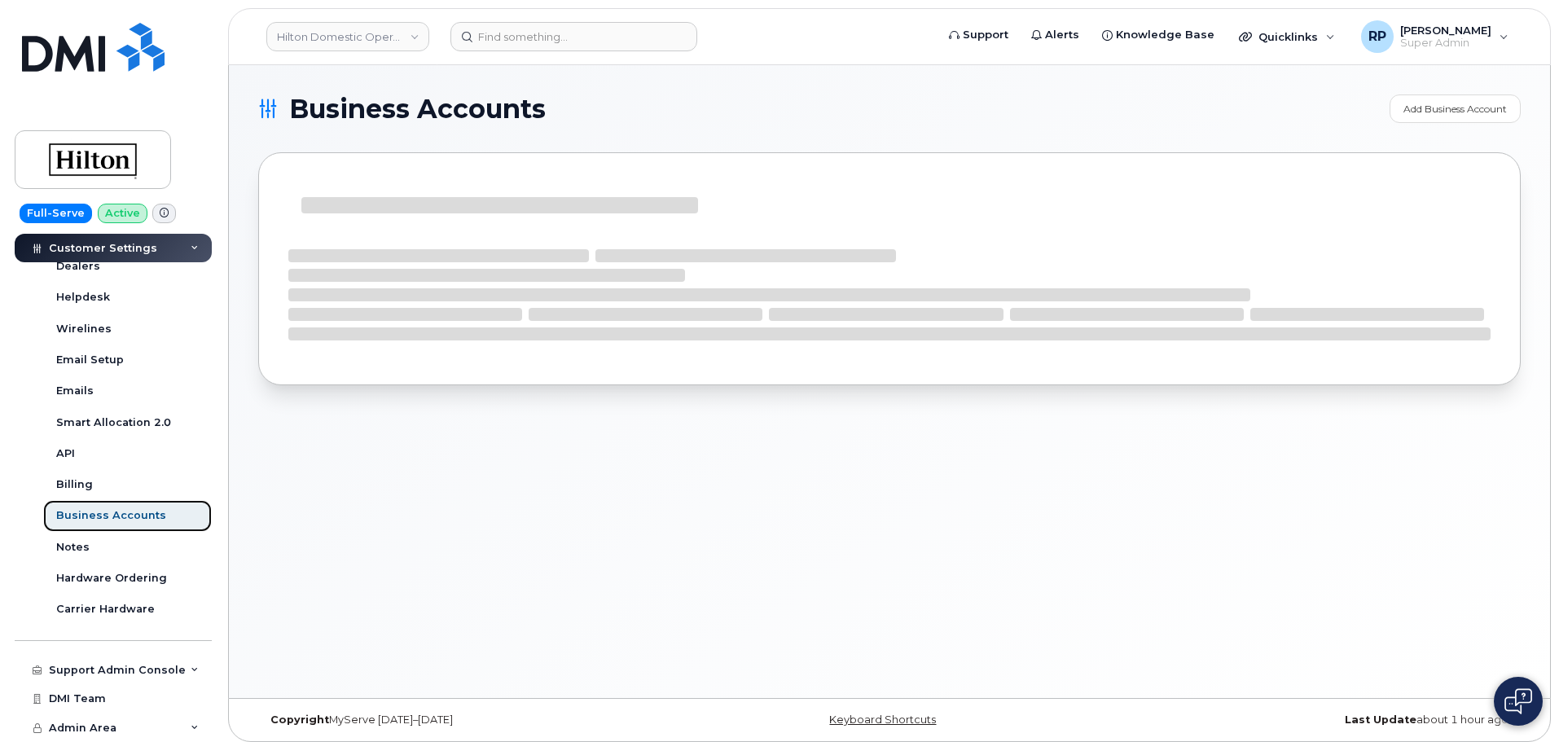
scroll to position [312, 0]
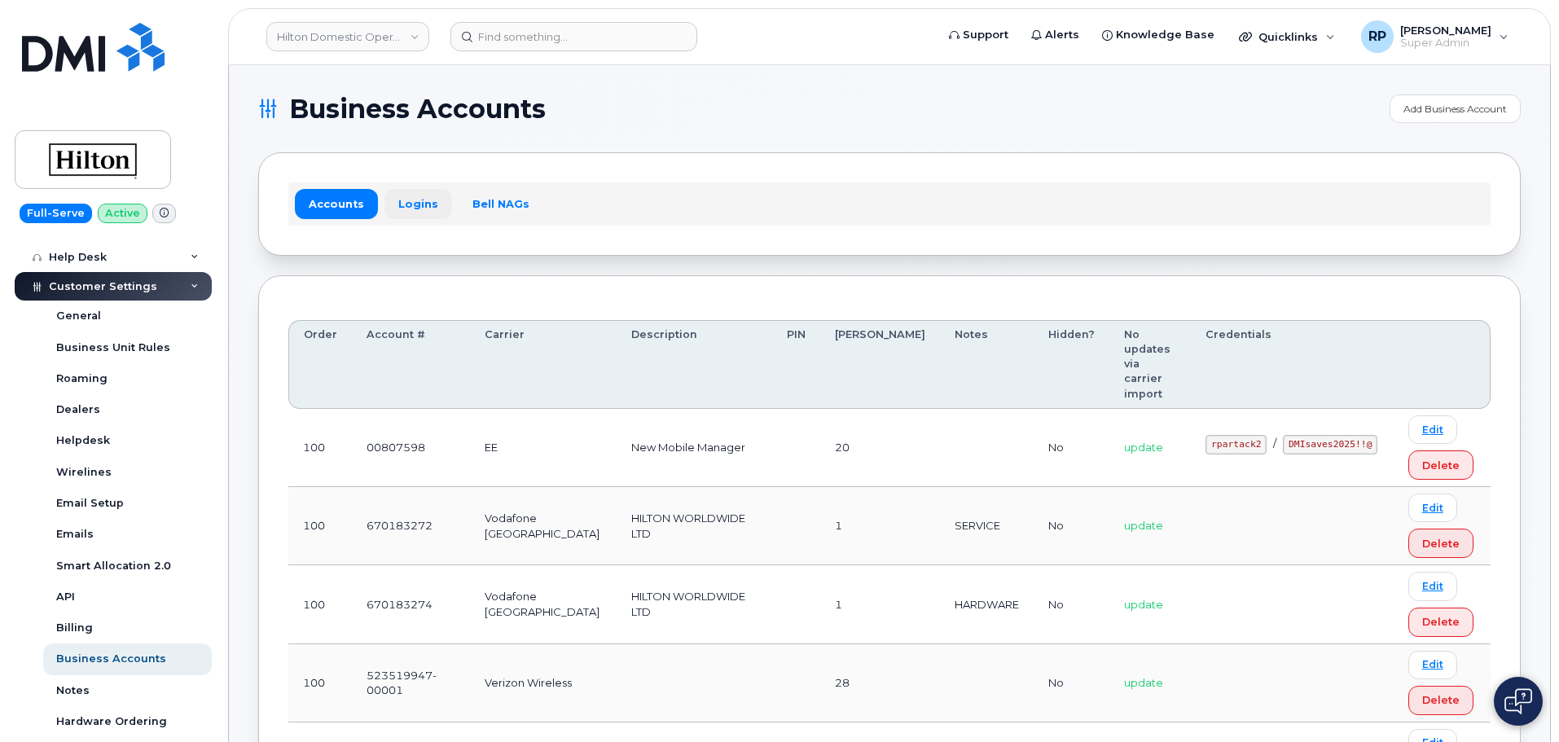
click at [404, 208] on link "Logins" at bounding box center [418, 203] width 68 height 29
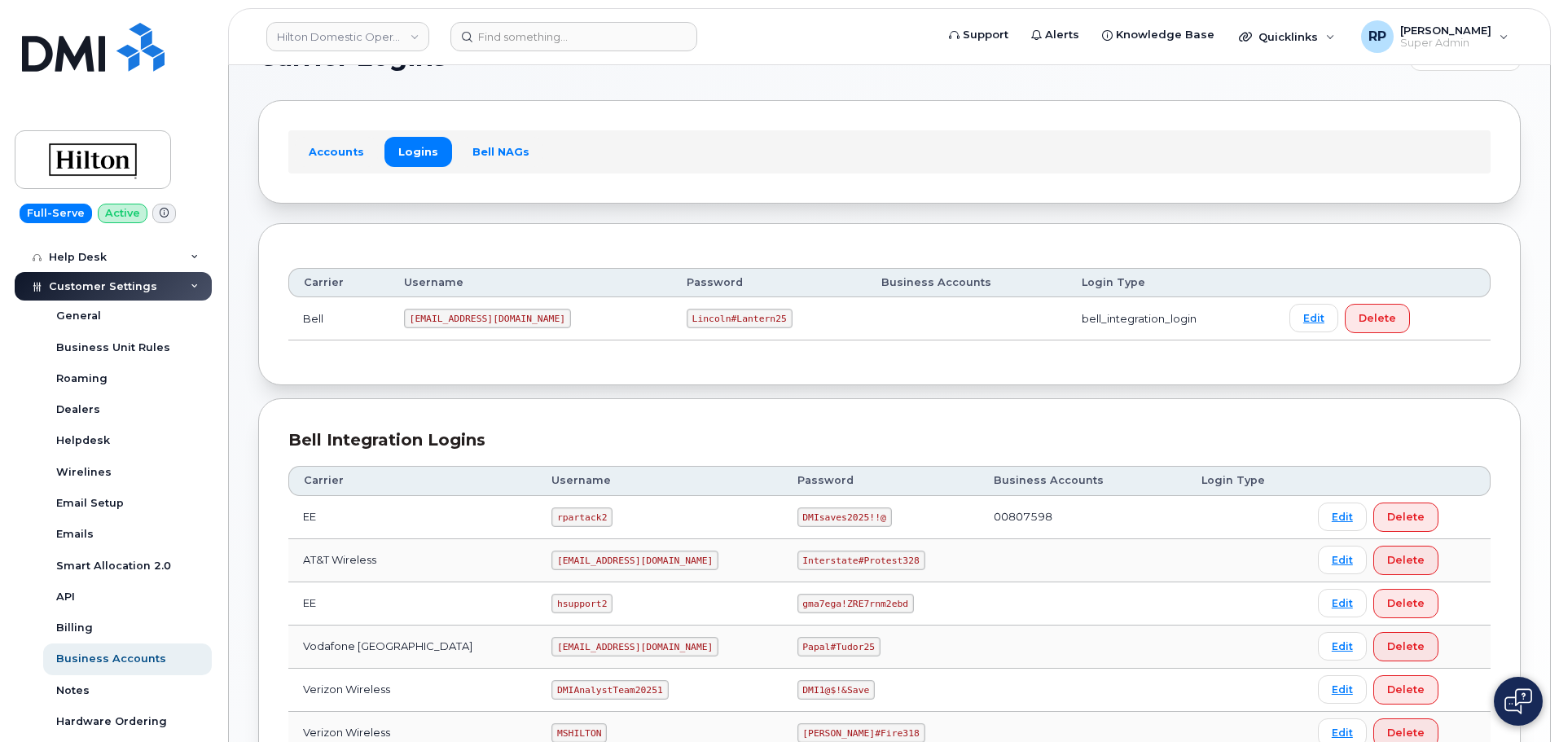
scroll to position [81, 0]
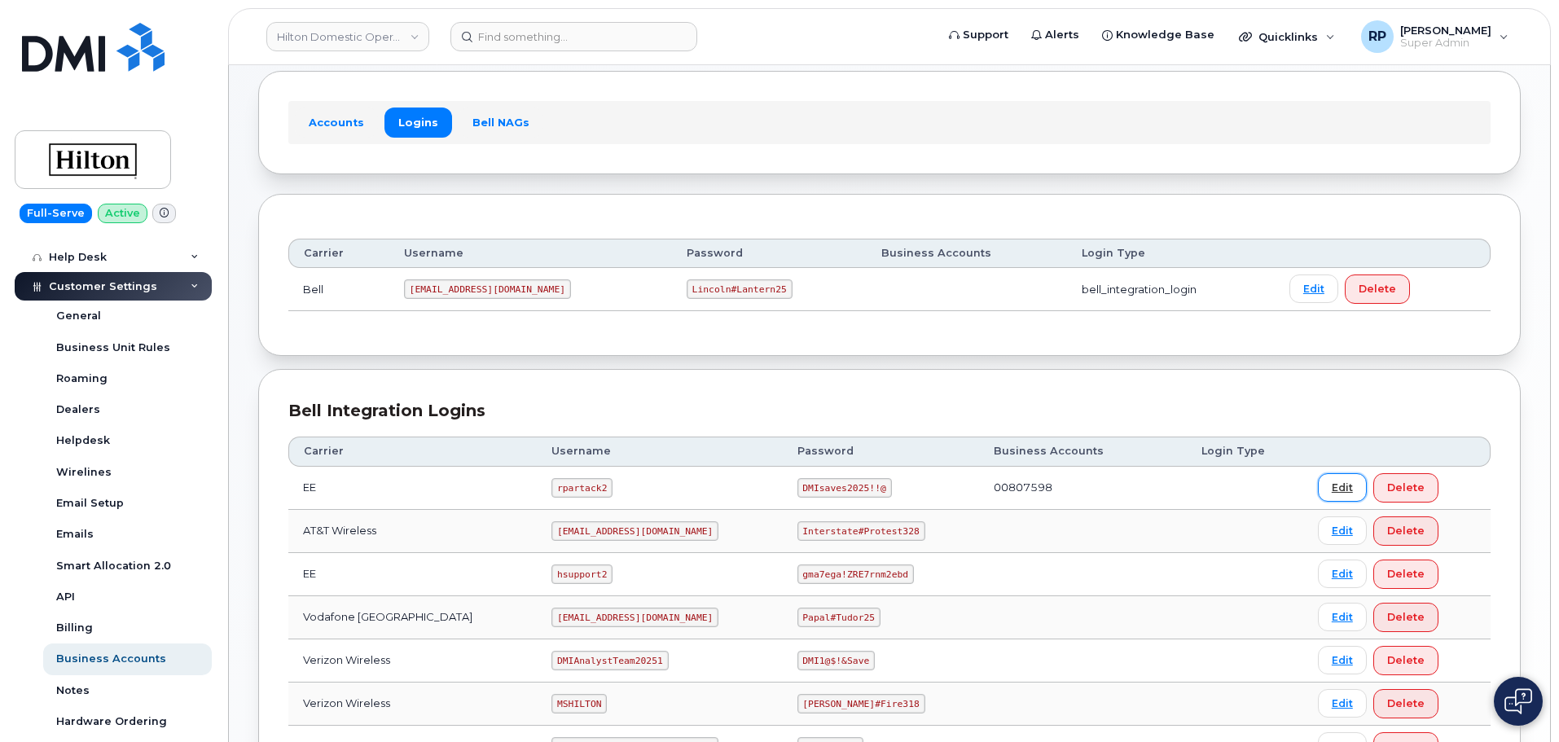
click at [1336, 492] on link "Edit" at bounding box center [1341, 487] width 49 height 28
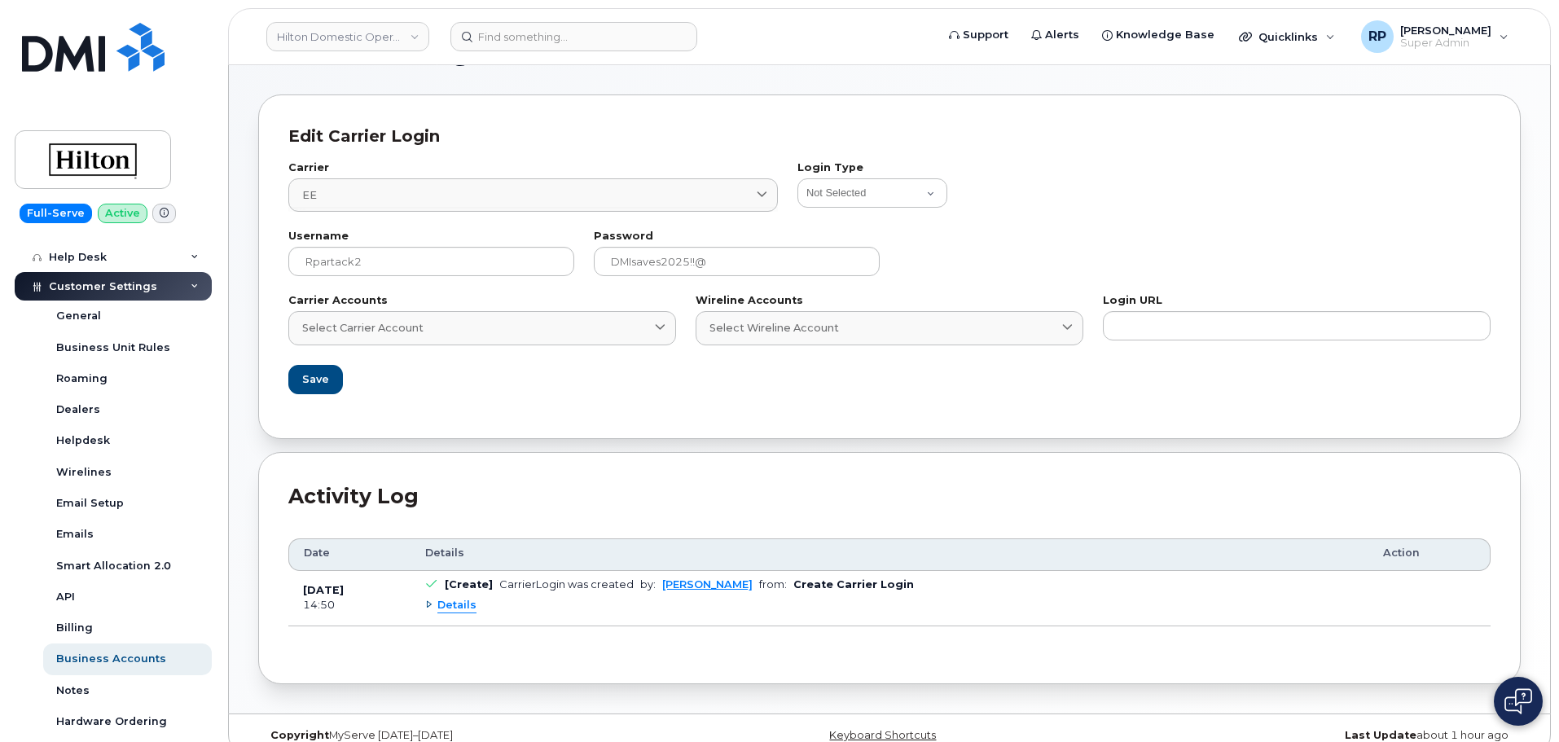
scroll to position [79, 0]
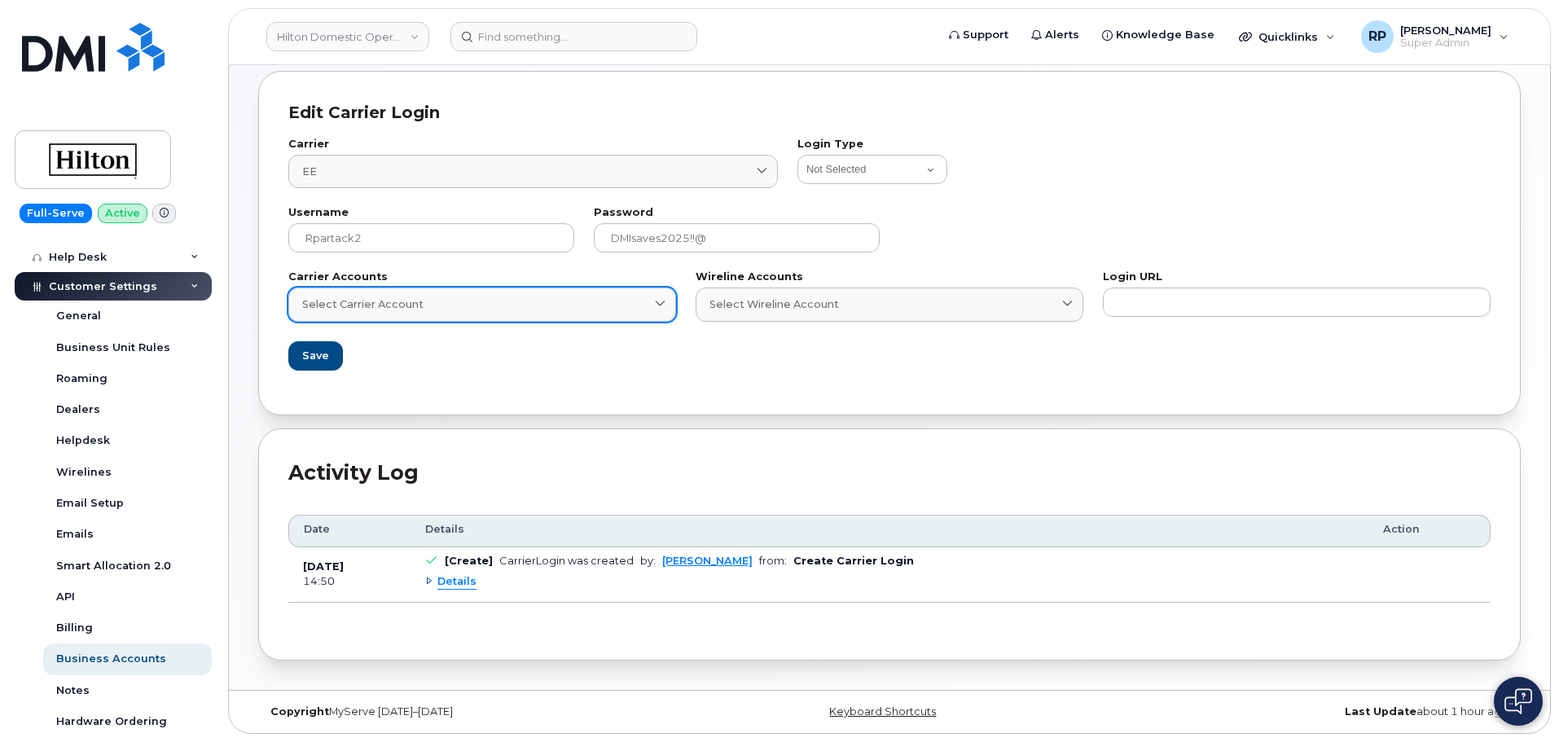
click at [608, 310] on div "Select Carrier Account" at bounding box center [482, 303] width 360 height 15
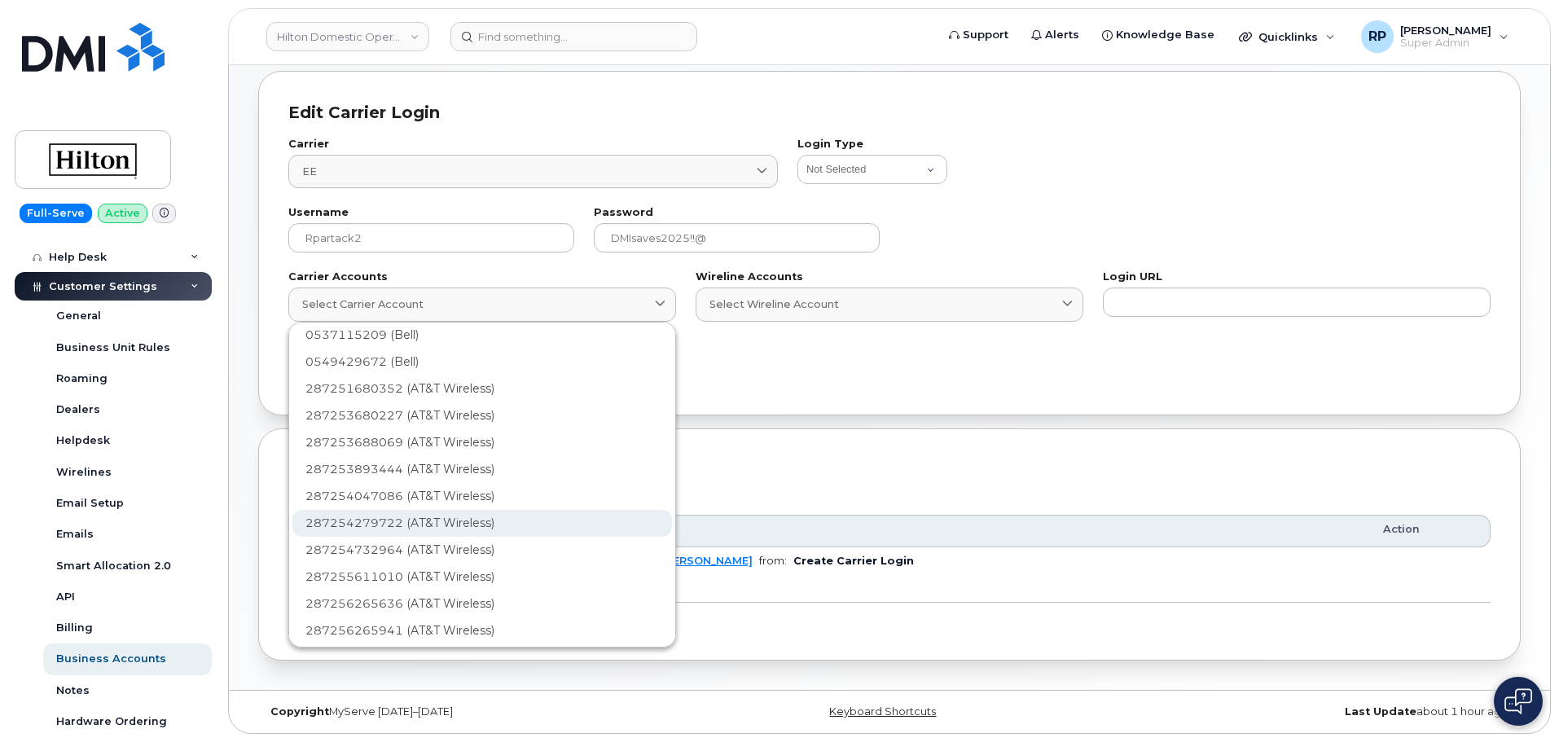
scroll to position [0, 0]
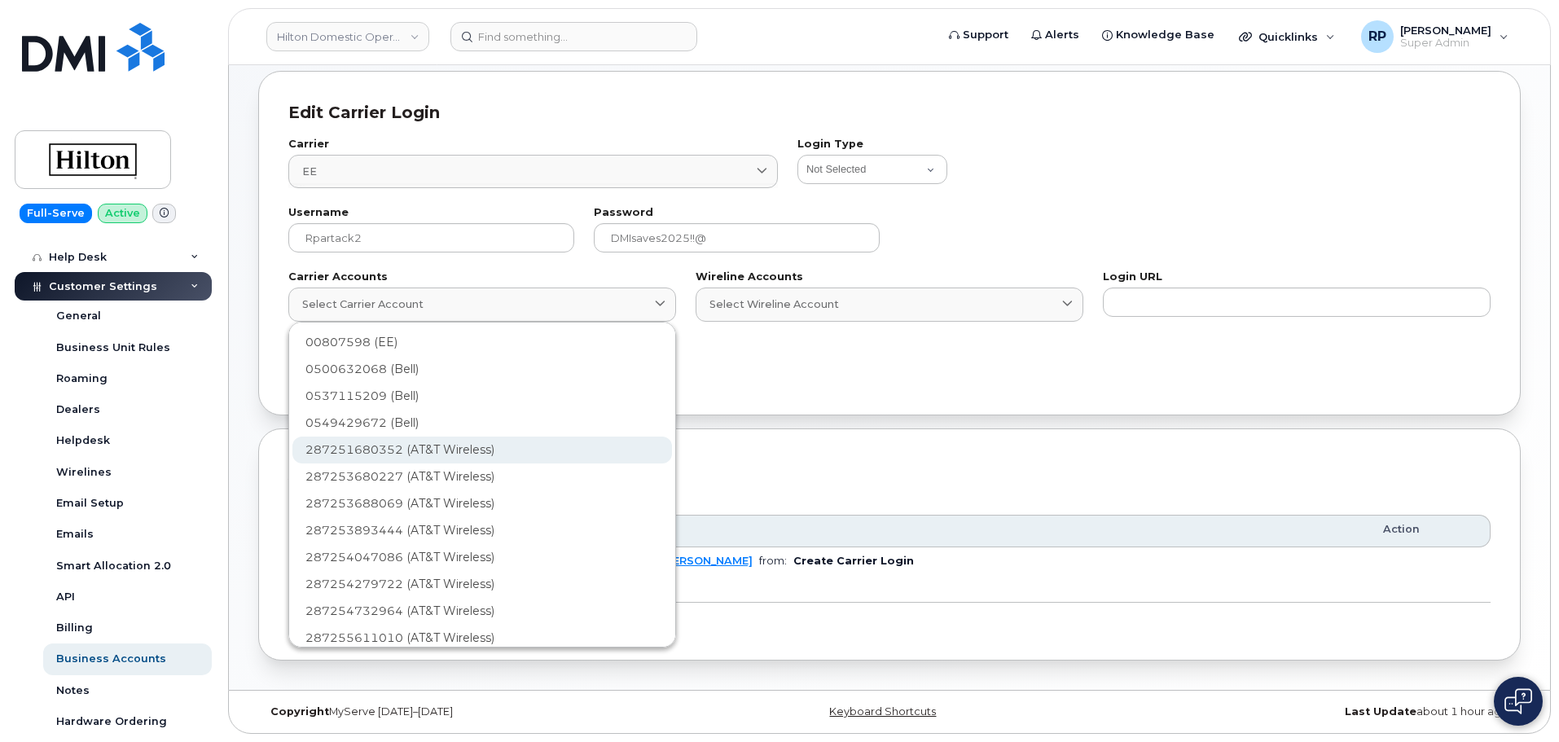
click at [410, 490] on div "287251680352 (AT&T Wireless)" at bounding box center [481, 503] width 379 height 27
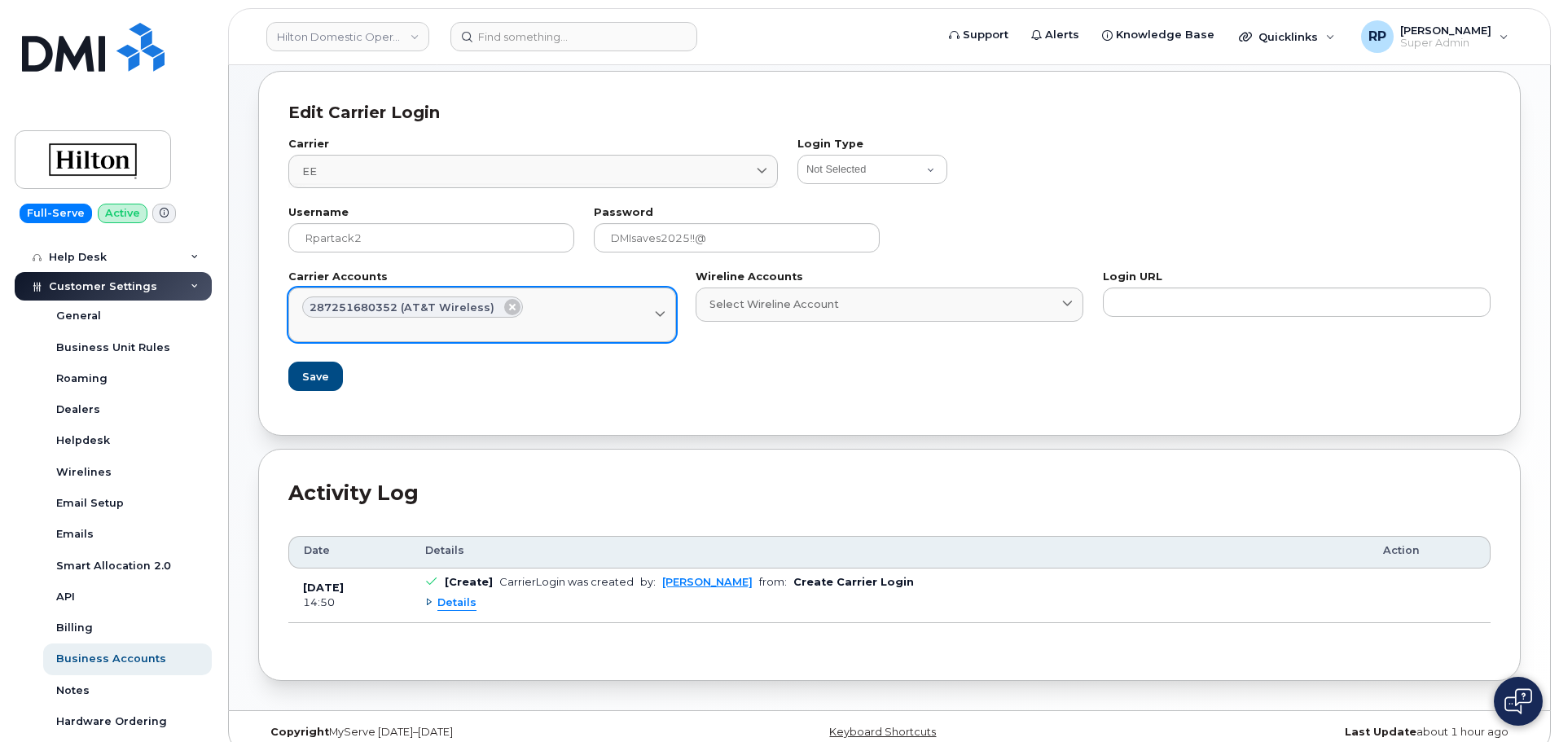
click at [525, 331] on div "Select Carrier Account" at bounding box center [482, 325] width 360 height 15
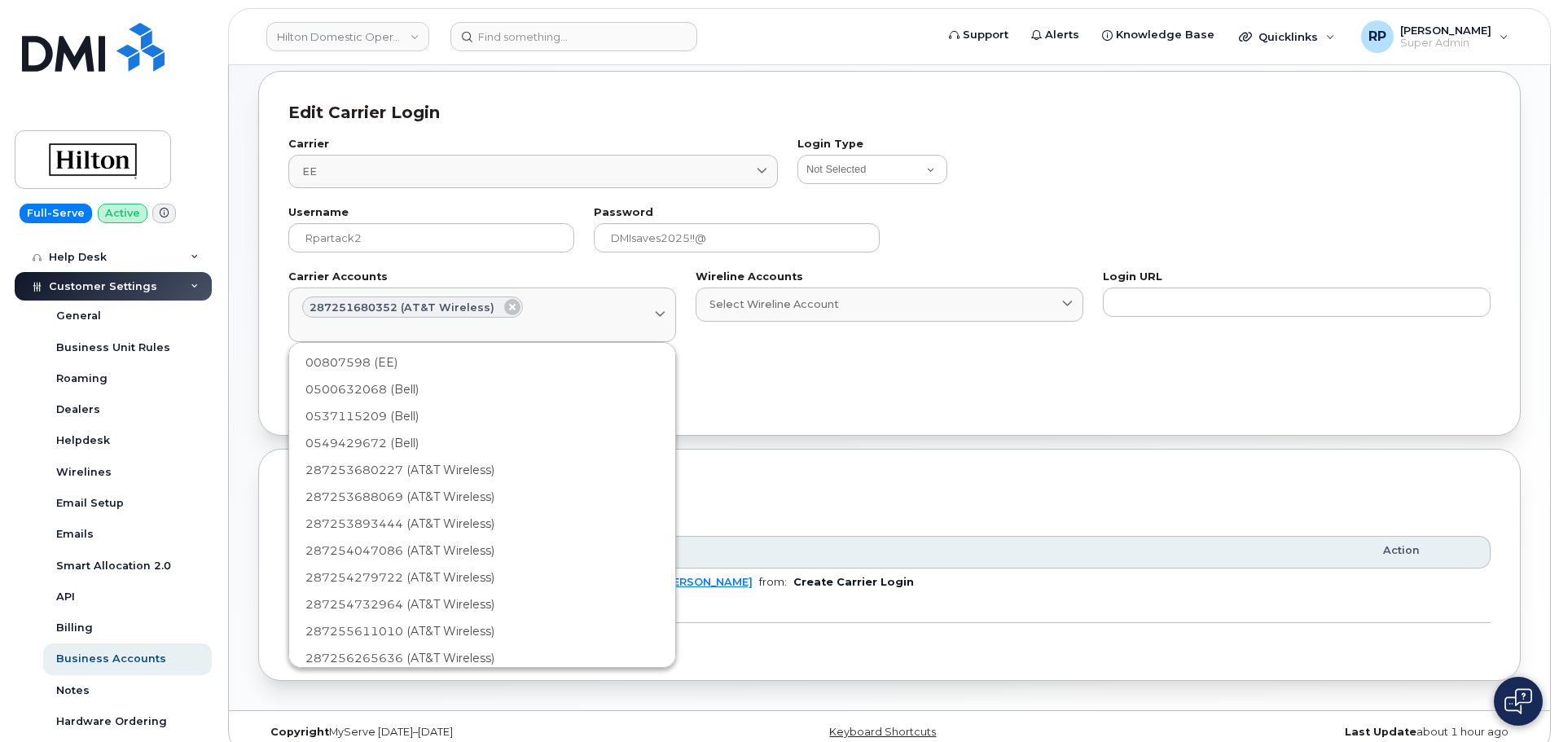
click at [437, 537] on div "287253688069 (AT&T Wireless)" at bounding box center [481, 550] width 379 height 27
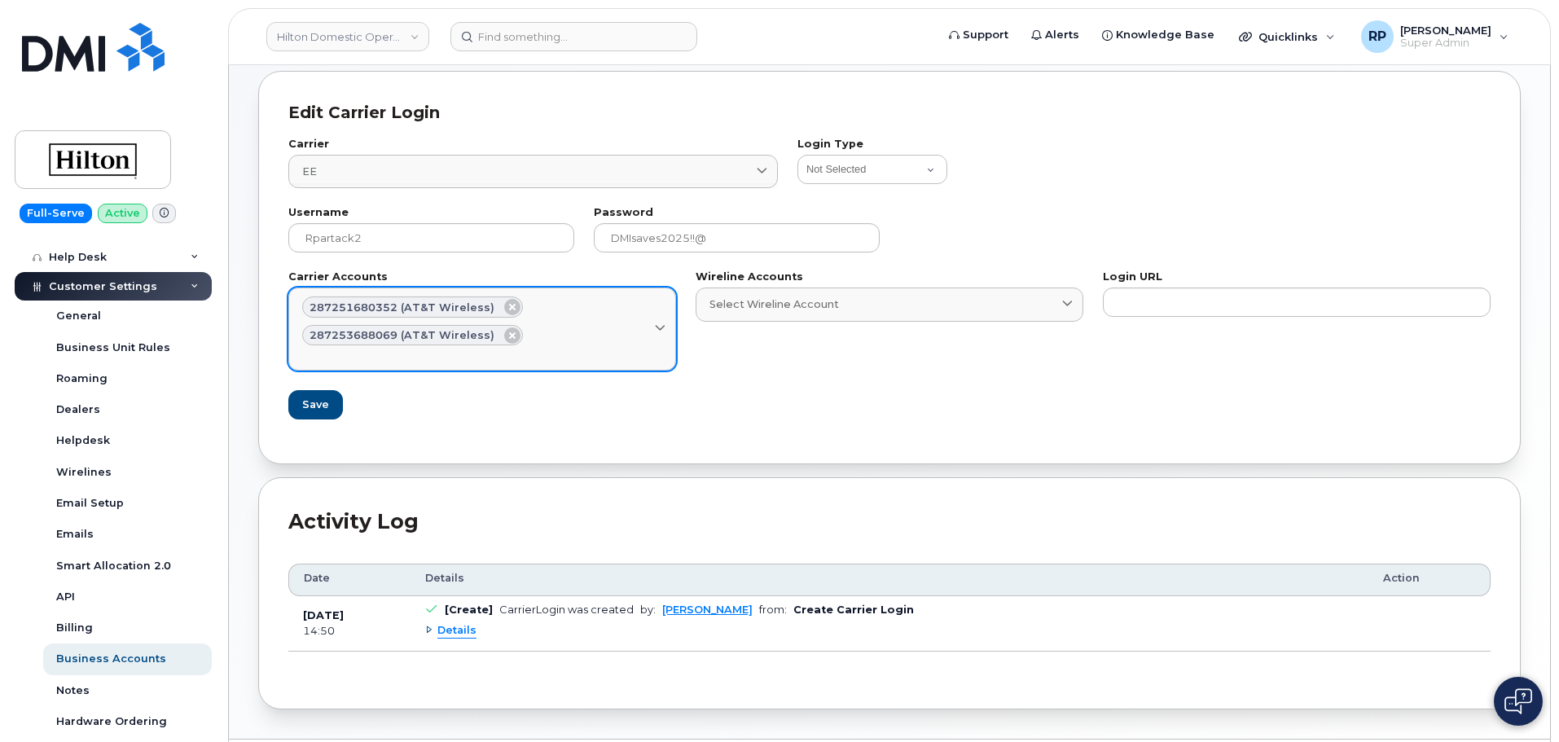
click at [633, 353] on div "Select Carrier Account" at bounding box center [482, 352] width 360 height 15
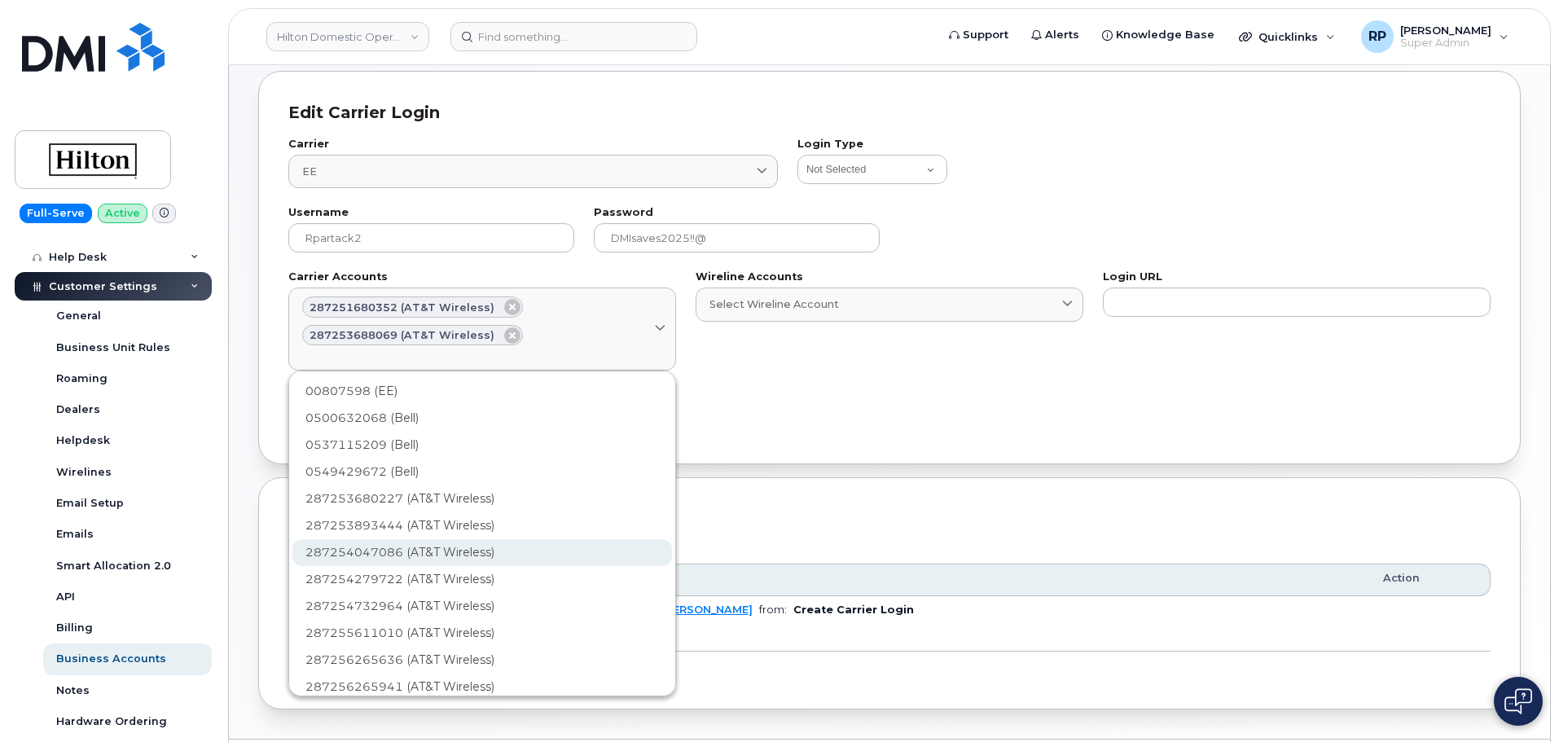
click at [439, 593] on div "287254047086 (AT&T Wireless)" at bounding box center [481, 606] width 379 height 27
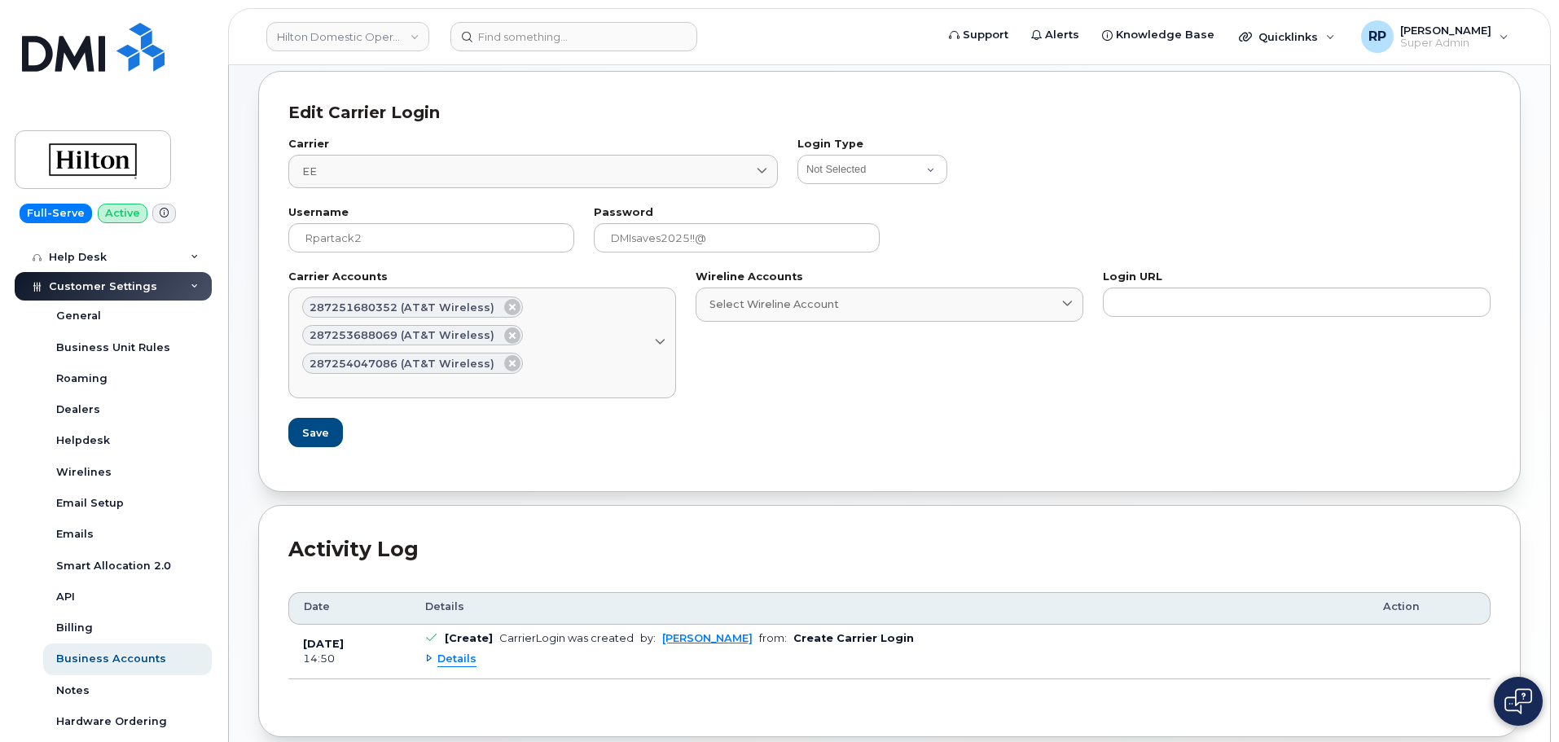
click at [648, 355] on div "287251680352 (AT&T Wireless) 287253688069 (AT&T Wireless) 287254047086 (AT&T Wi…" at bounding box center [482, 334] width 360 height 77
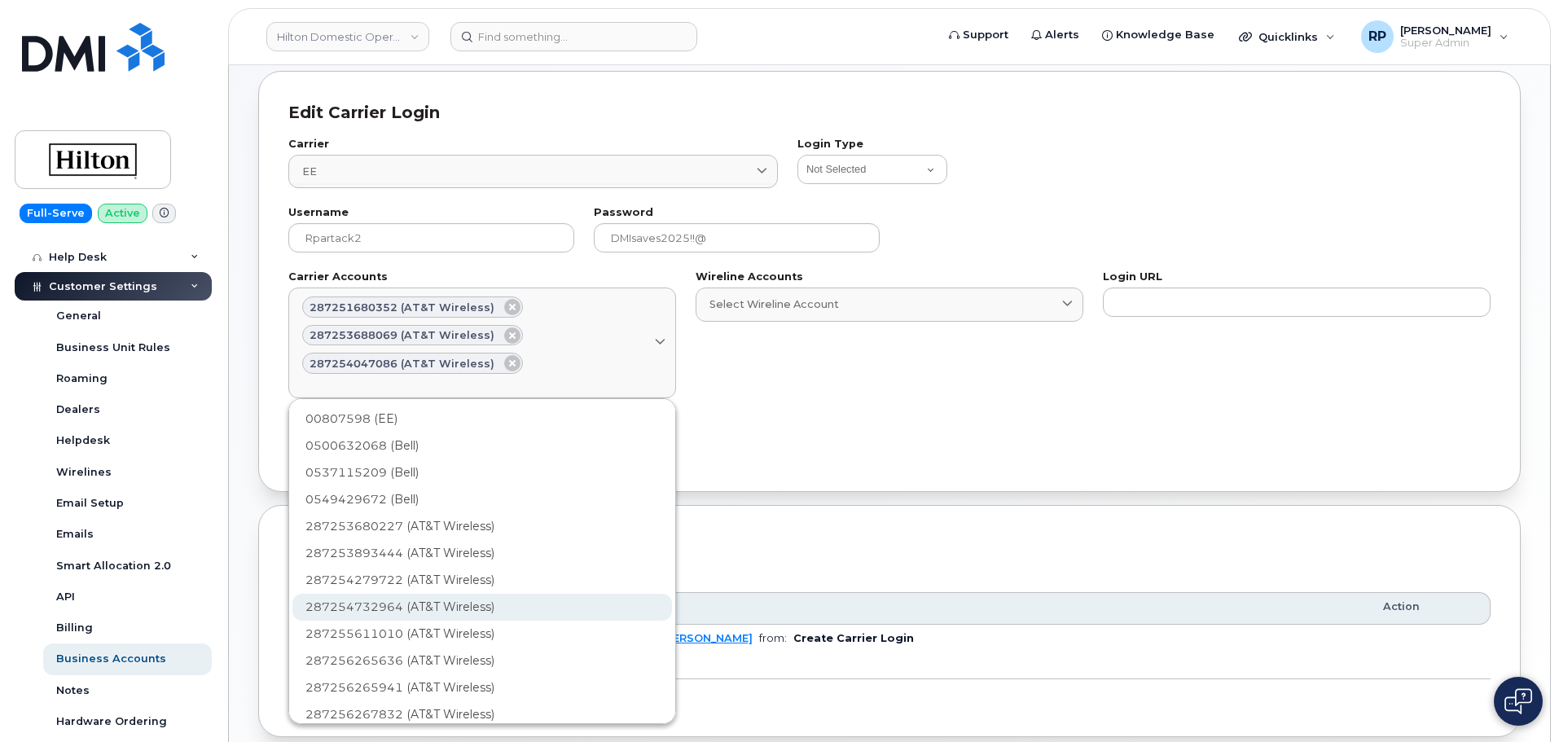
click at [428, 647] on div "287254732964 (AT&T Wireless)" at bounding box center [481, 660] width 379 height 27
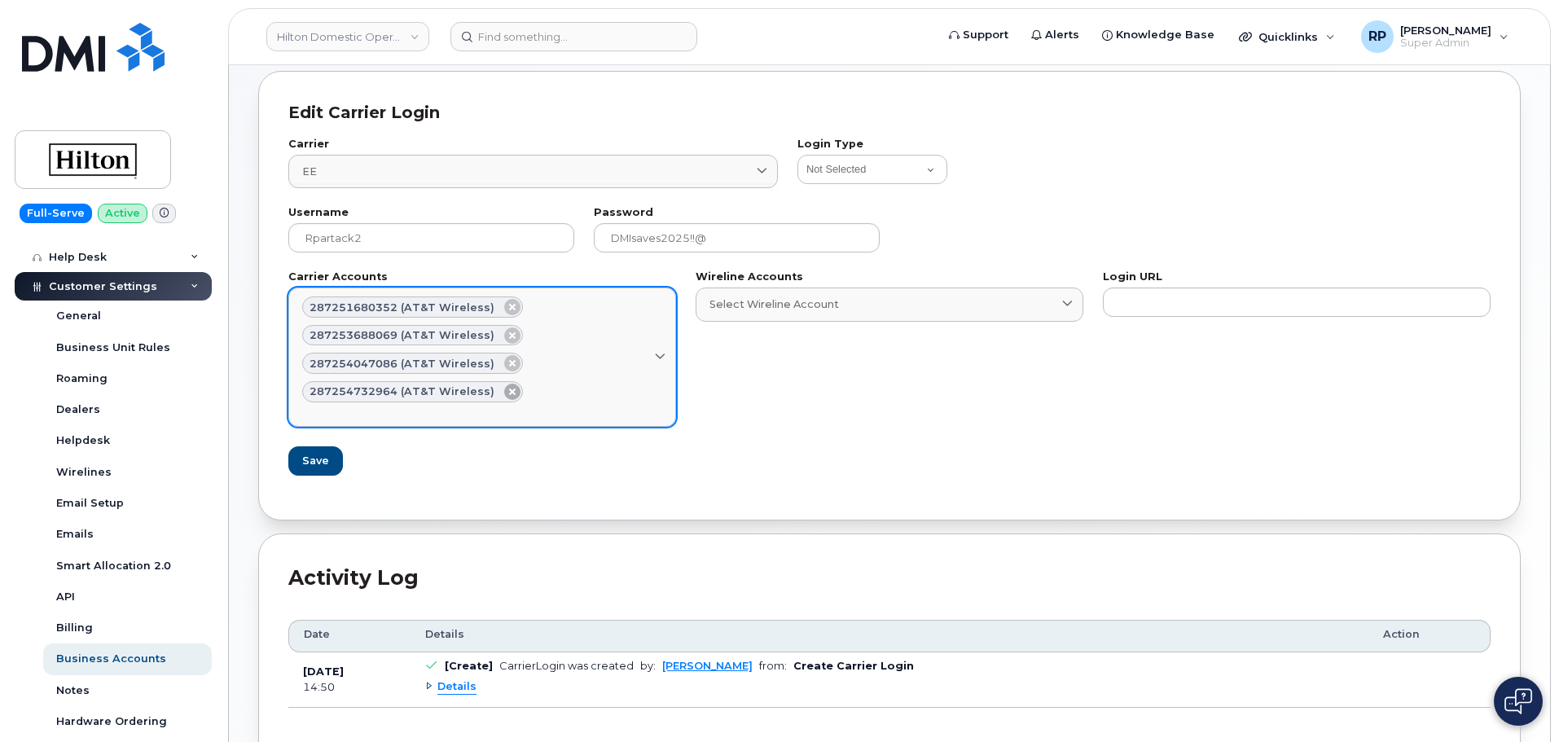
click at [504, 396] on icon at bounding box center [512, 392] width 16 height 16
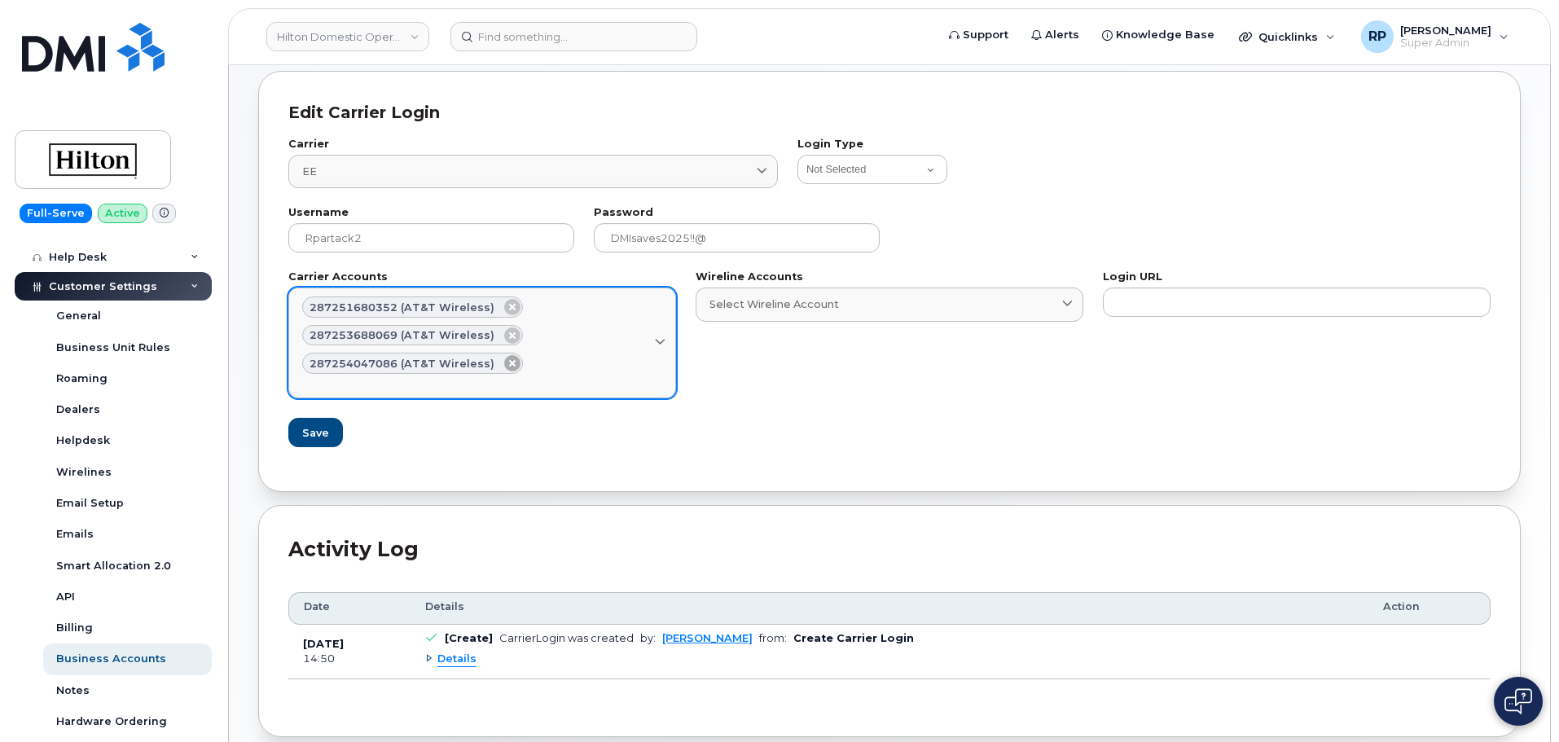
click at [504, 363] on icon at bounding box center [512, 363] width 16 height 16
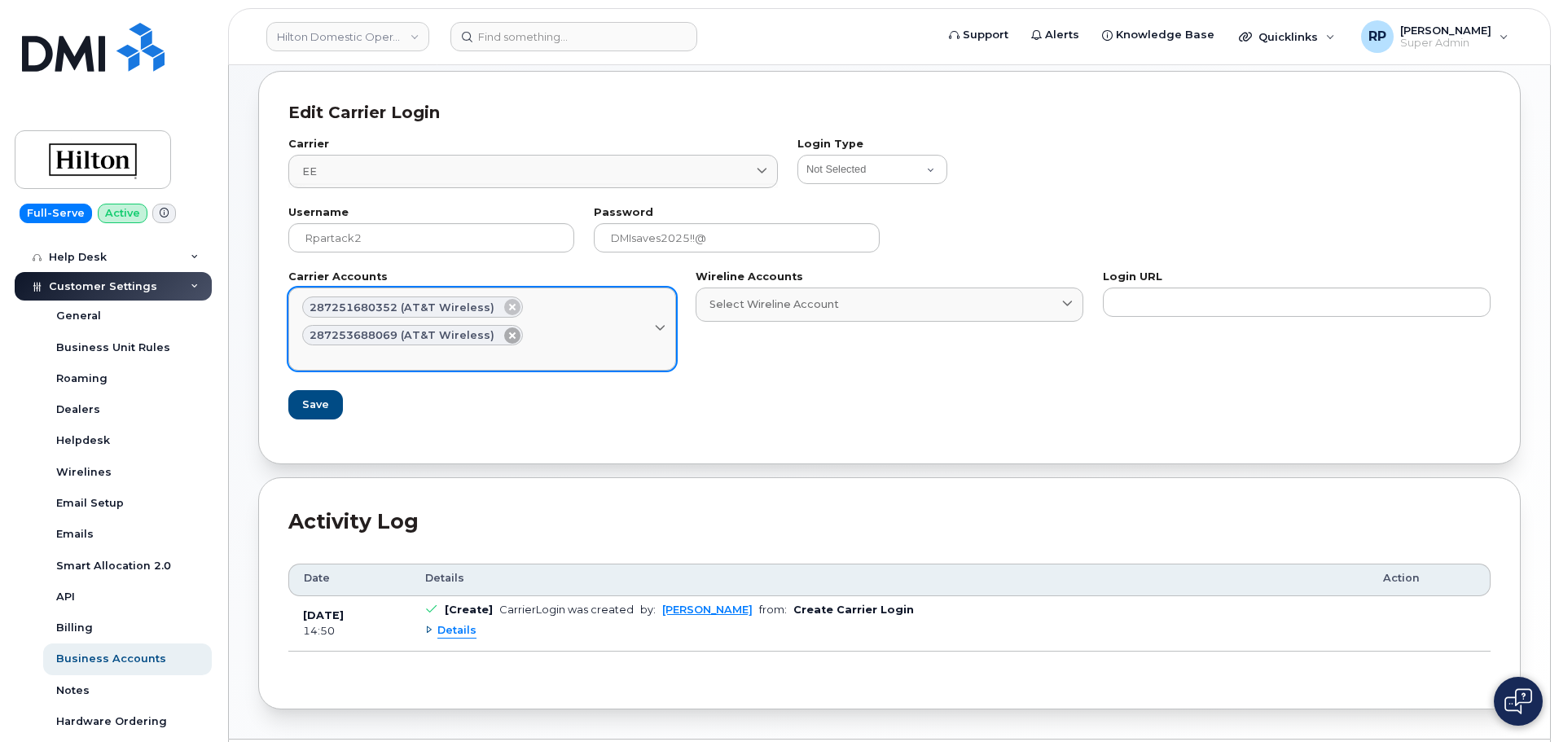
click at [504, 340] on icon at bounding box center [512, 335] width 16 height 16
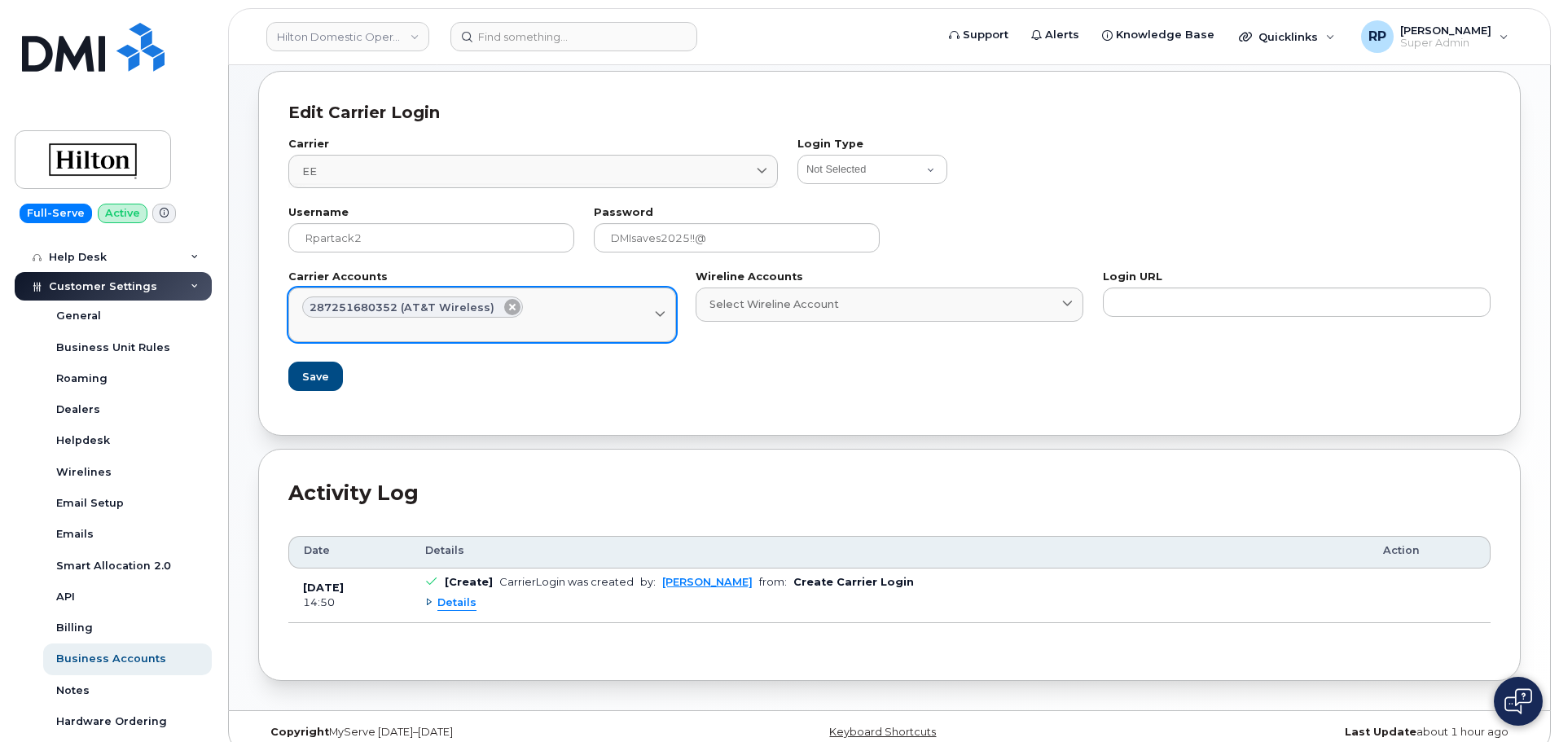
click at [504, 309] on icon at bounding box center [512, 307] width 16 height 16
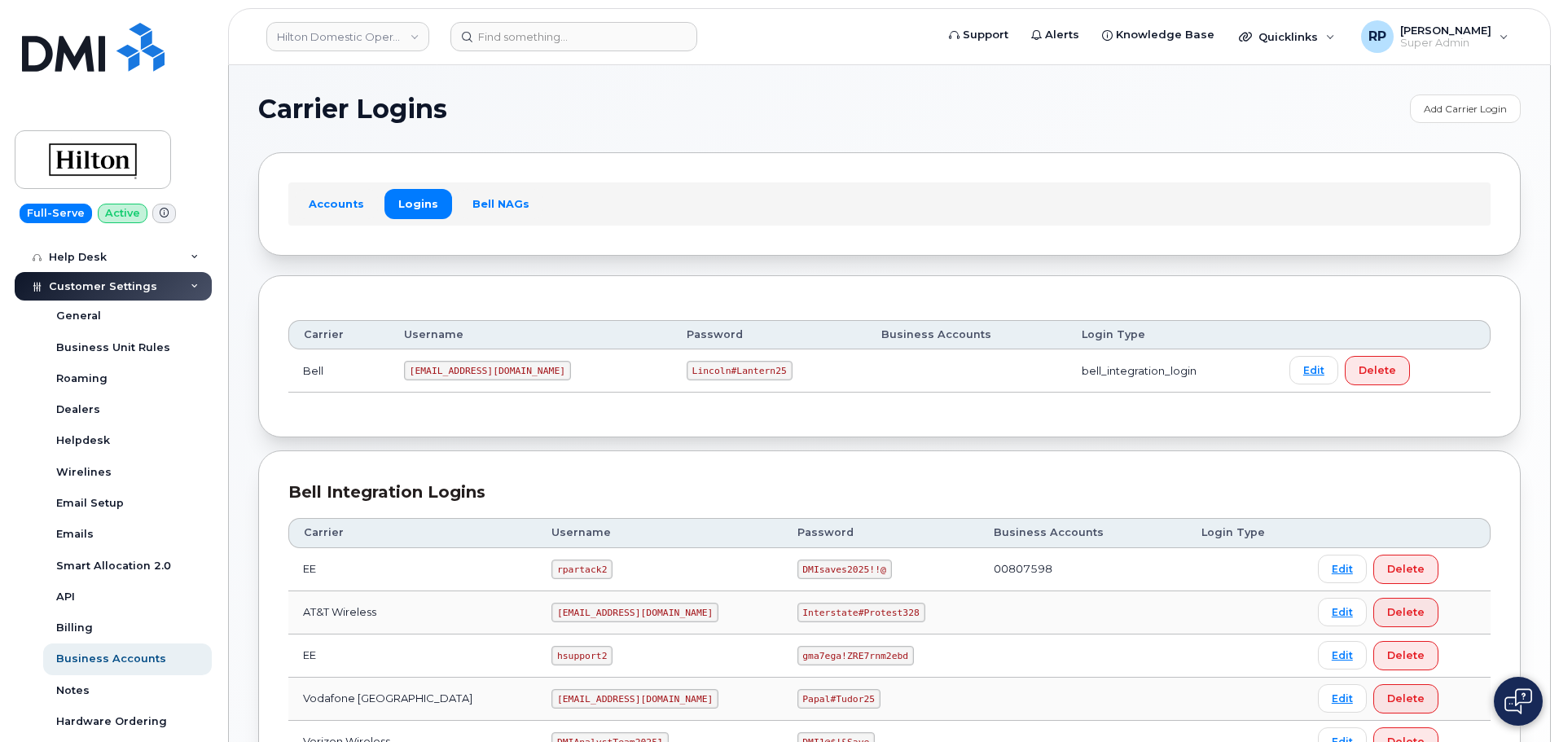
click at [661, 423] on div "Carrier Username Password Business Accounts Login Type Bell ms-hilton@dminc.com…" at bounding box center [889, 356] width 1262 height 162
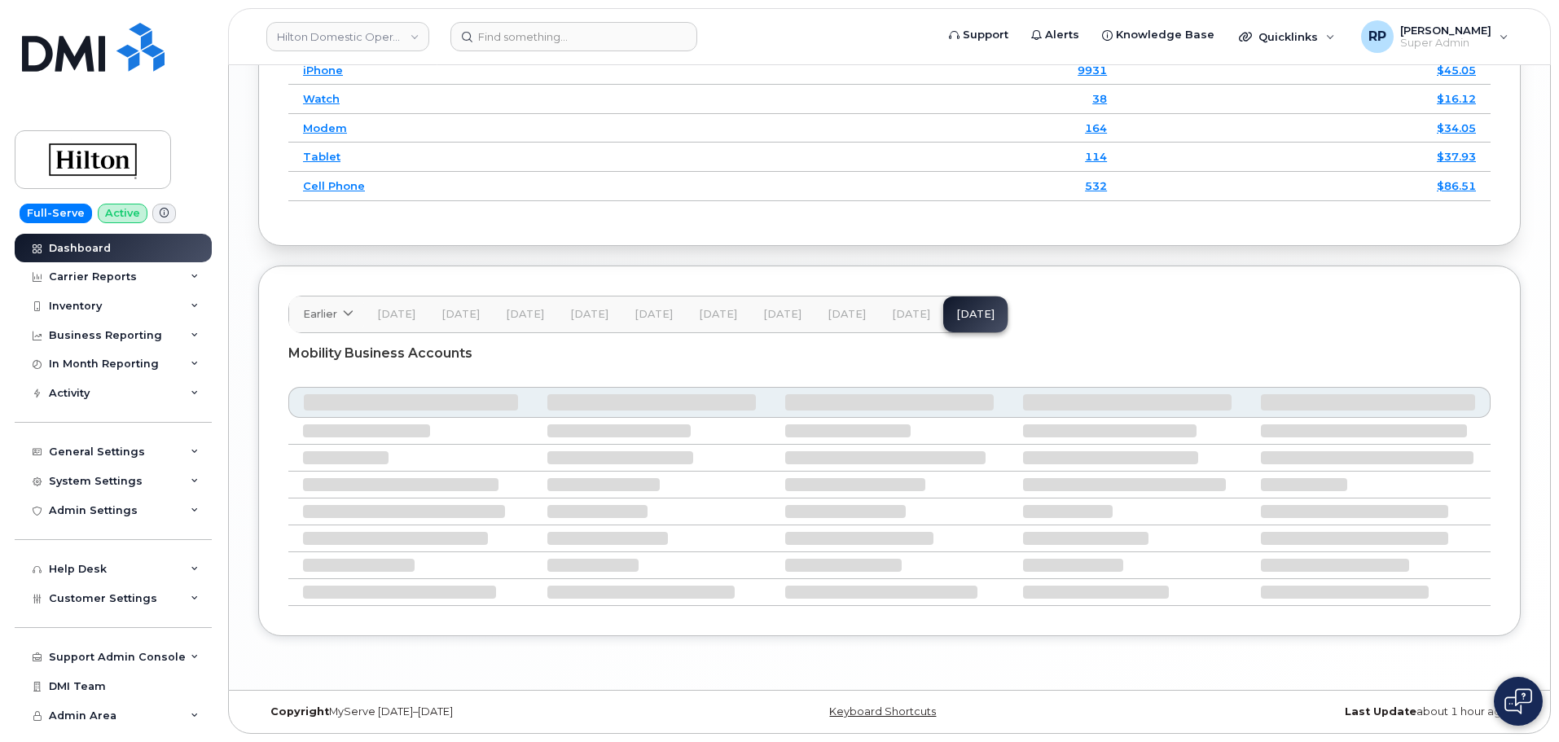
scroll to position [2474, 0]
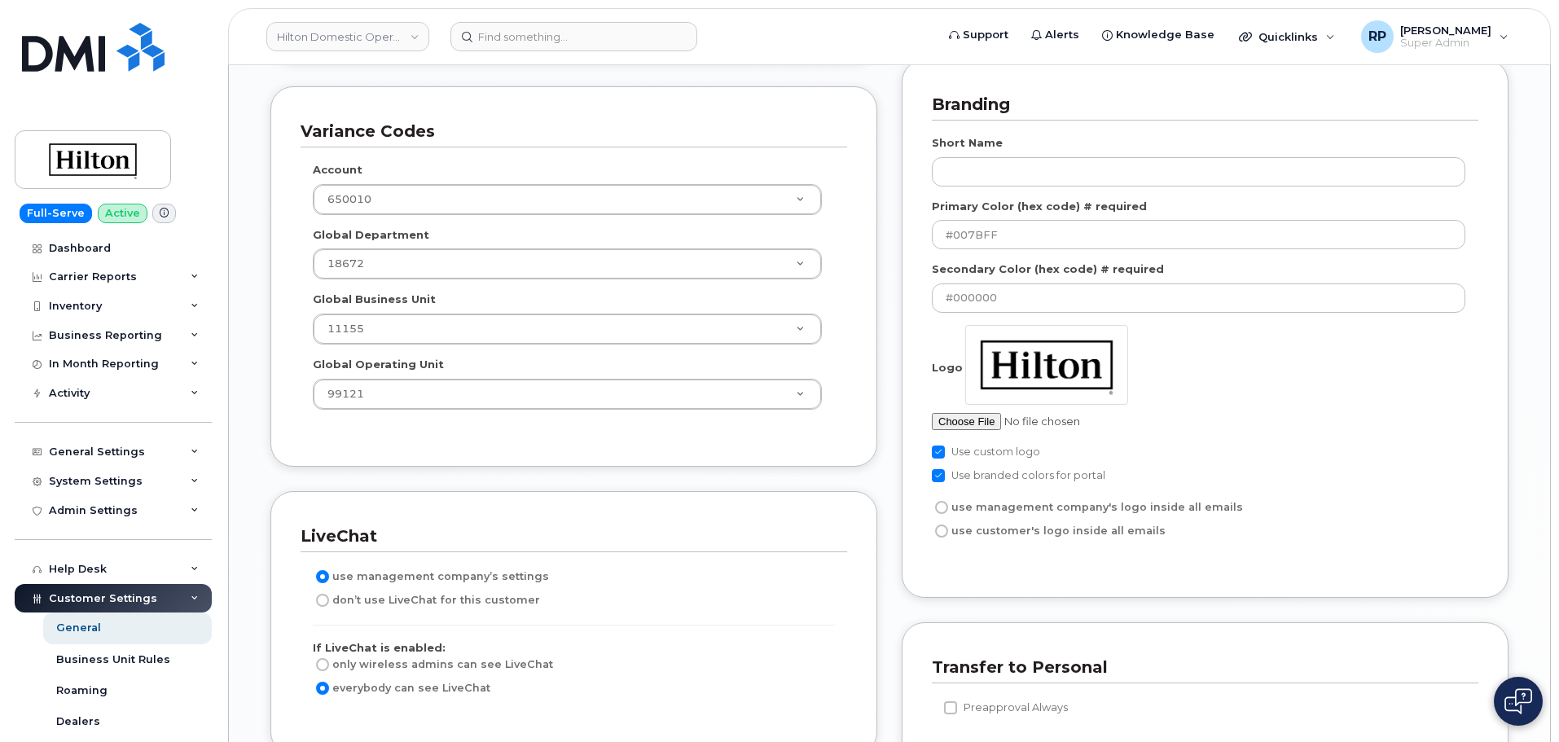
scroll to position [2280, 0]
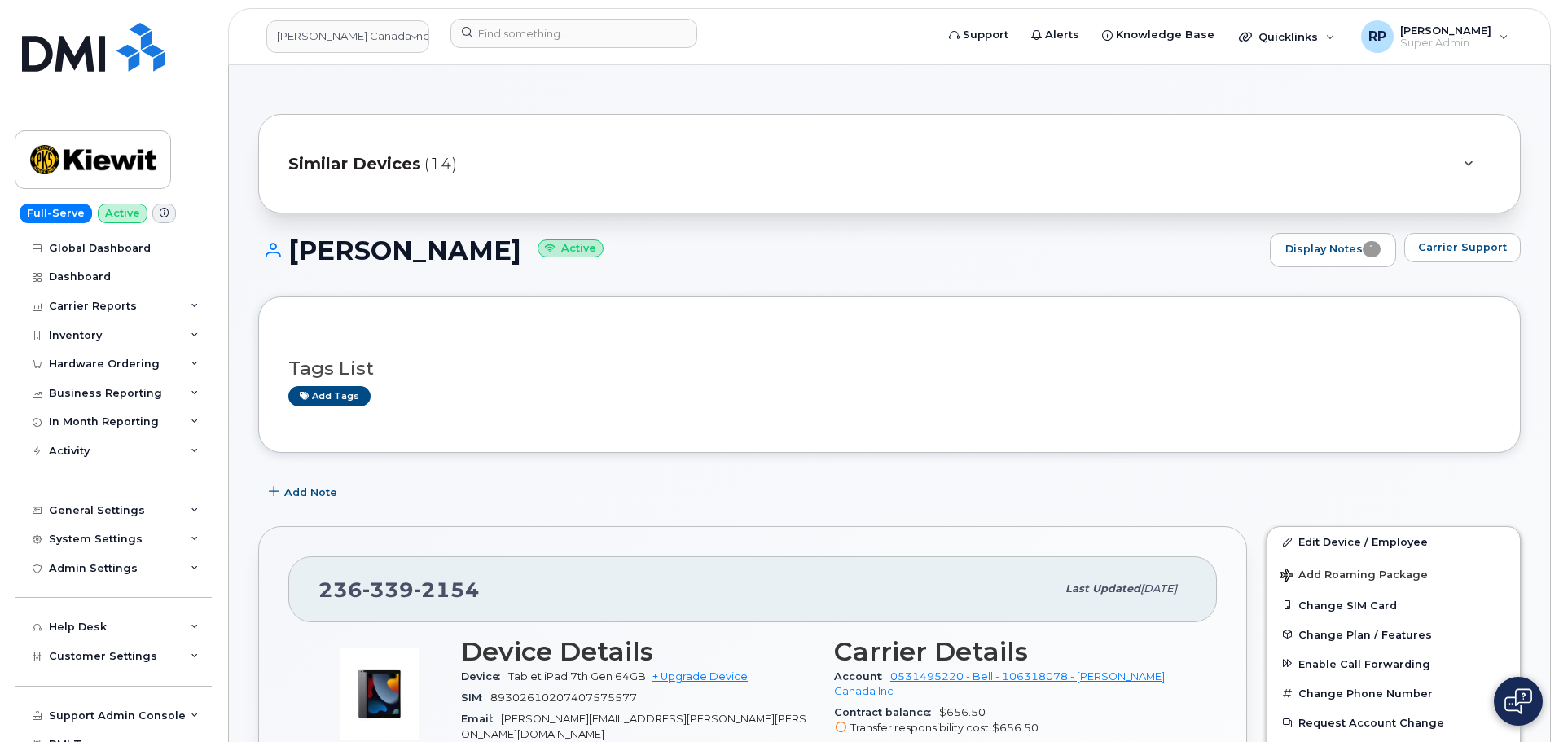
scroll to position [267, 0]
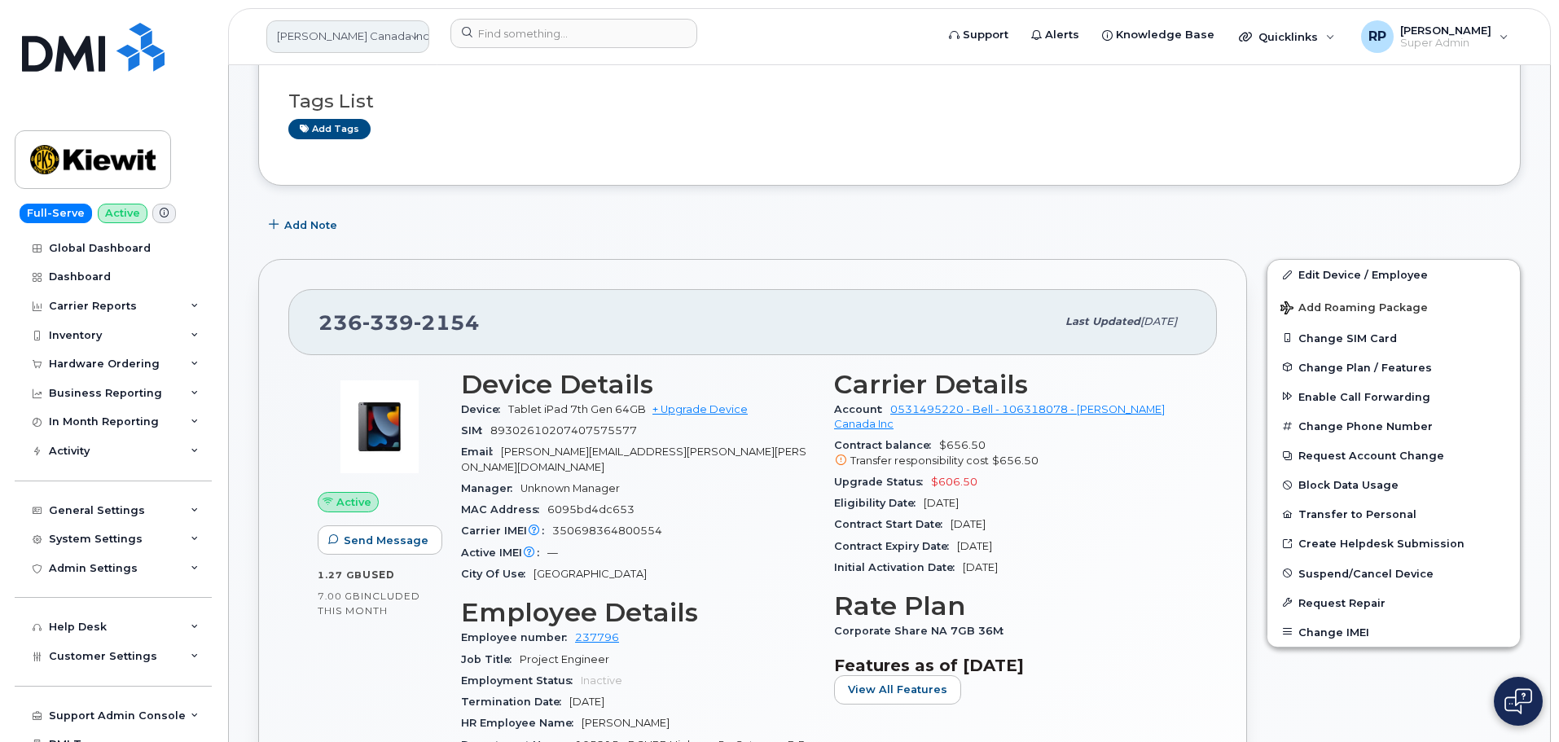
click at [313, 39] on link "Kiewit Canada Inc" at bounding box center [347, 36] width 163 height 33
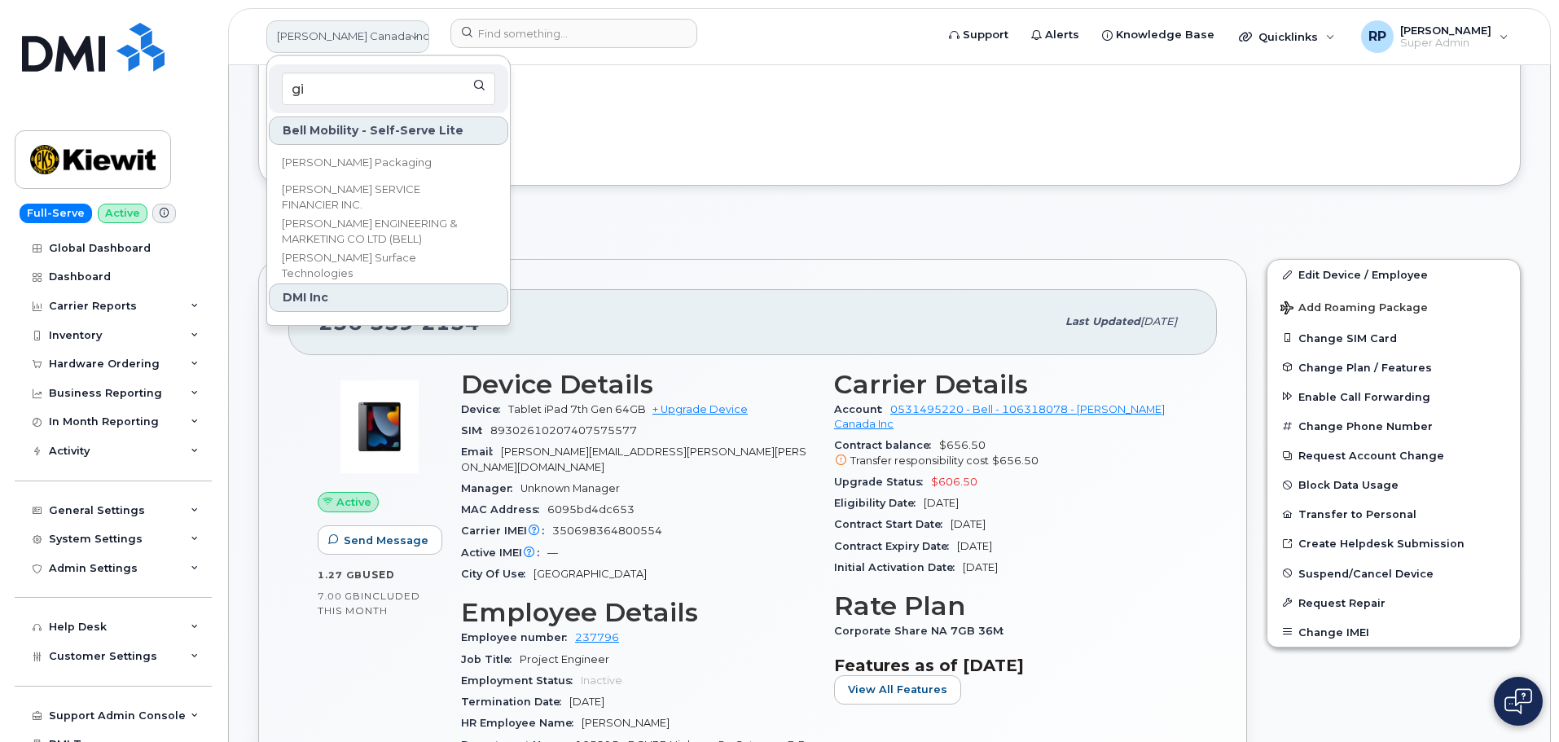
type input "g"
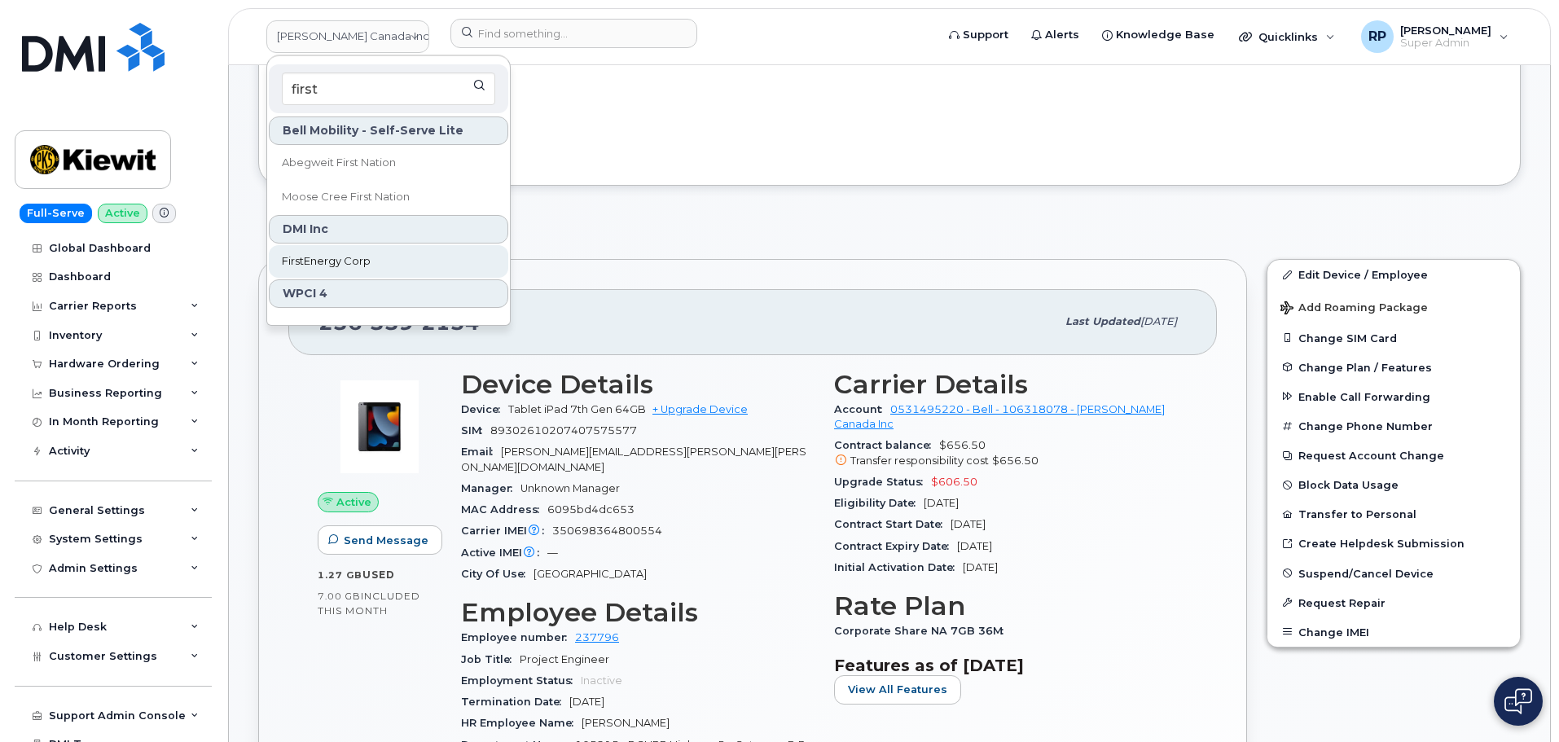
type input "first"
click at [333, 256] on span "FirstEnergy Corp" at bounding box center [326, 261] width 89 height 16
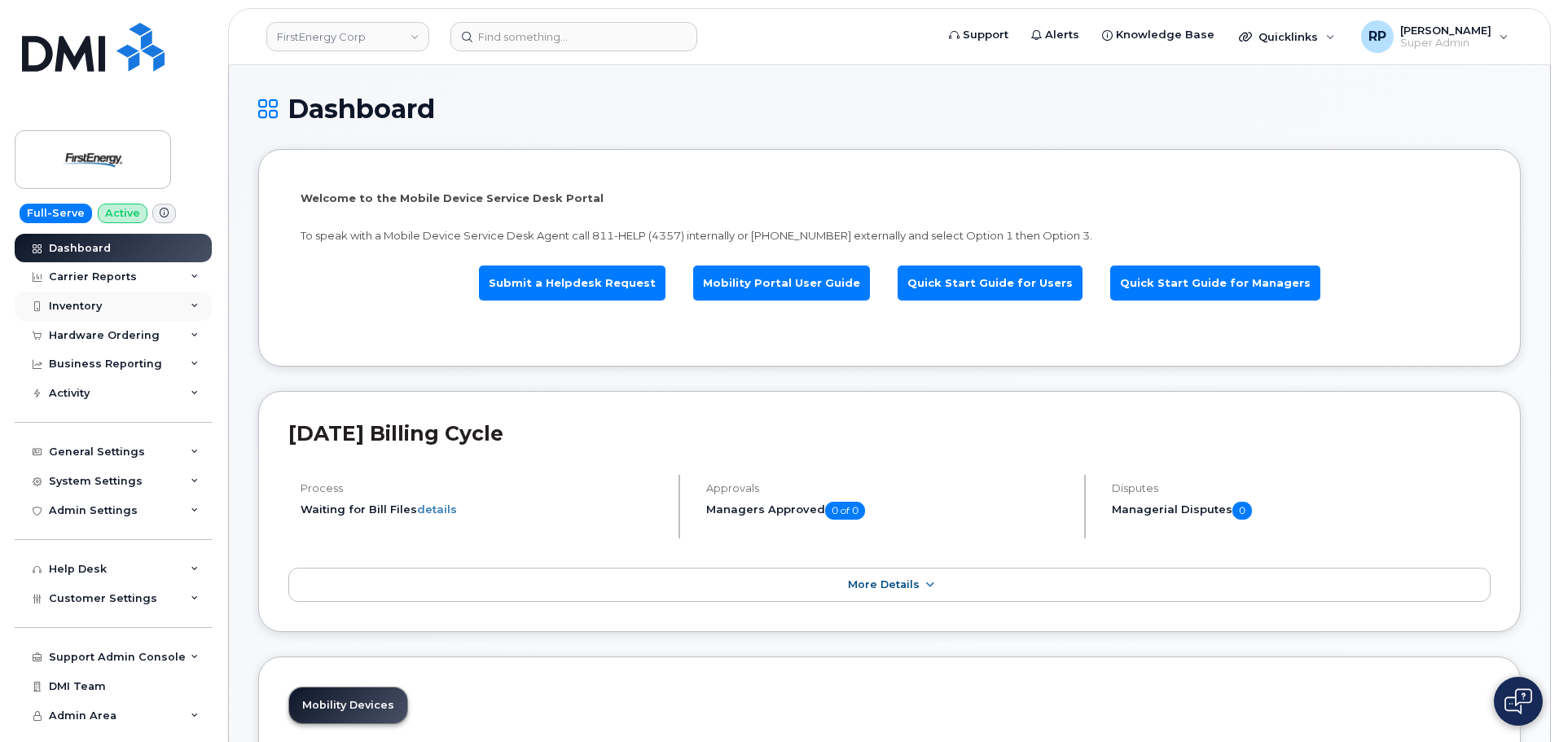
click at [118, 304] on div "Inventory" at bounding box center [113, 306] width 197 height 29
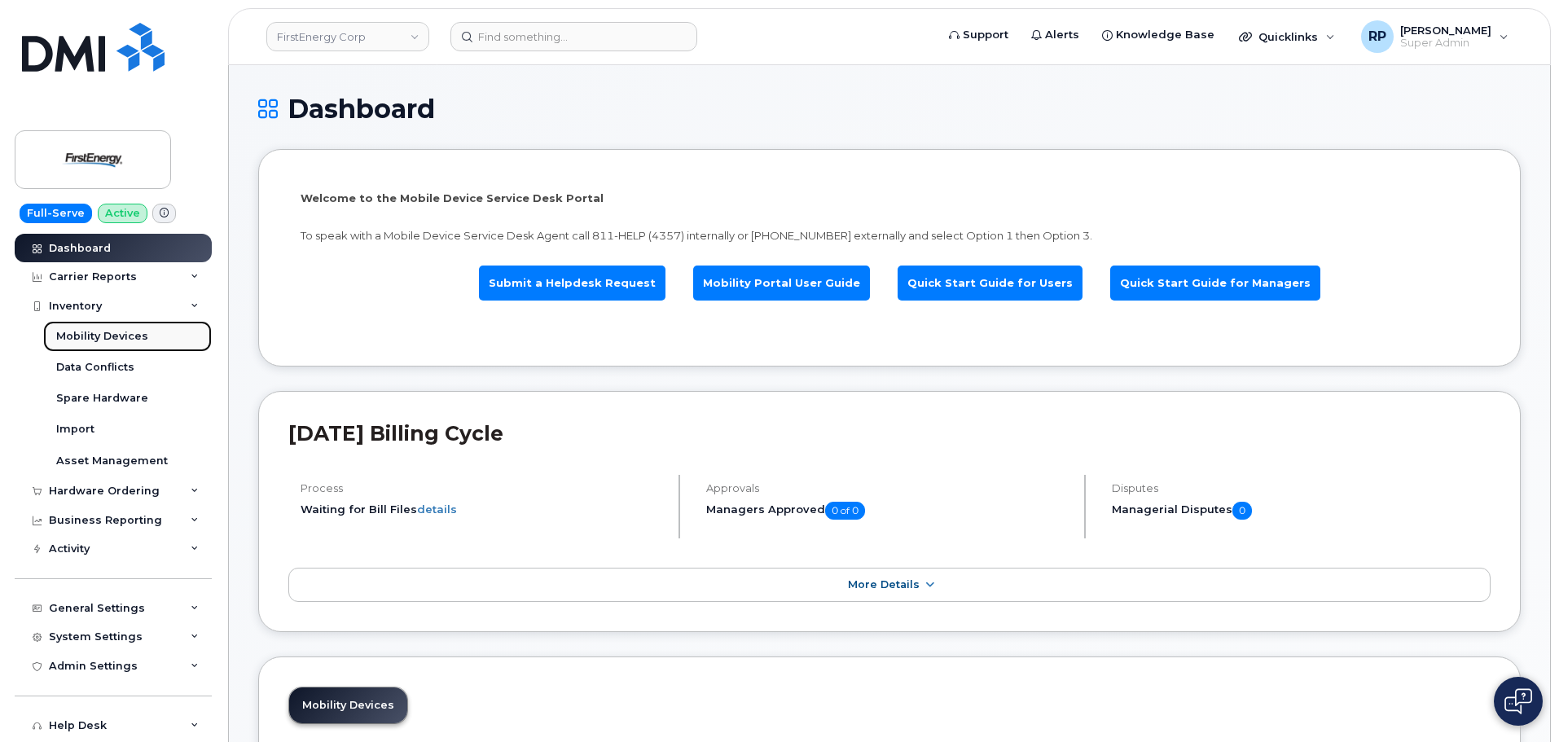
click at [109, 335] on div "Mobility Devices" at bounding box center [102, 336] width 92 height 15
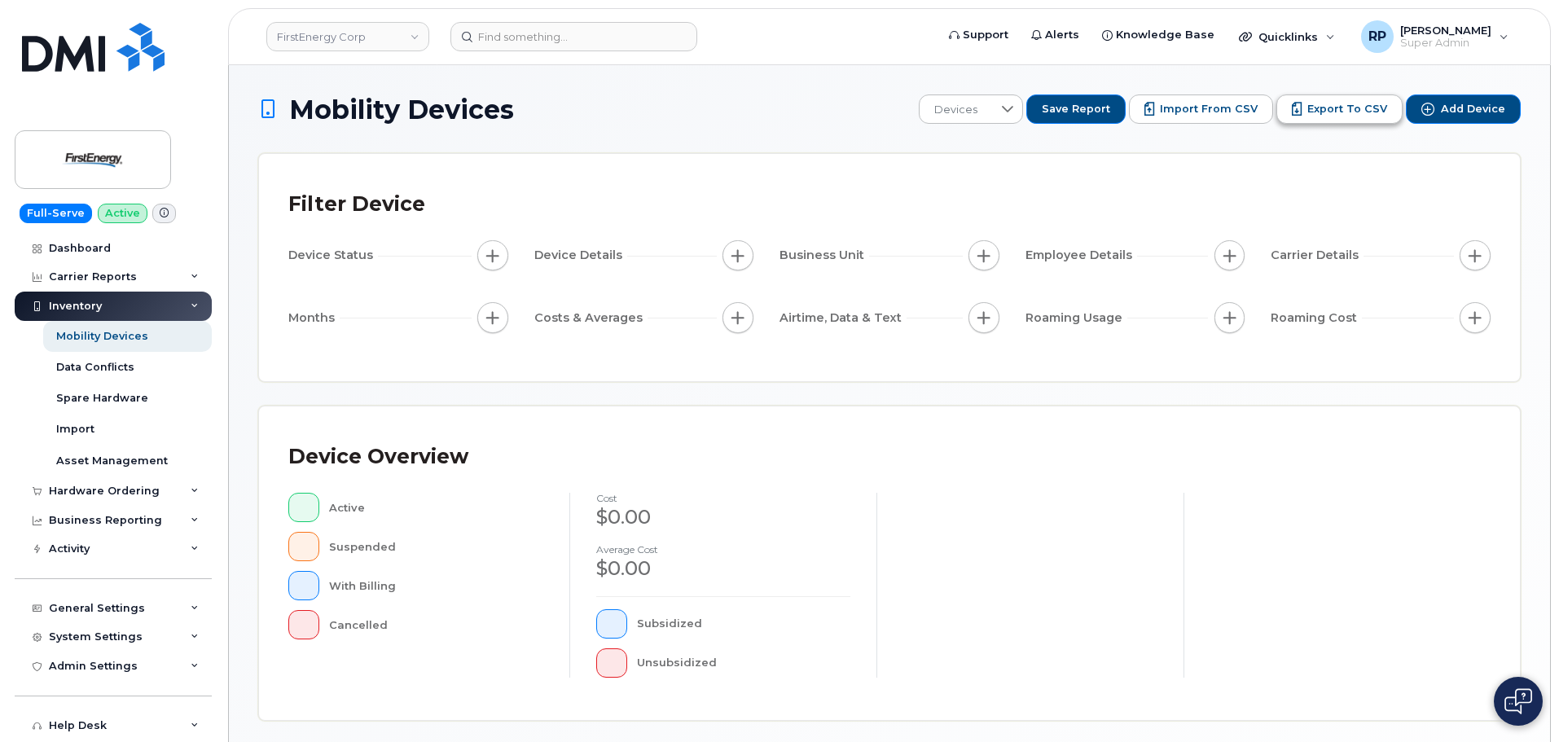
click at [1368, 108] on span "Export to CSV" at bounding box center [1347, 109] width 80 height 15
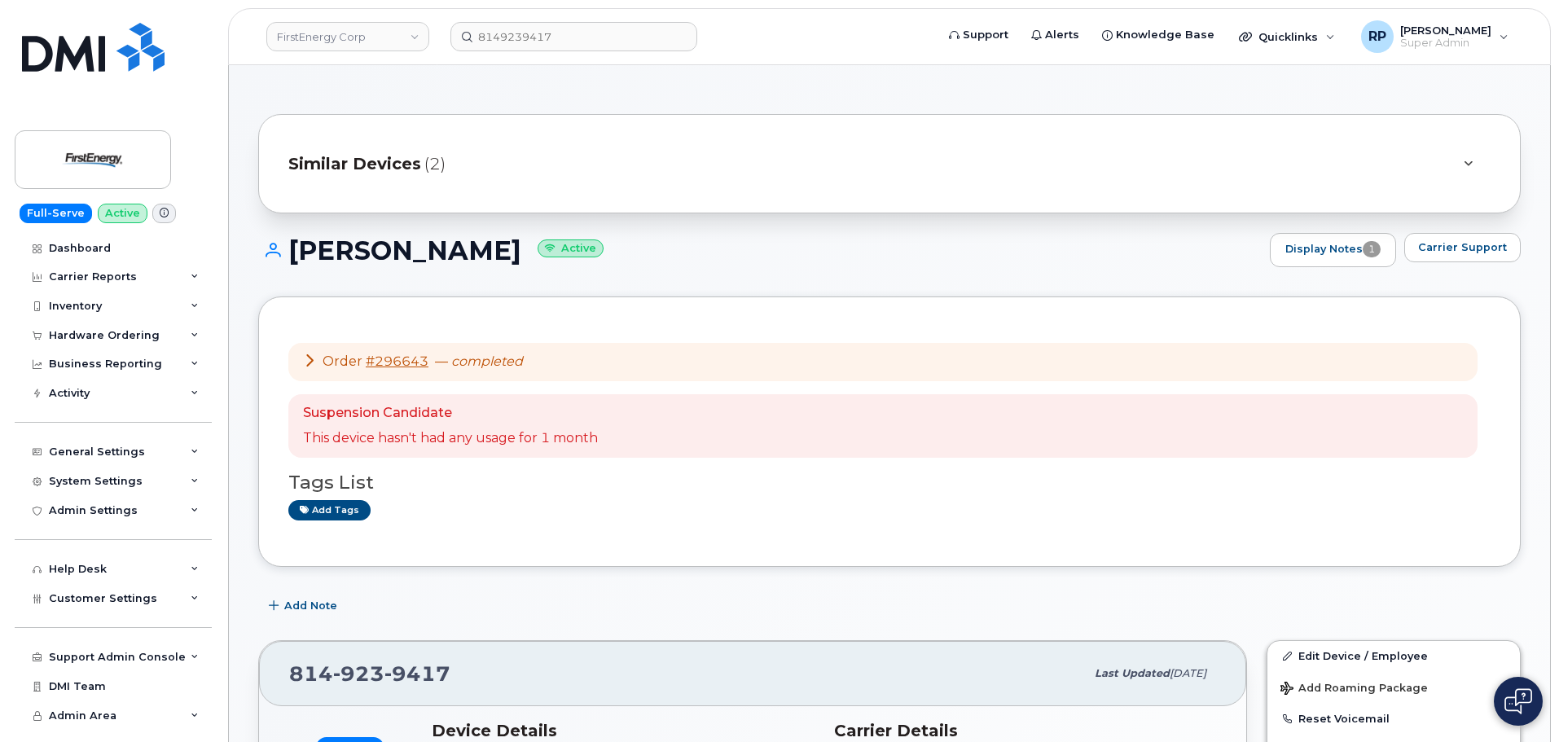
scroll to position [1274, 0]
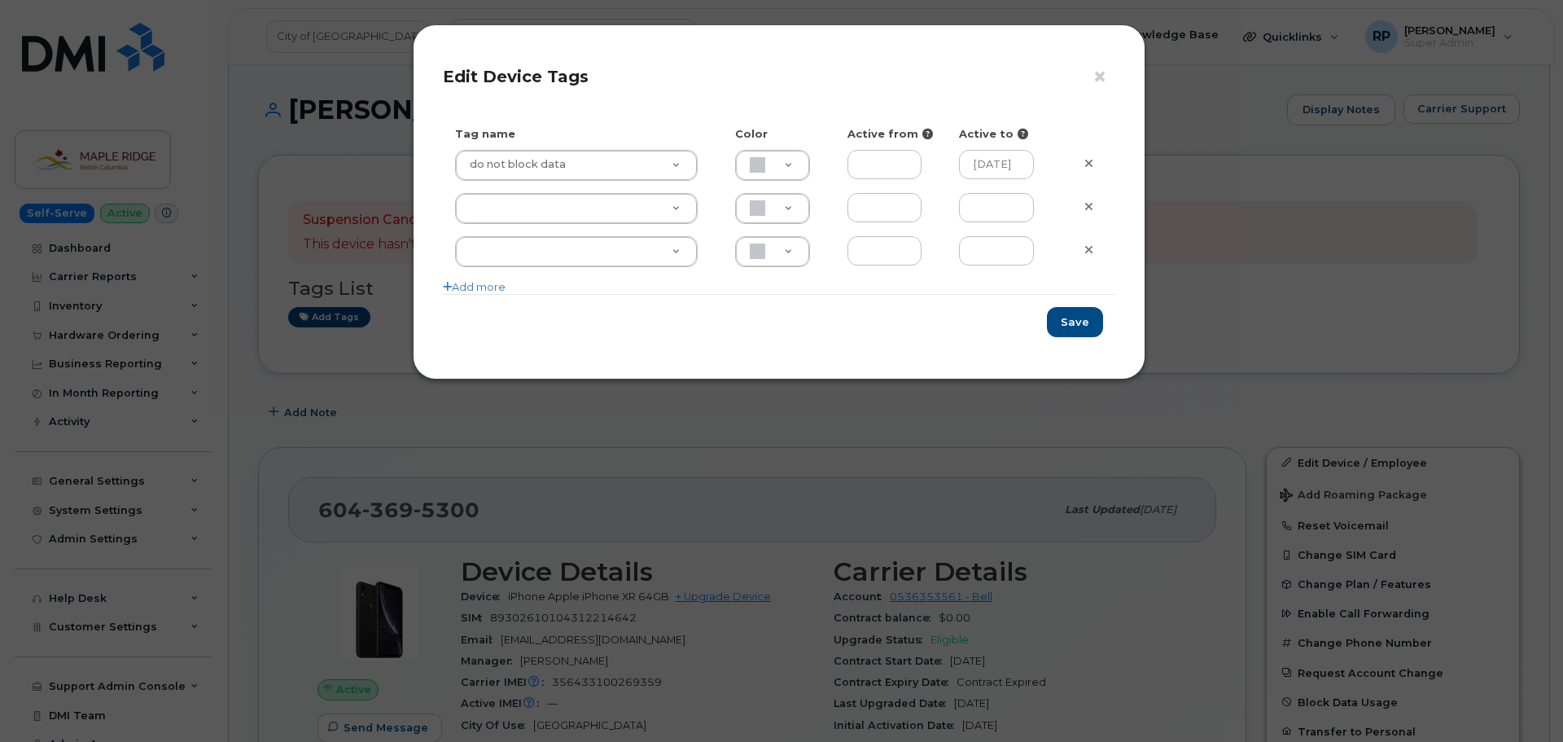
drag, startPoint x: 836, startPoint y: 46, endPoint x: 964, endPoint y: 50, distance: 127.9
click at [964, 50] on div "× Edit Device Tags Tag name Color Active from Active to do not block data do no…" at bounding box center [779, 201] width 733 height 355
click at [1098, 72] on button "×" at bounding box center [1104, 77] width 23 height 24
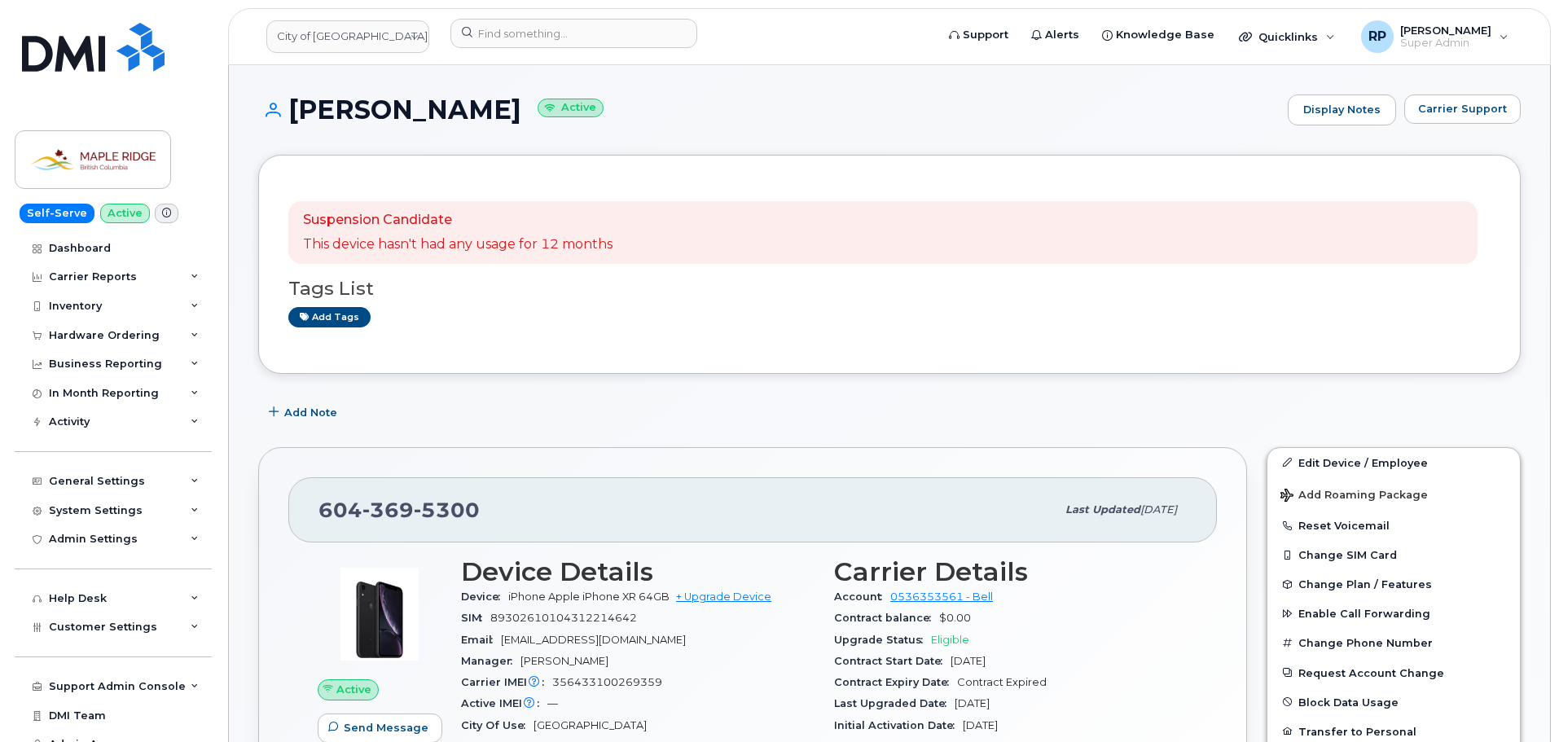
click at [876, 416] on div "Add Note" at bounding box center [889, 412] width 1262 height 29
click at [607, 410] on div "Add Note" at bounding box center [889, 412] width 1262 height 29
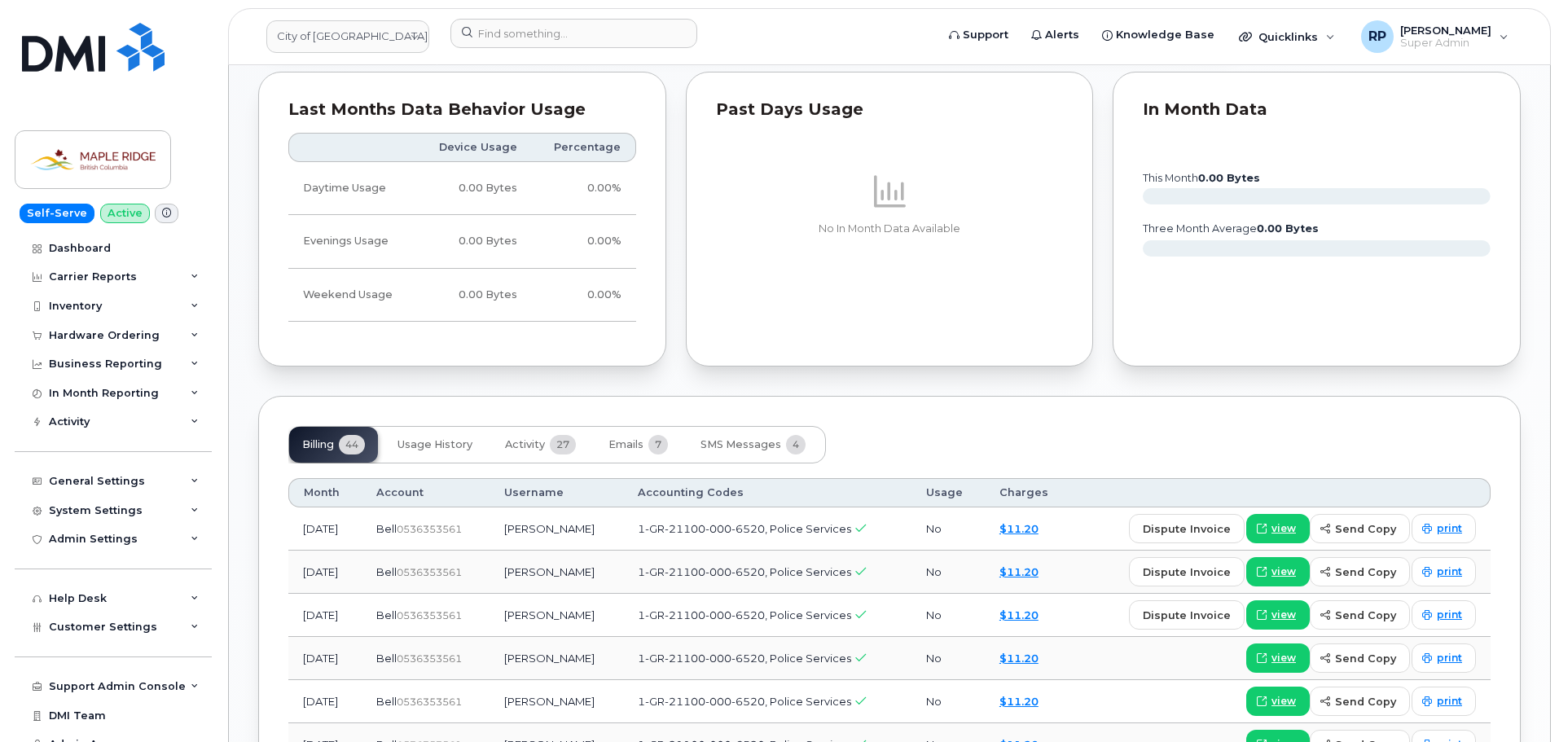
scroll to position [1059, 0]
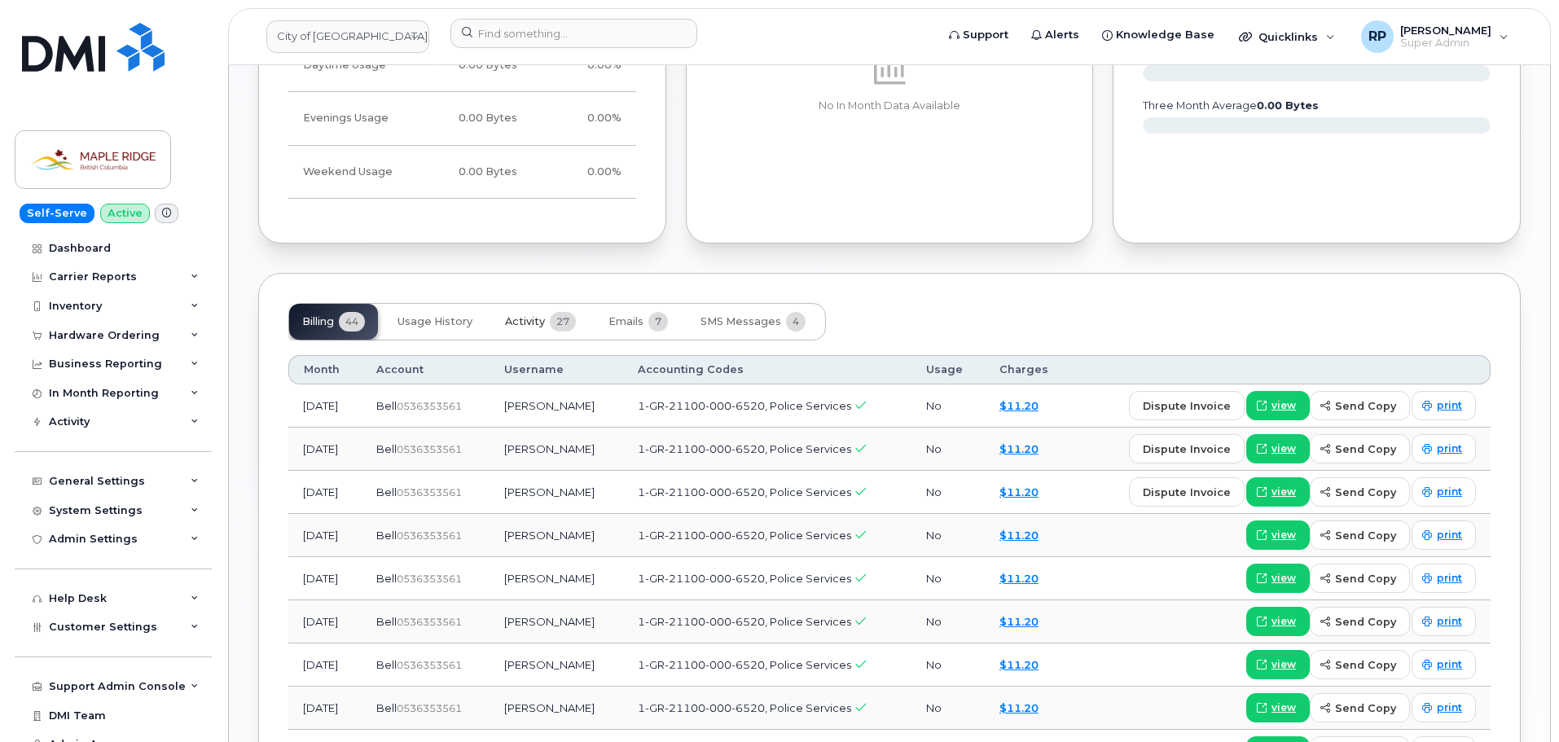
click at [541, 324] on span "Activity" at bounding box center [525, 321] width 40 height 13
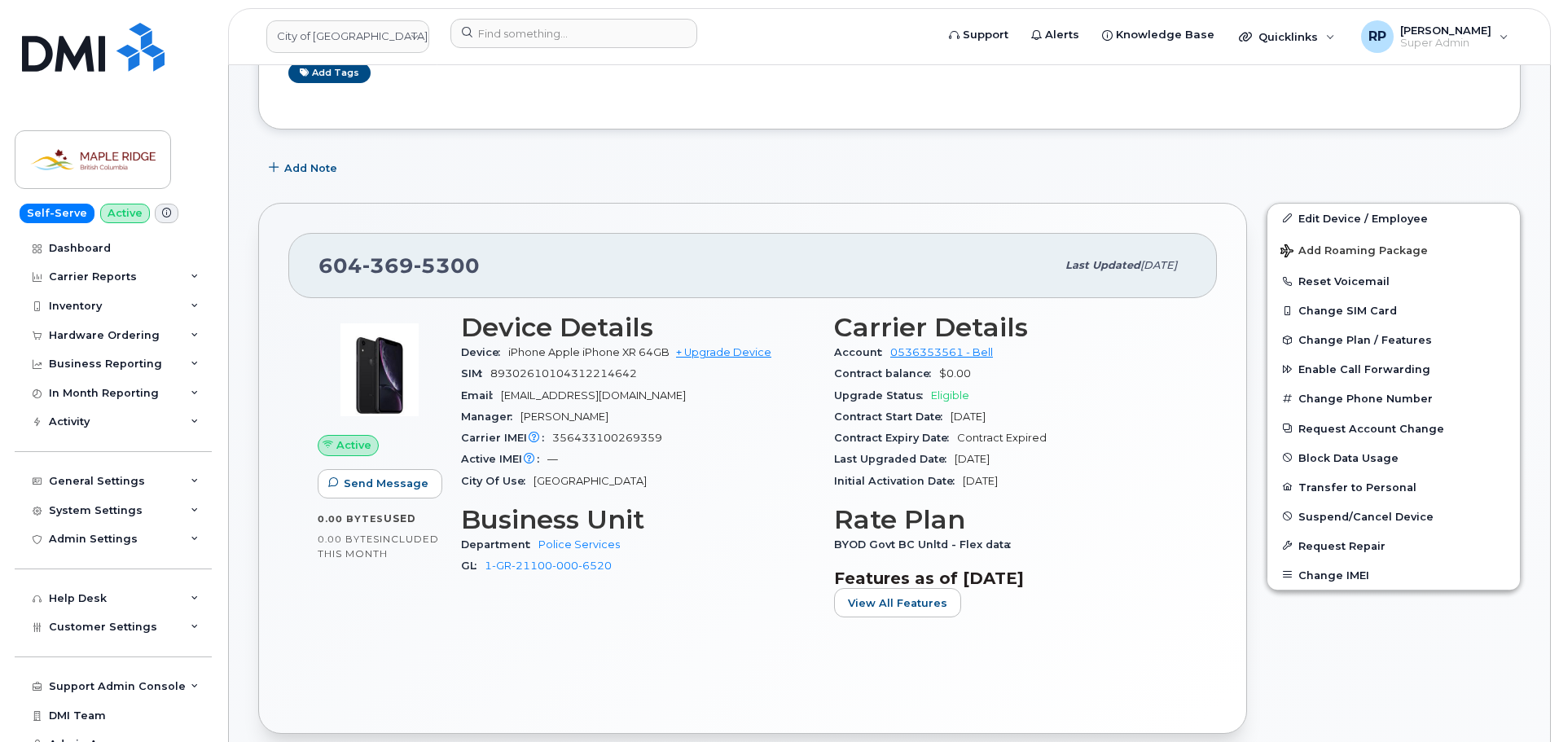
scroll to position [0, 0]
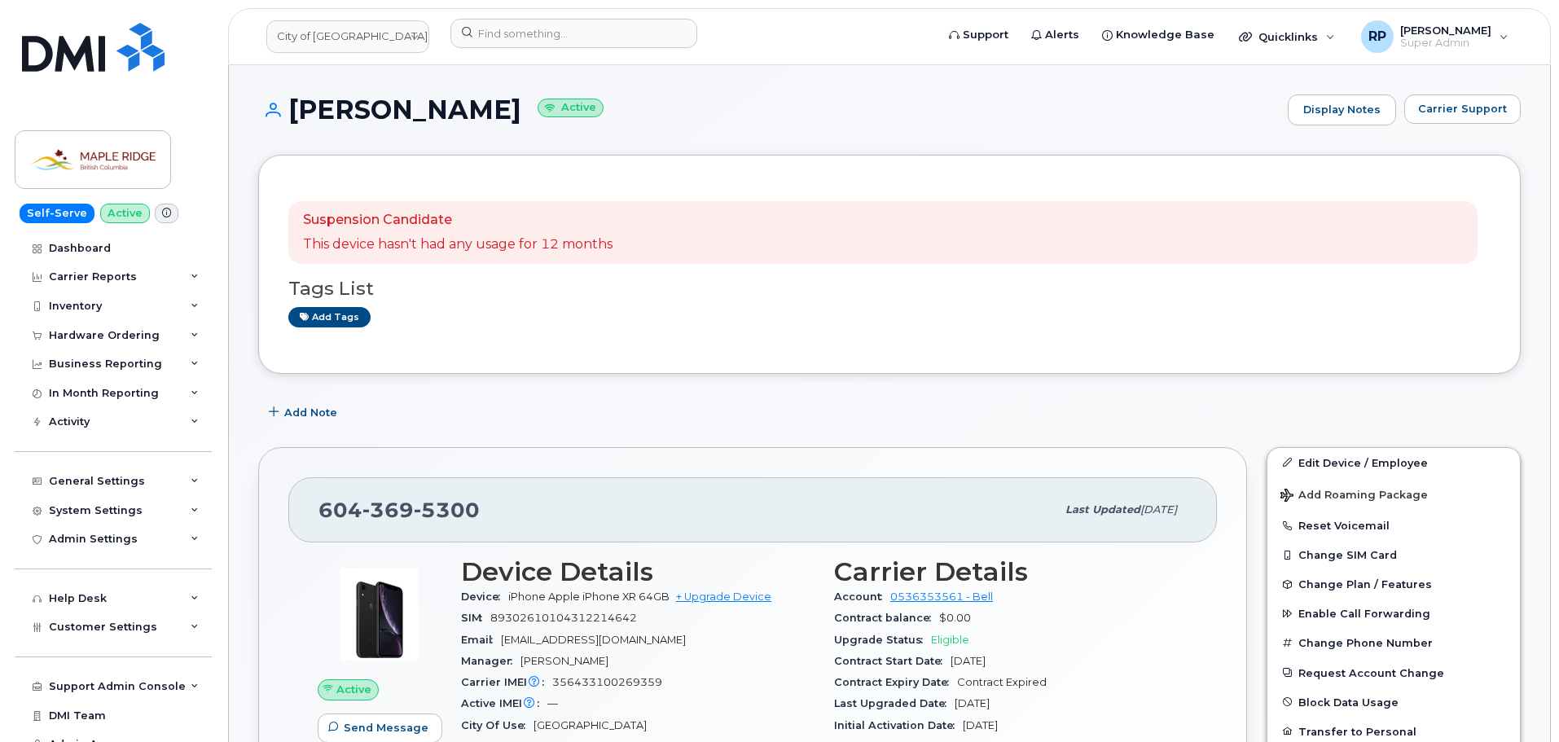
click at [818, 120] on h1 "Terry Macdonald Active" at bounding box center [768, 109] width 1021 height 28
click at [818, 119] on h1 "Terry Macdonald Active" at bounding box center [768, 109] width 1021 height 28
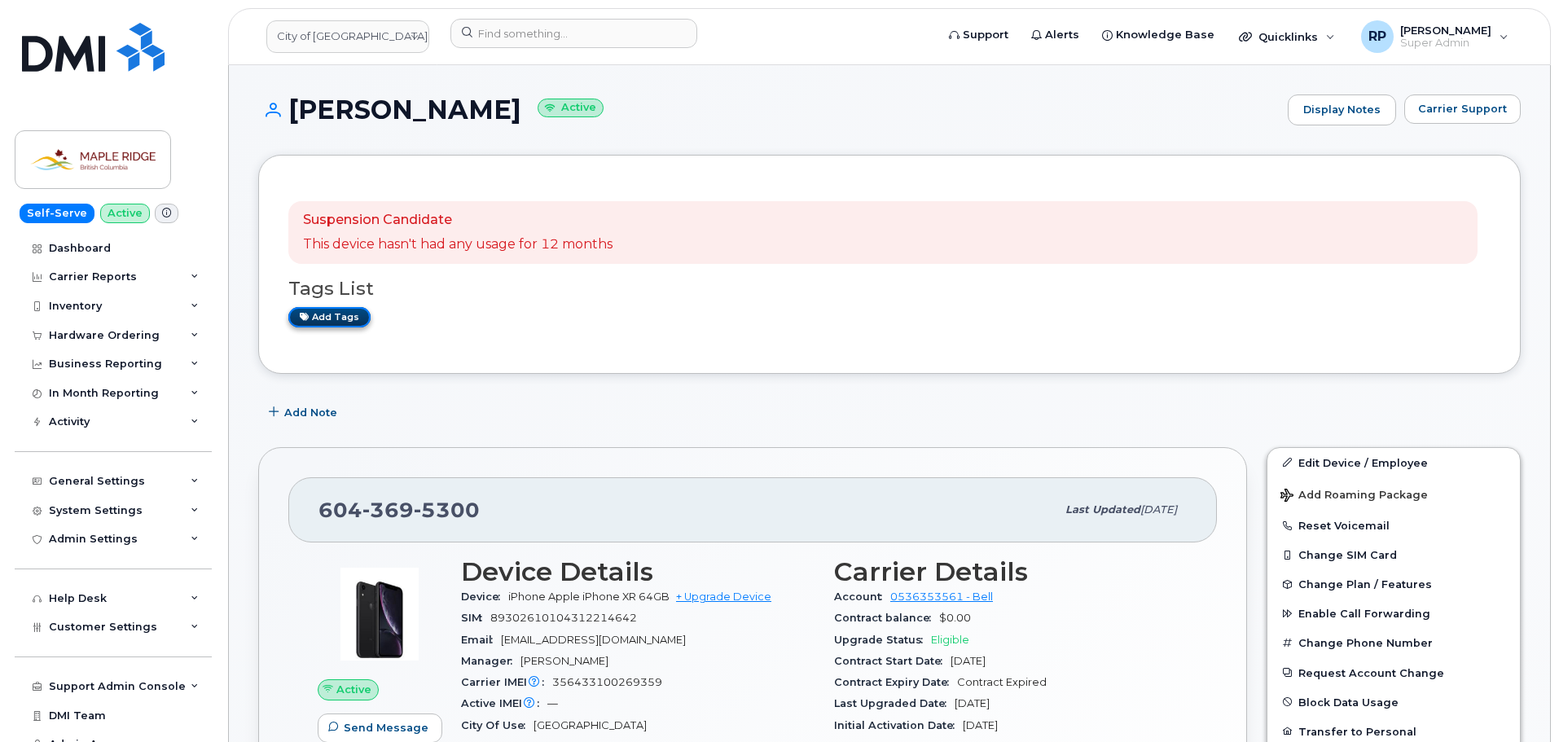
click at [349, 322] on link "Add tags" at bounding box center [329, 317] width 82 height 20
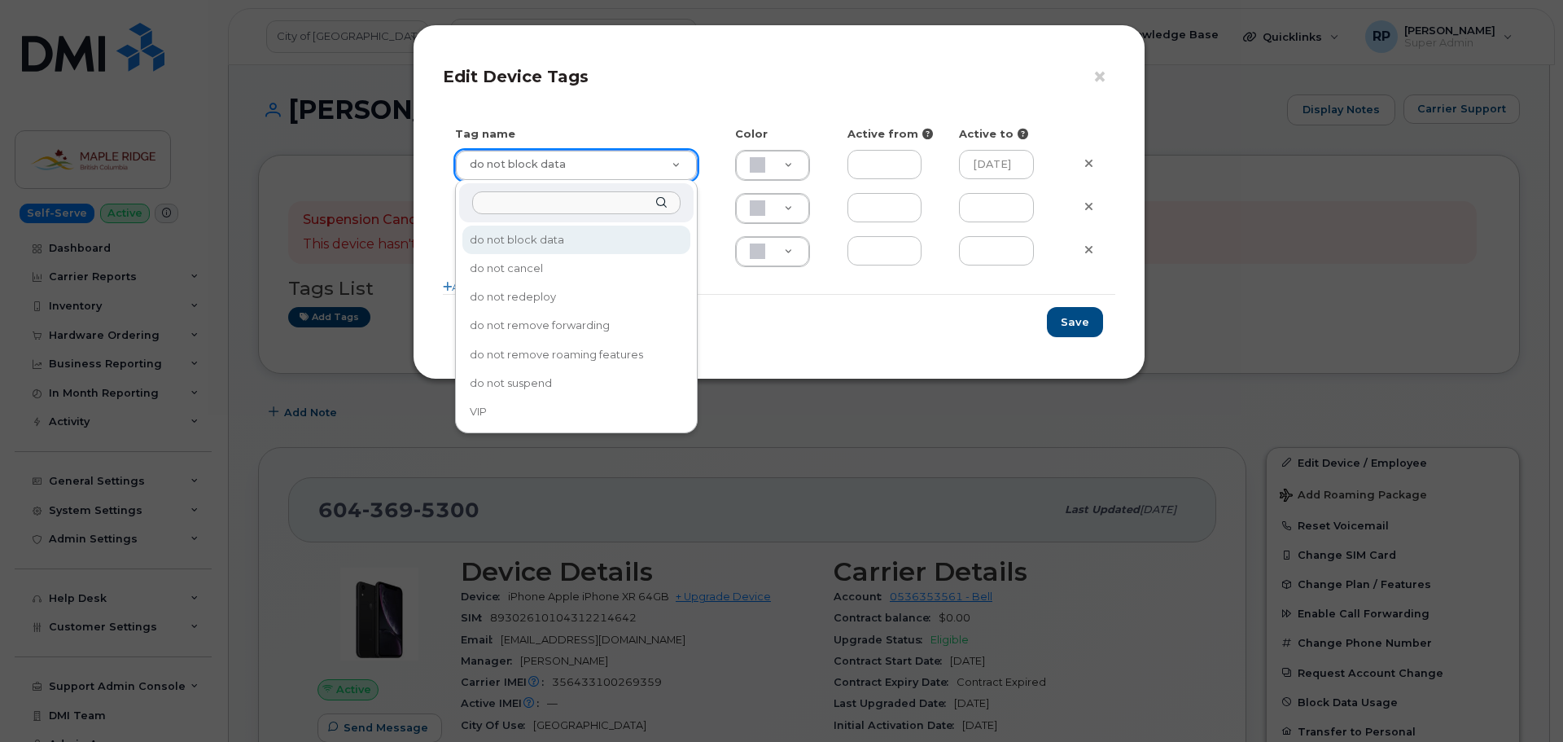
drag, startPoint x: 463, startPoint y: 167, endPoint x: 602, endPoint y: 164, distance: 139.3
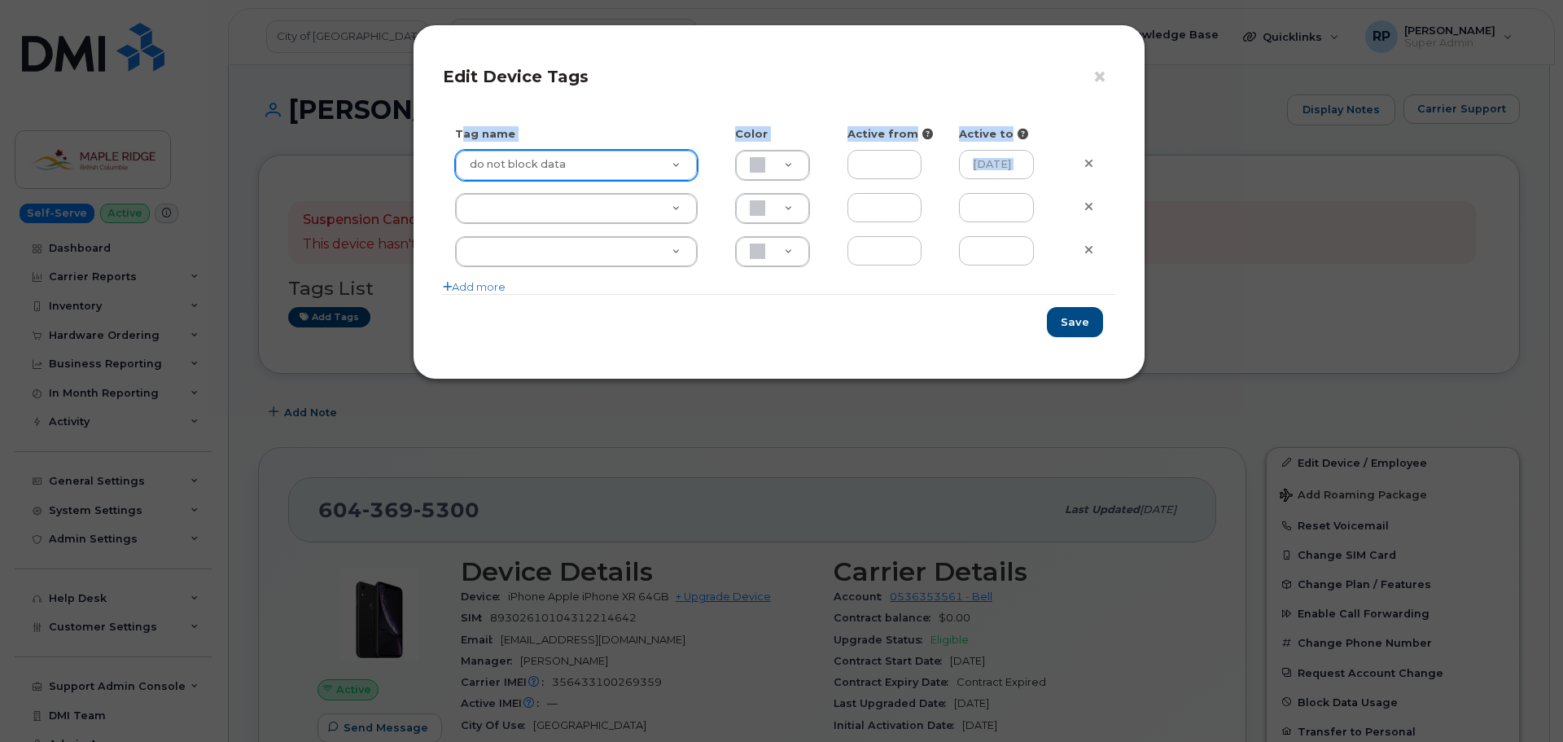
drag, startPoint x: 436, startPoint y: 128, endPoint x: 1124, endPoint y: 173, distance: 688.7
click at [1124, 173] on div "× Edit Device Tags Tag name Color Active from Active to do not block data do no…" at bounding box center [779, 201] width 733 height 355
click at [997, 166] on input "2025-07-17" at bounding box center [996, 164] width 75 height 29
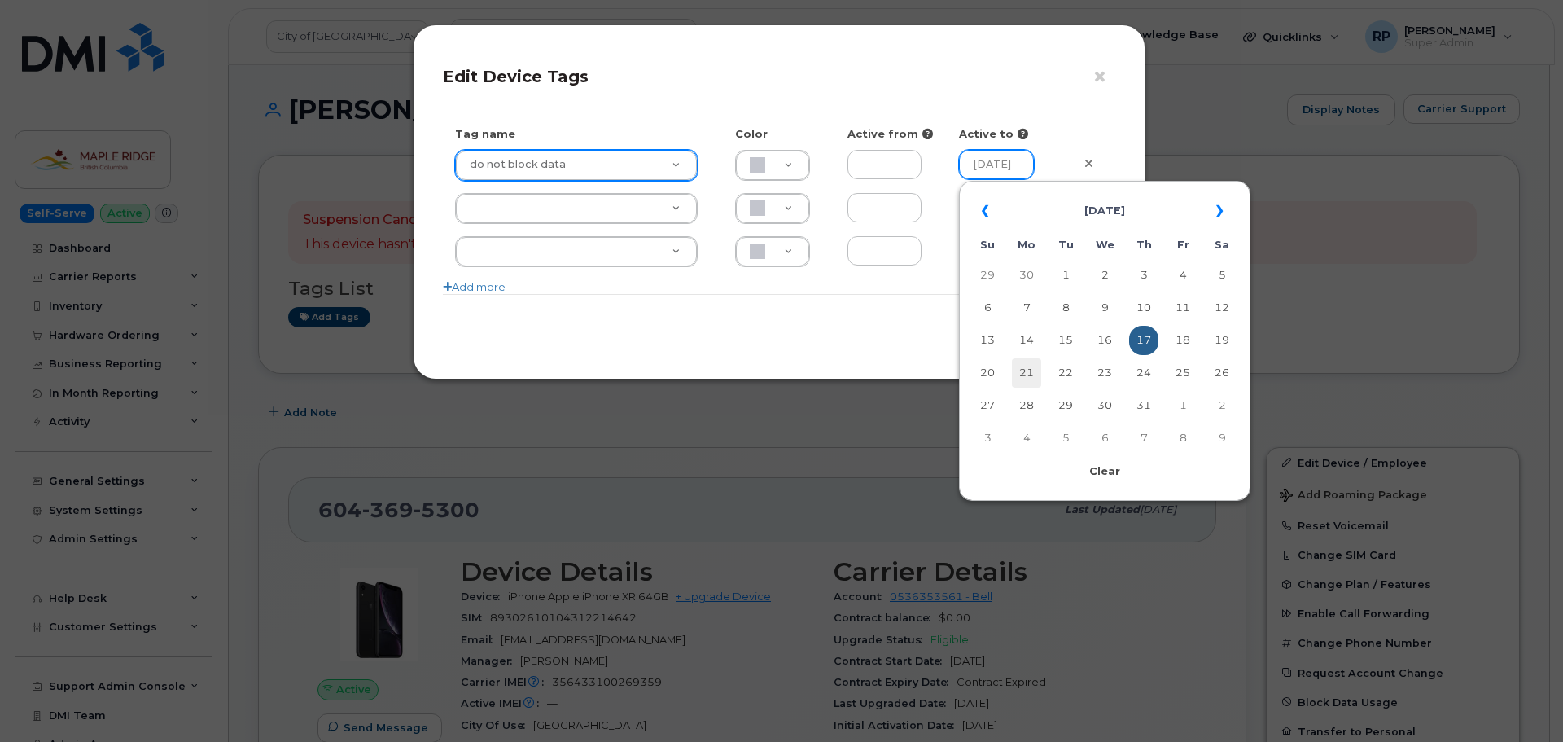
click at [1015, 165] on input "2025-07-17" at bounding box center [996, 164] width 75 height 29
click at [1074, 165] on link at bounding box center [1091, 164] width 38 height 28
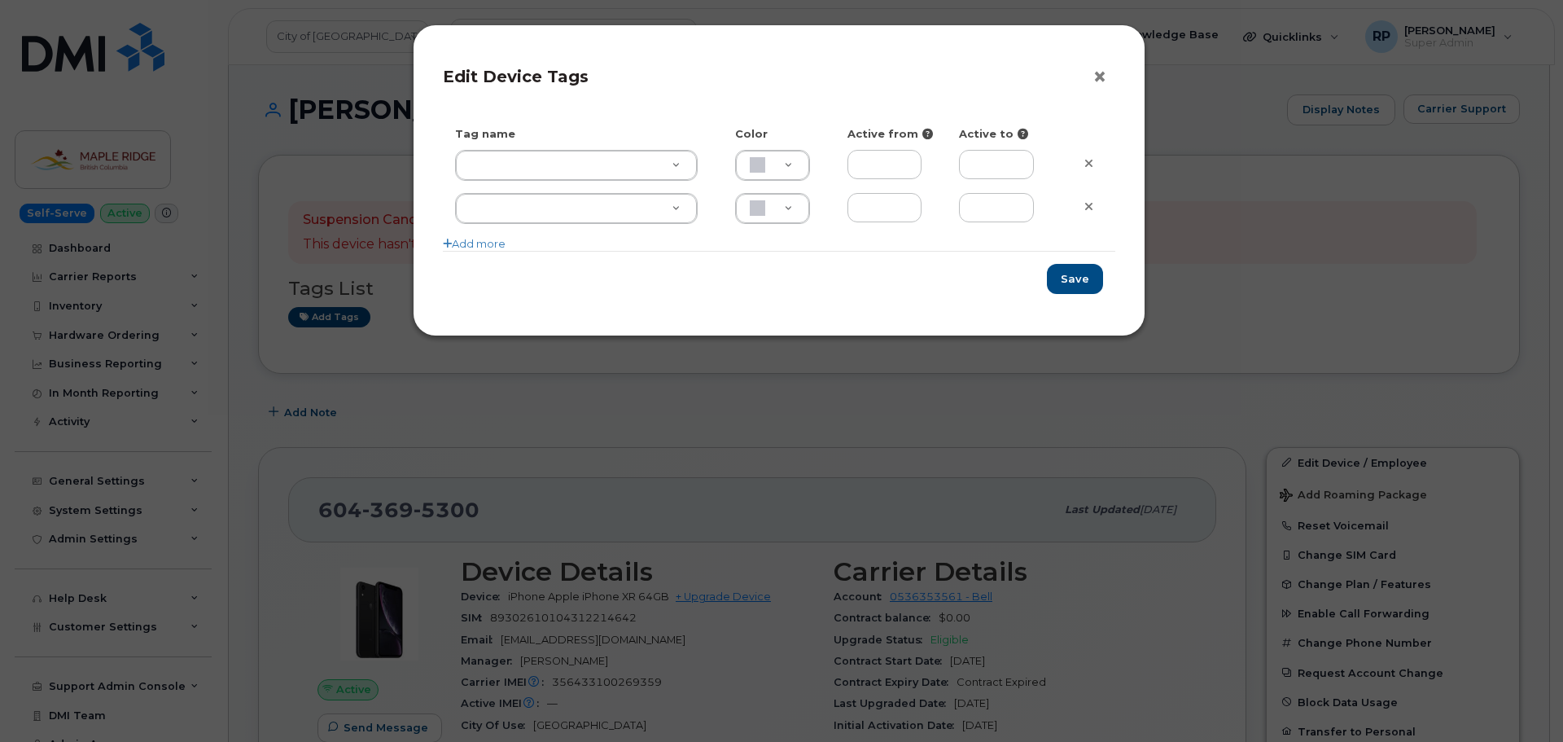
click at [1098, 75] on button "×" at bounding box center [1104, 77] width 23 height 24
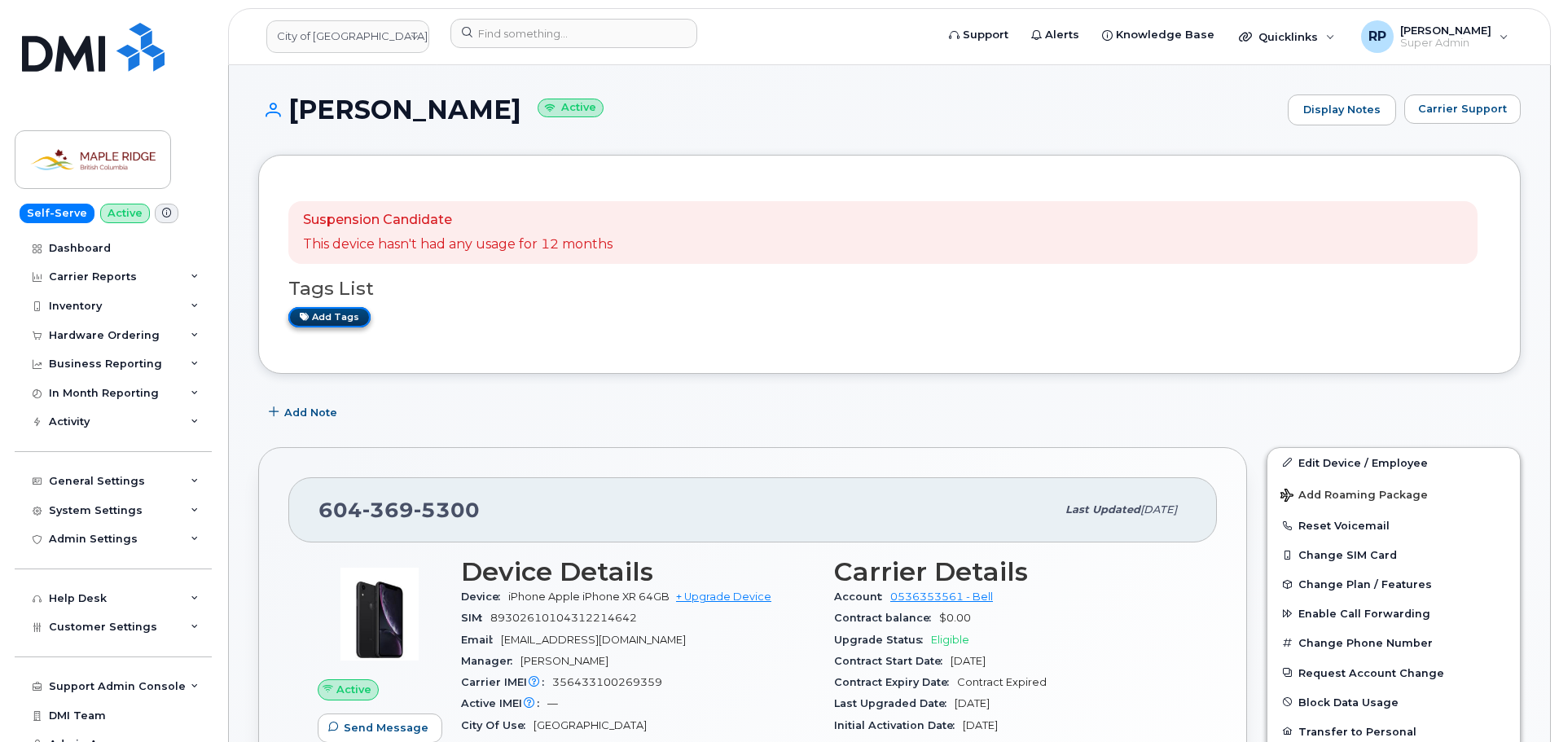
click at [332, 315] on link "Add tags" at bounding box center [329, 317] width 82 height 20
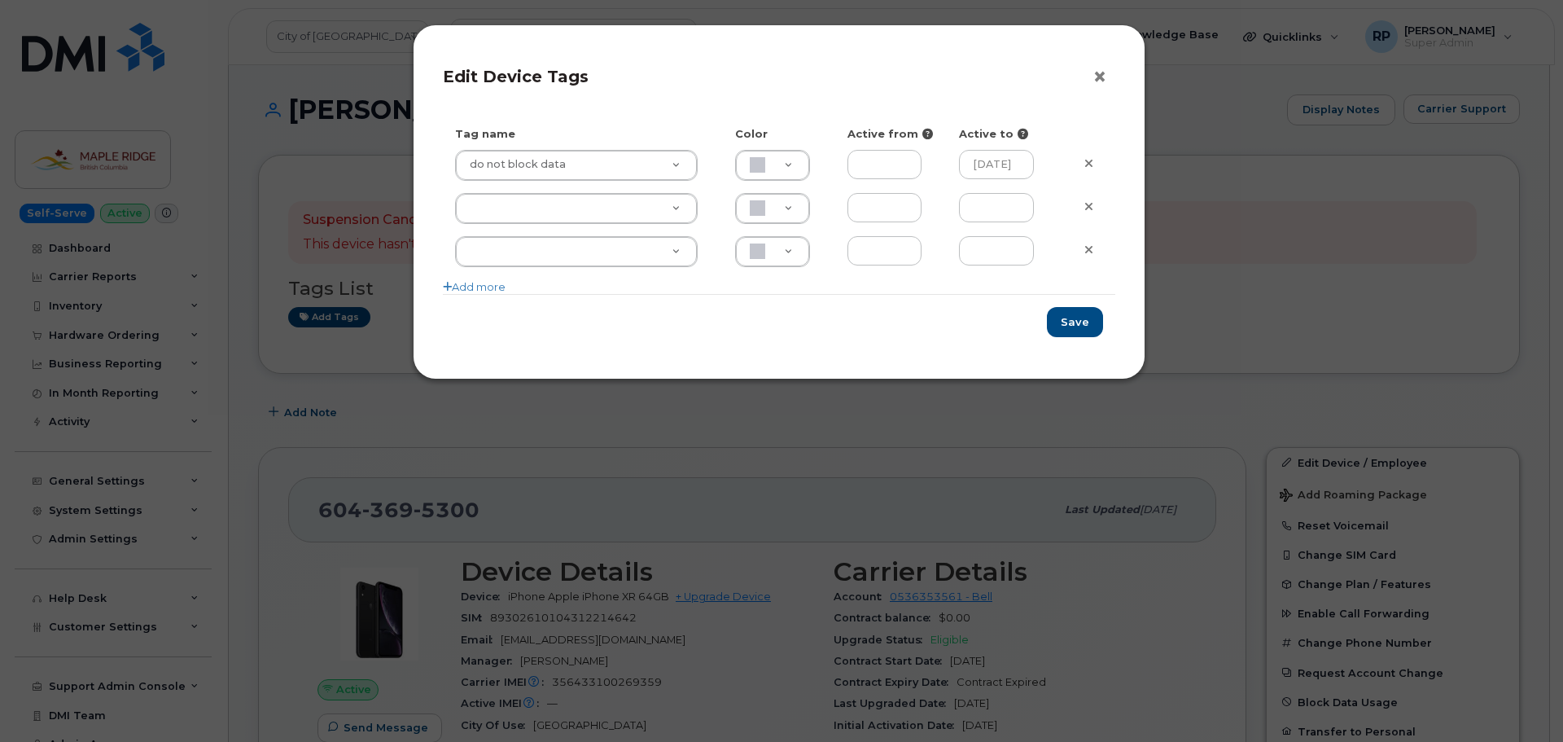
click at [1098, 72] on button "×" at bounding box center [1104, 77] width 23 height 24
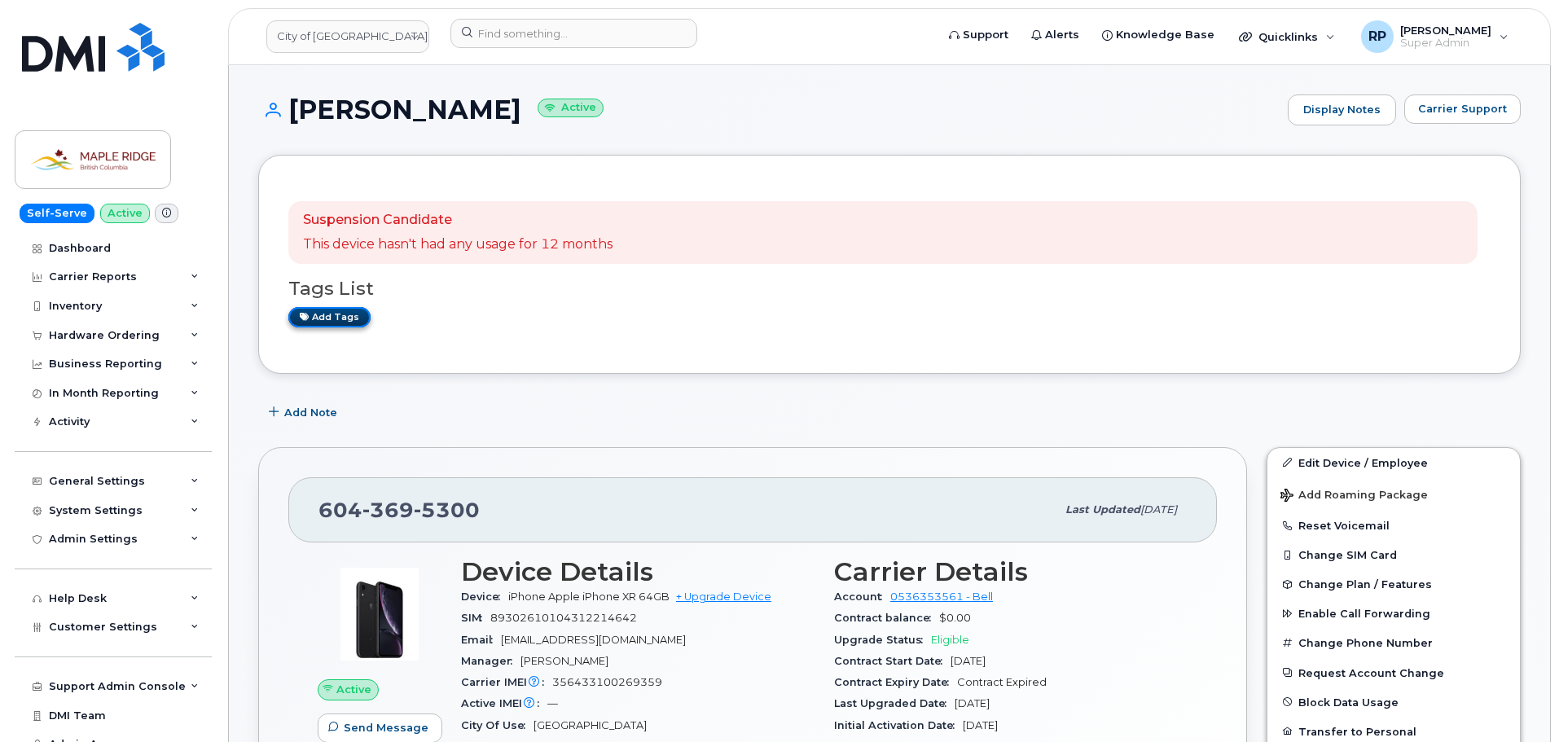
click at [313, 317] on link "Add tags" at bounding box center [329, 317] width 82 height 20
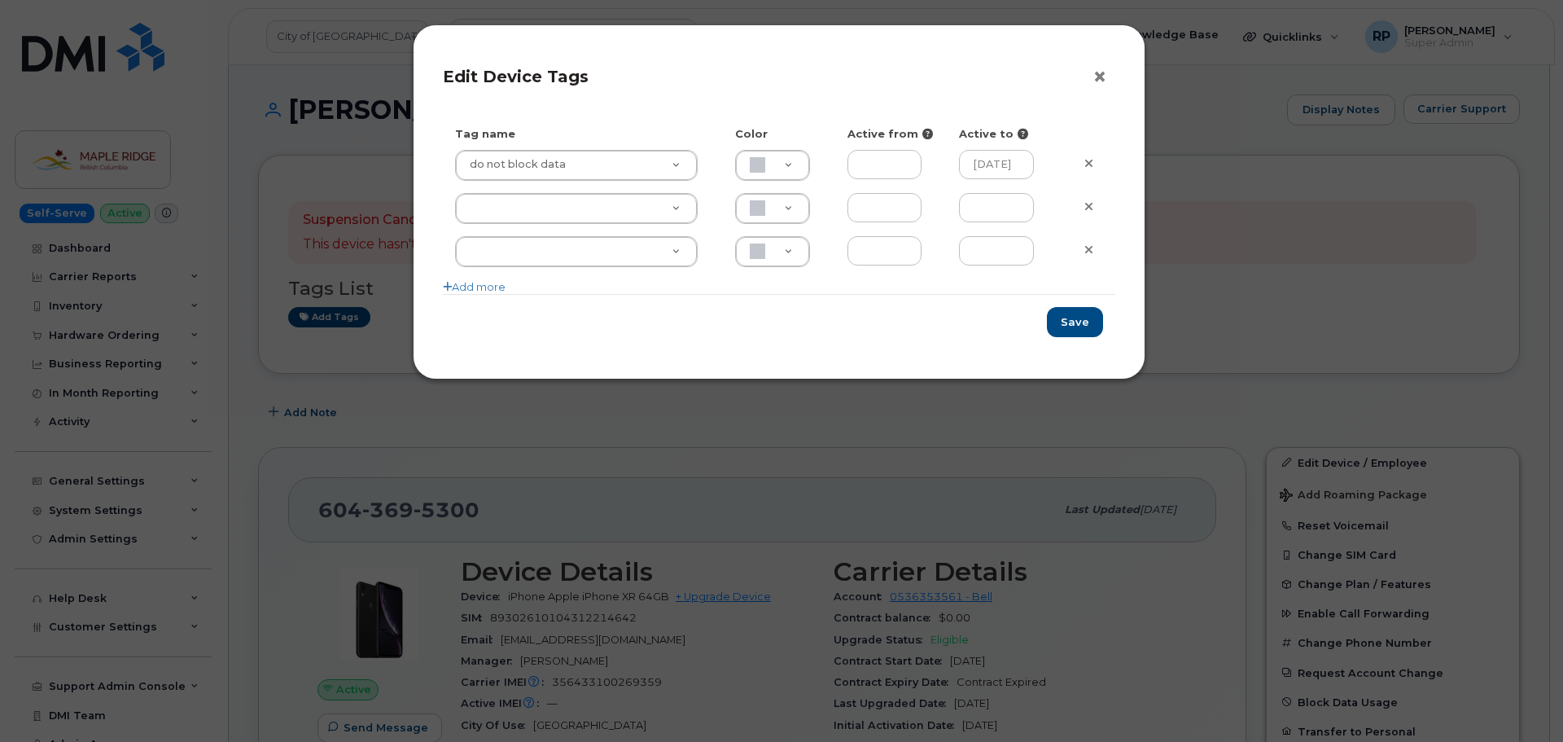
click at [1099, 78] on button "×" at bounding box center [1104, 77] width 23 height 24
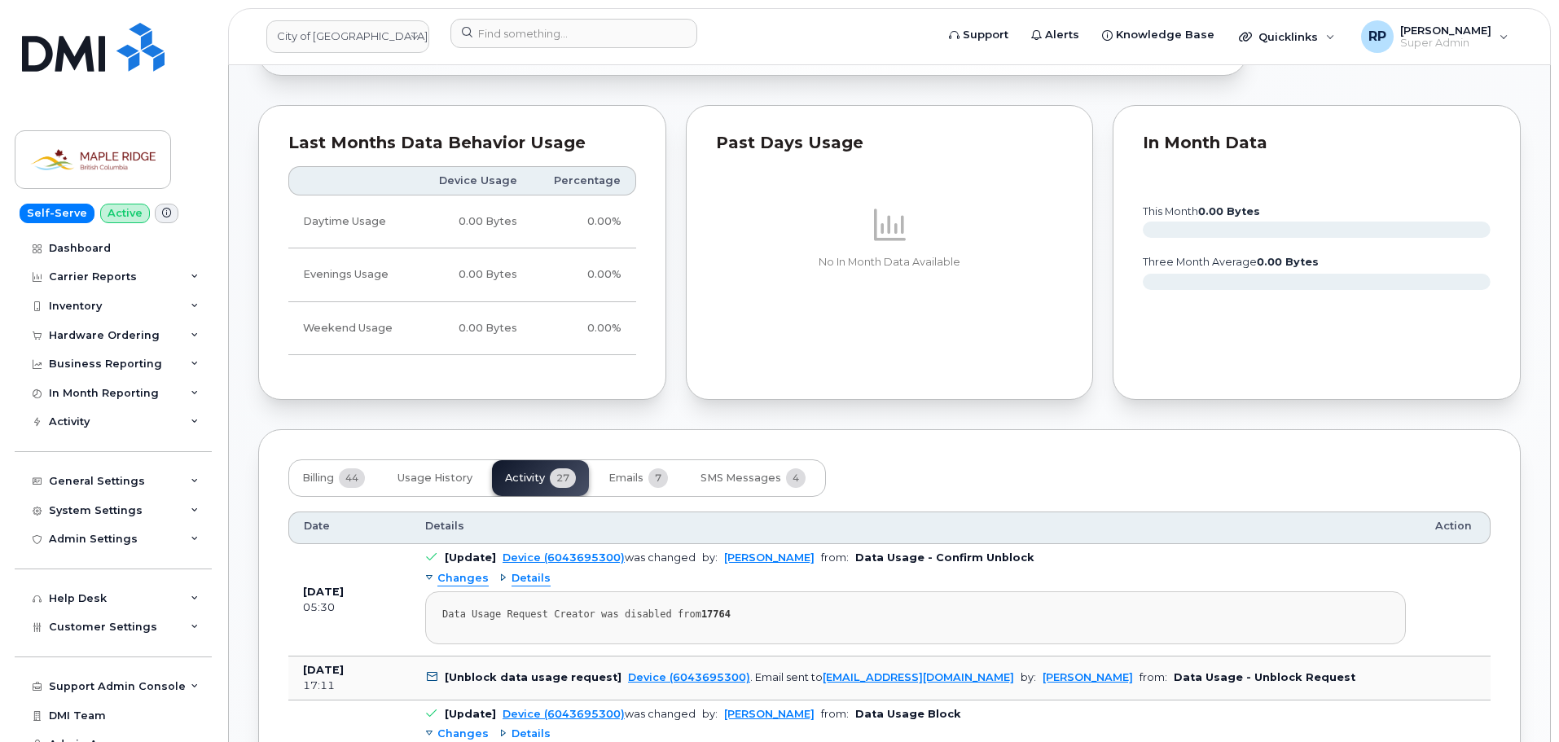
scroll to position [1059, 0]
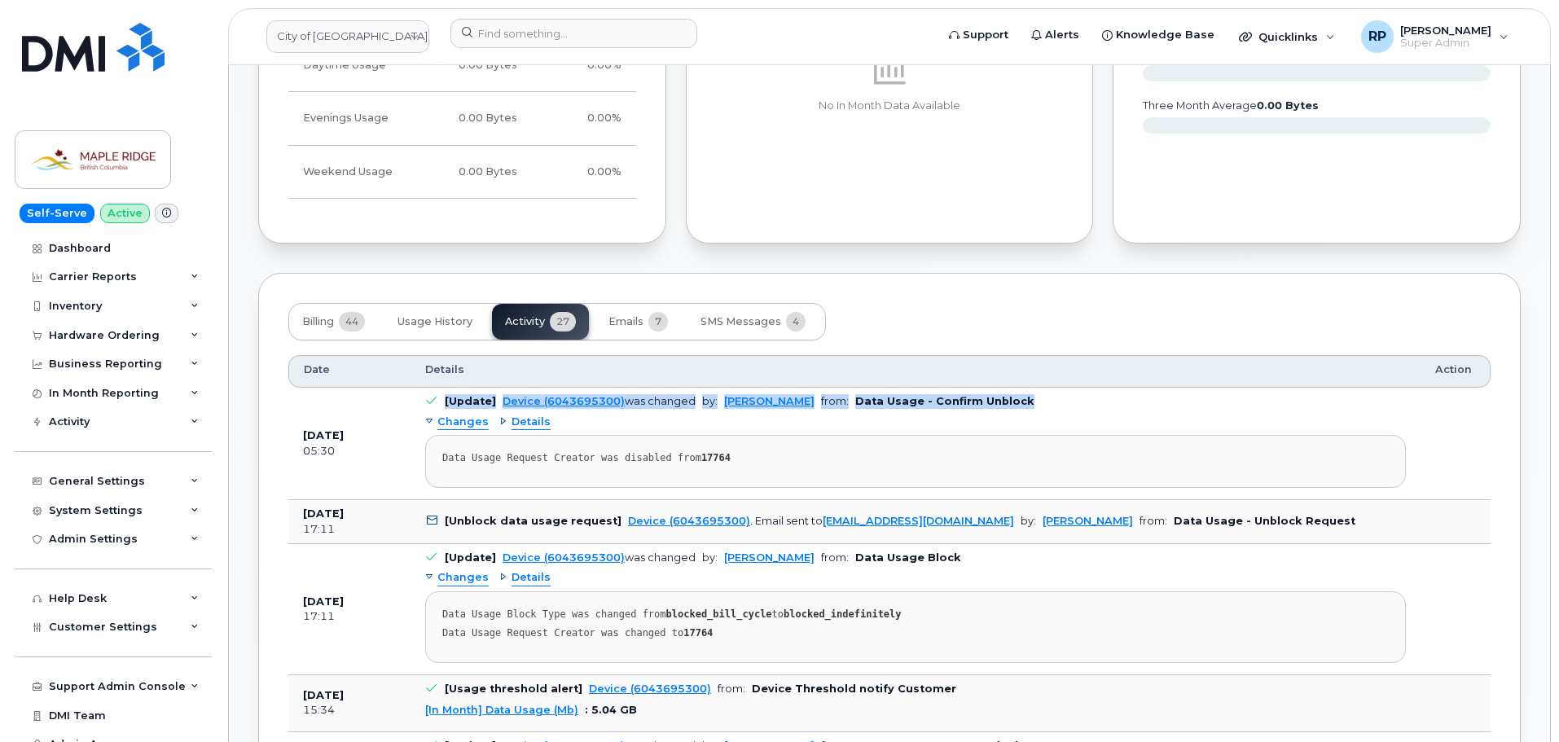
drag, startPoint x: 419, startPoint y: 406, endPoint x: 1035, endPoint y: 399, distance: 615.6
click at [1035, 399] on td "[Update] Device (6043695300) was changed by: Casey Larrison from: Data Usage - …" at bounding box center [915, 444] width 1010 height 112
drag, startPoint x: 281, startPoint y: 434, endPoint x: 390, endPoint y: 436, distance: 109.1
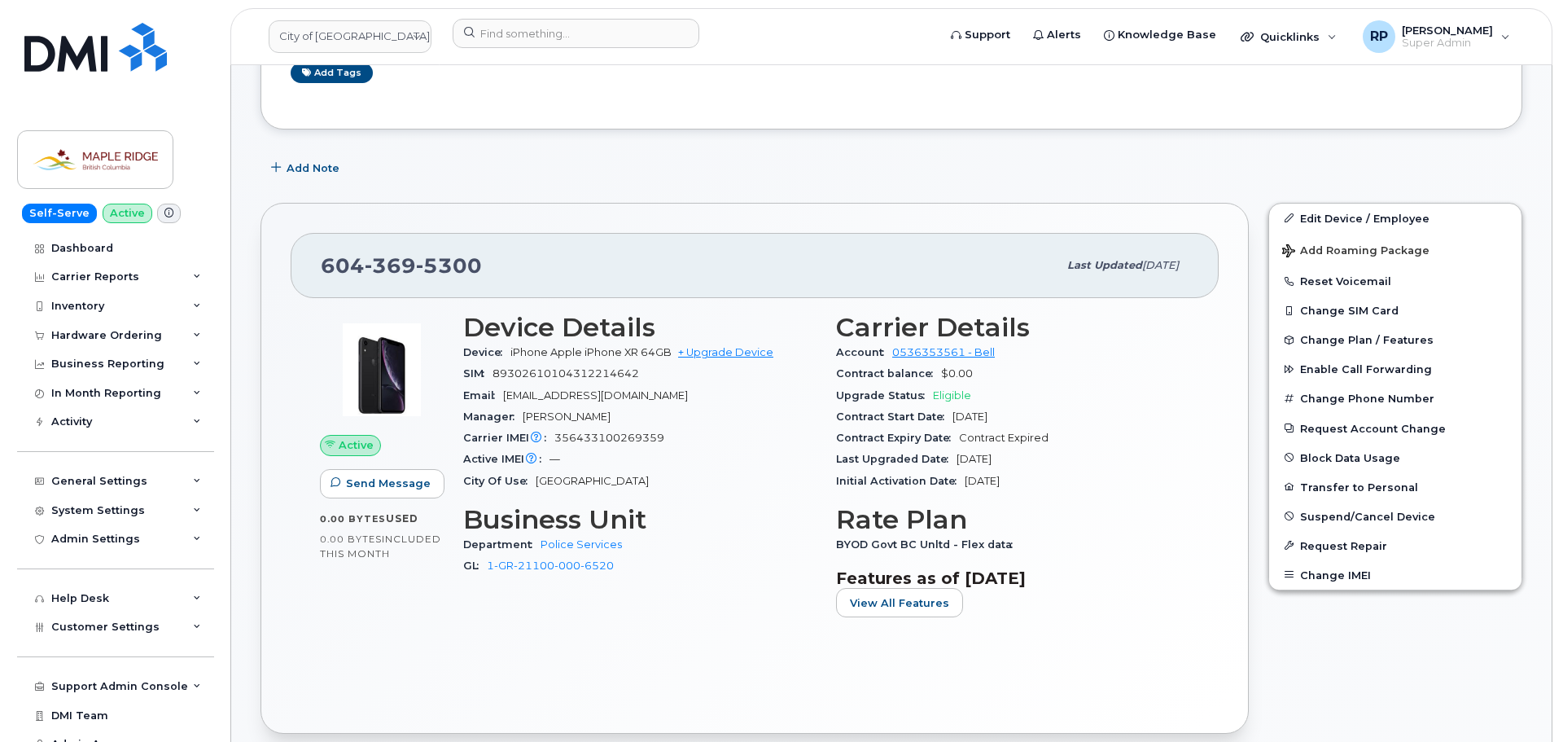
scroll to position [0, 0]
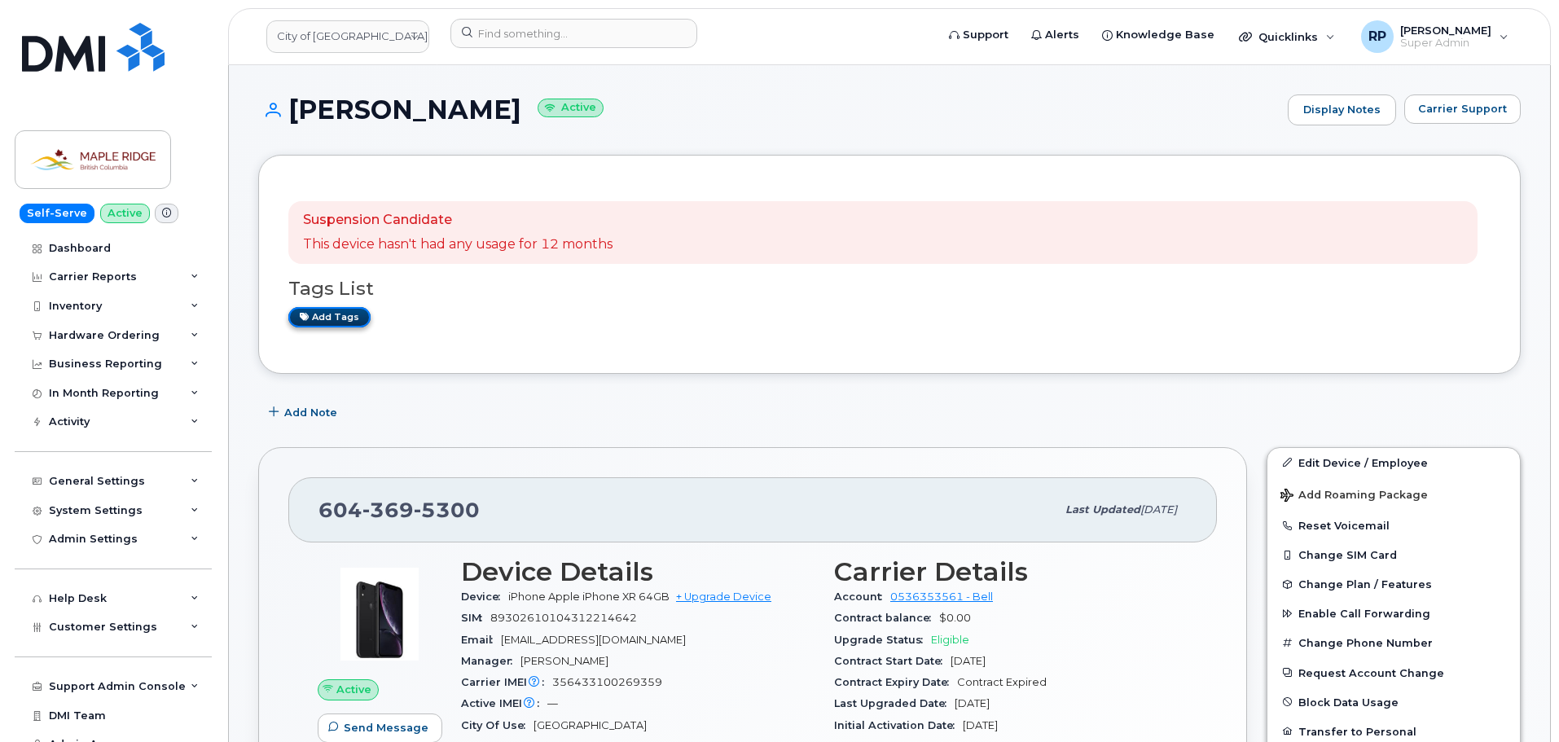
click at [348, 318] on link "Add tags" at bounding box center [329, 317] width 82 height 20
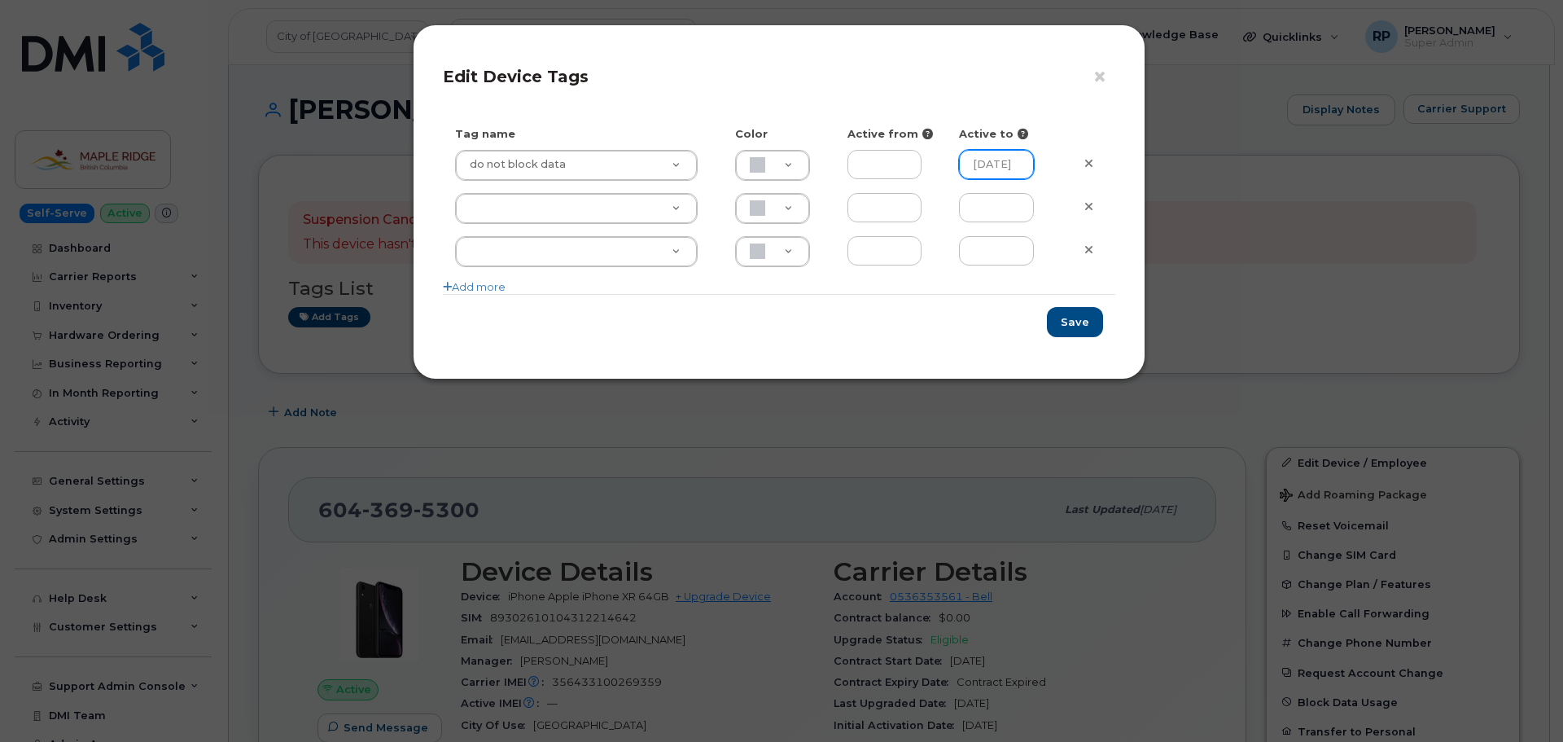
click at [1000, 168] on input "2025-07-17" at bounding box center [996, 164] width 75 height 29
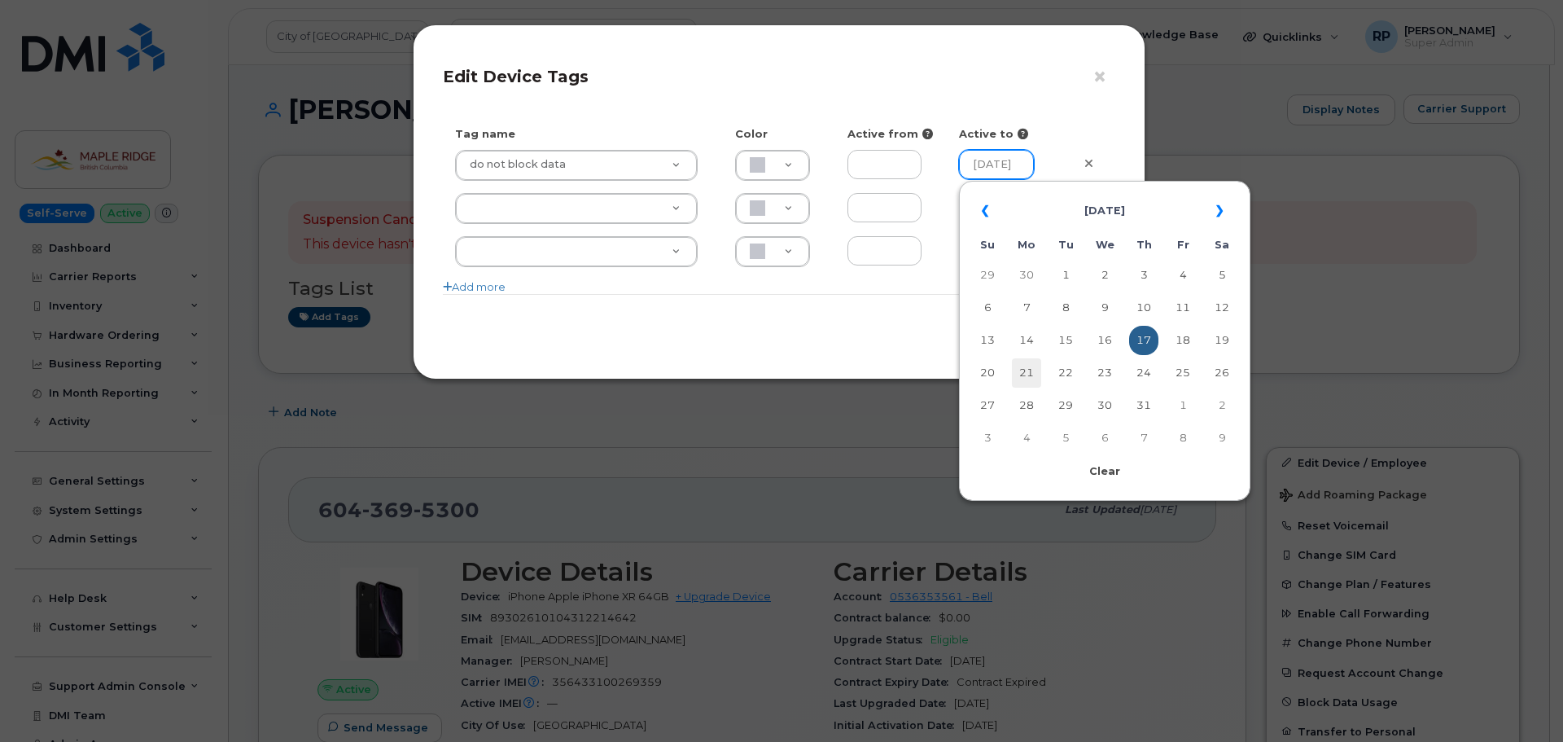
click at [1010, 162] on input "2025-07-17" at bounding box center [996, 164] width 75 height 29
click at [983, 81] on h4 "Edit Device Tags" at bounding box center [779, 77] width 673 height 20
drag, startPoint x: 1024, startPoint y: 165, endPoint x: 1040, endPoint y: 164, distance: 16.4
click at [1040, 164] on div "2025-07-17" at bounding box center [1003, 164] width 88 height 29
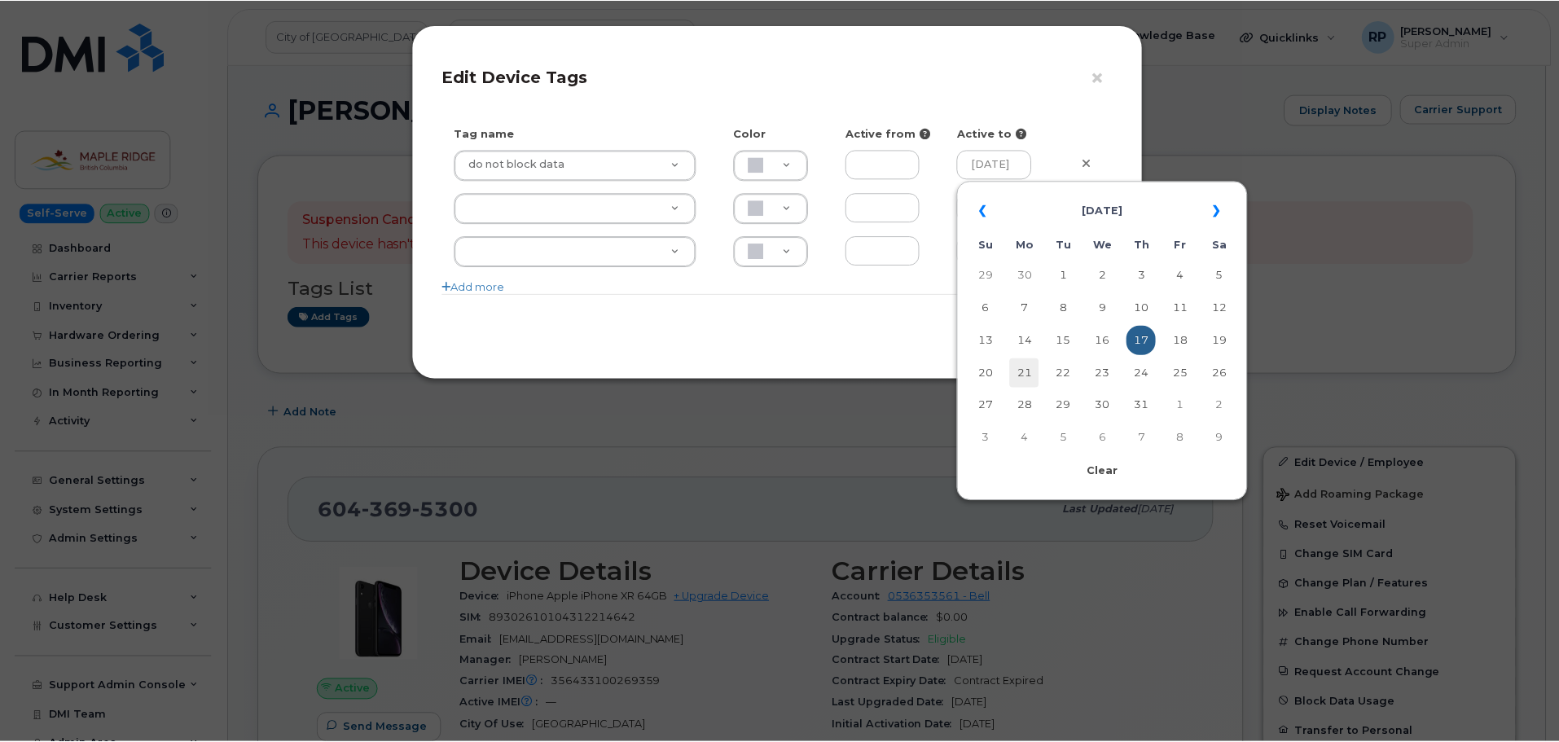
scroll to position [0, 0]
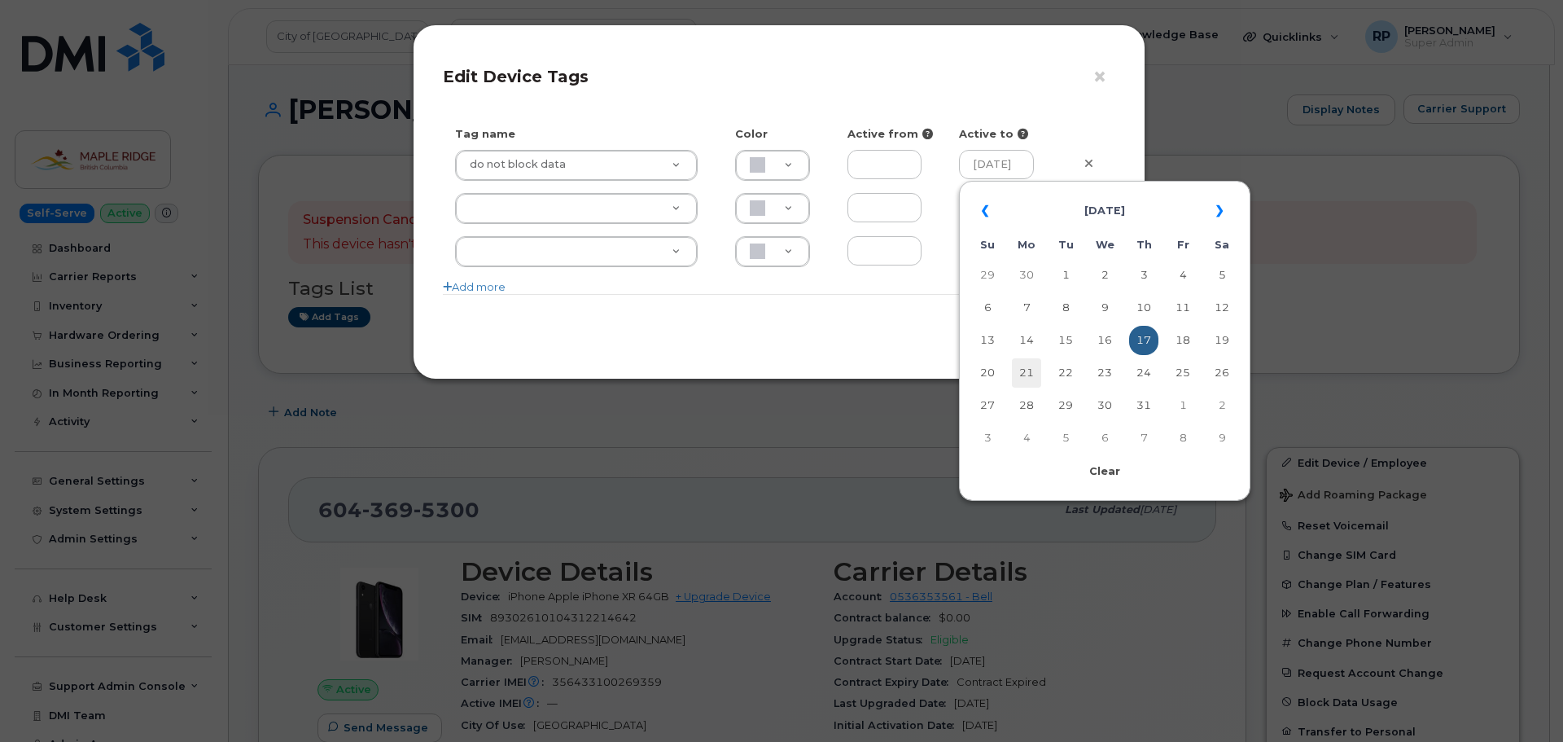
click at [848, 72] on h4 "Edit Device Tags" at bounding box center [779, 77] width 673 height 20
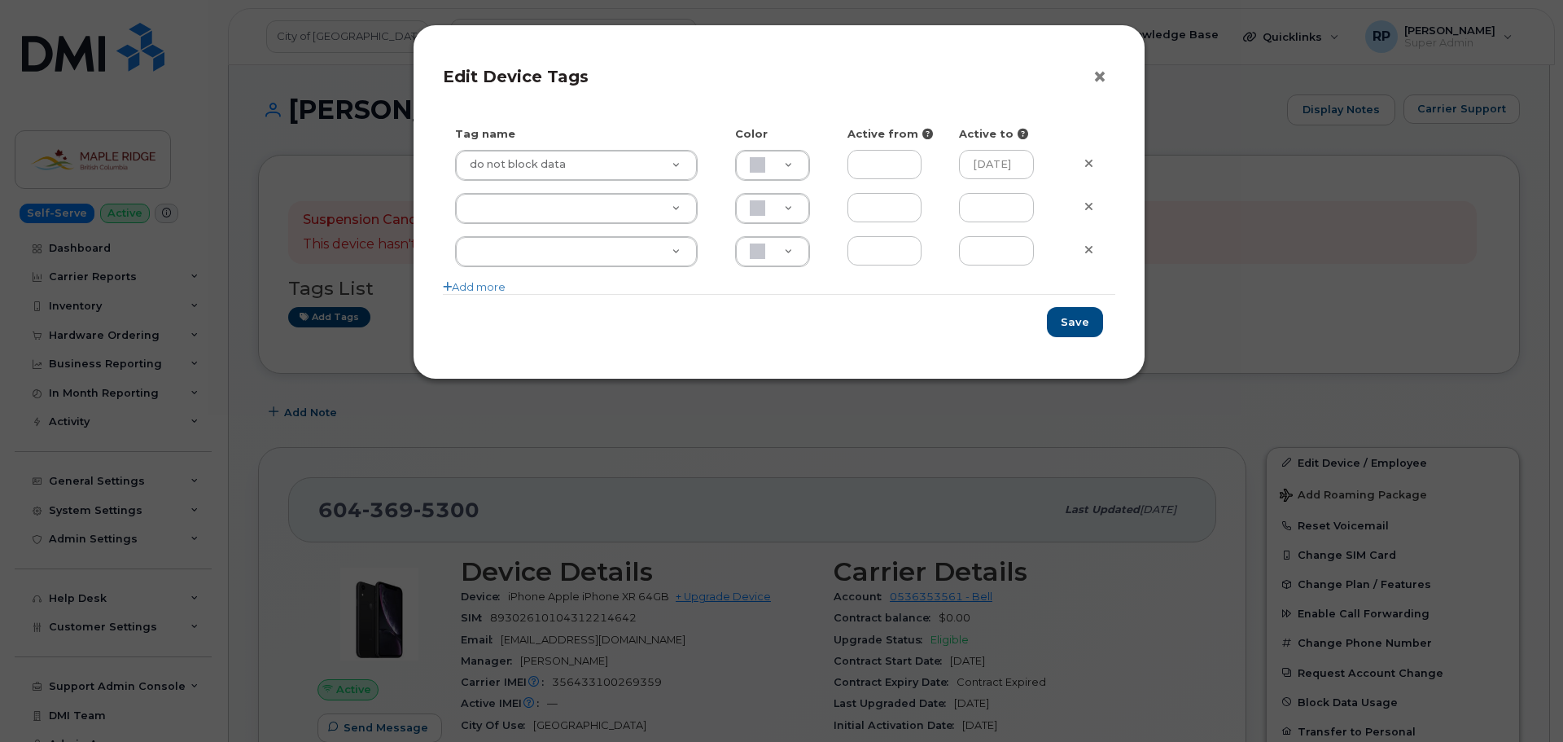
click at [1103, 75] on button "×" at bounding box center [1104, 77] width 23 height 24
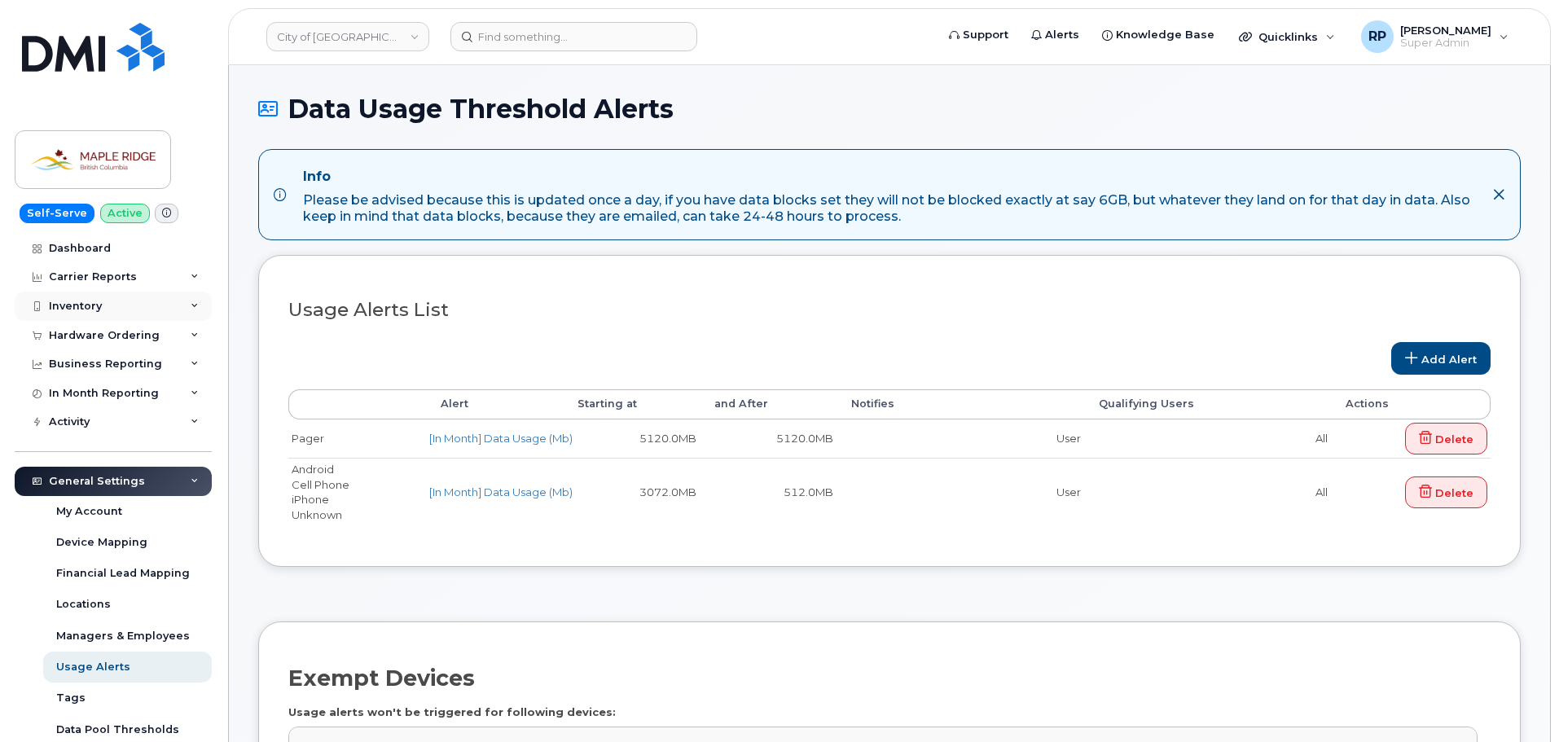
scroll to position [64, 0]
